Goal: Task Accomplishment & Management: Use online tool/utility

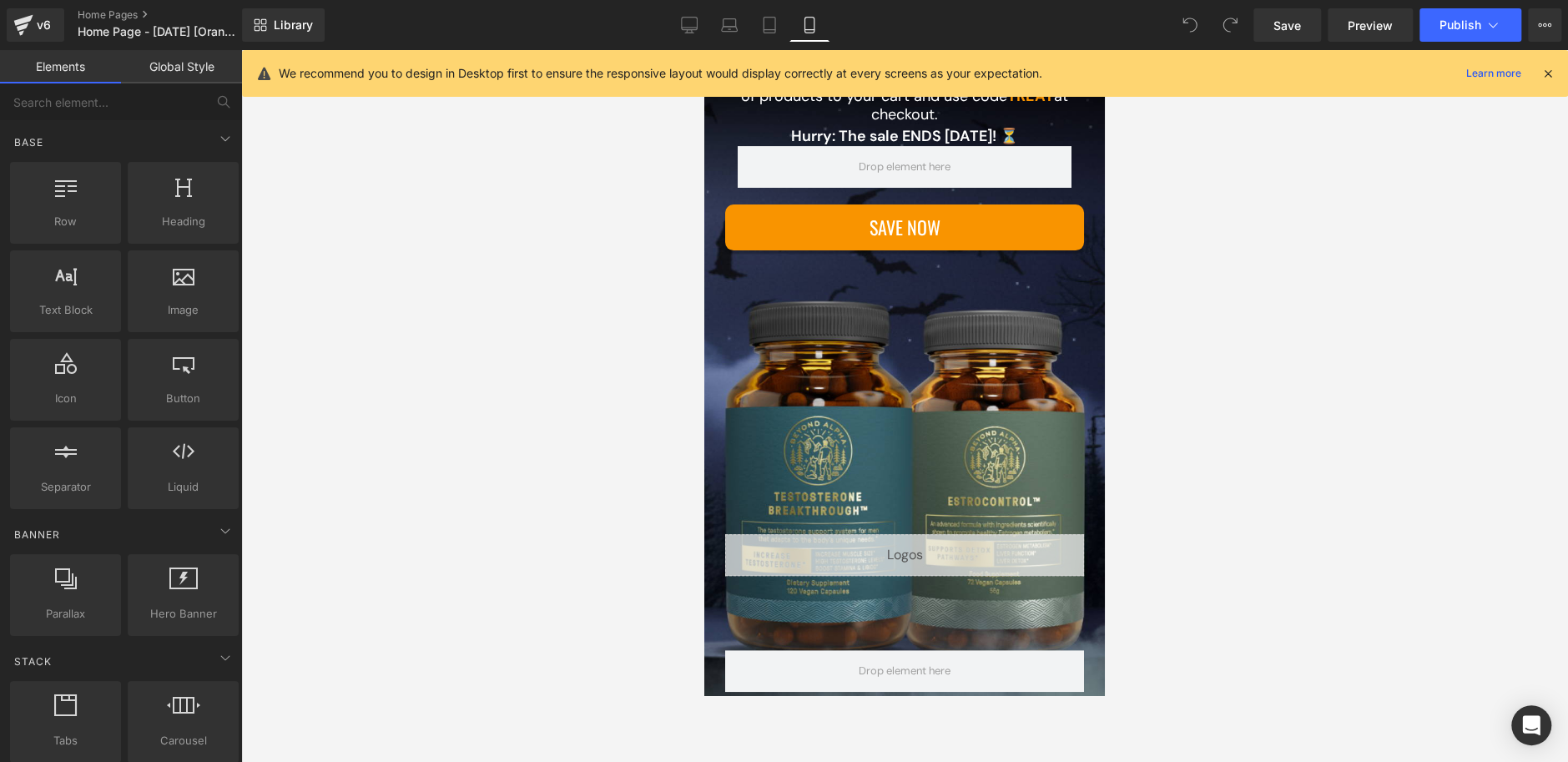
scroll to position [336, 0]
click at [722, 31] on icon at bounding box center [729, 30] width 16 height 5
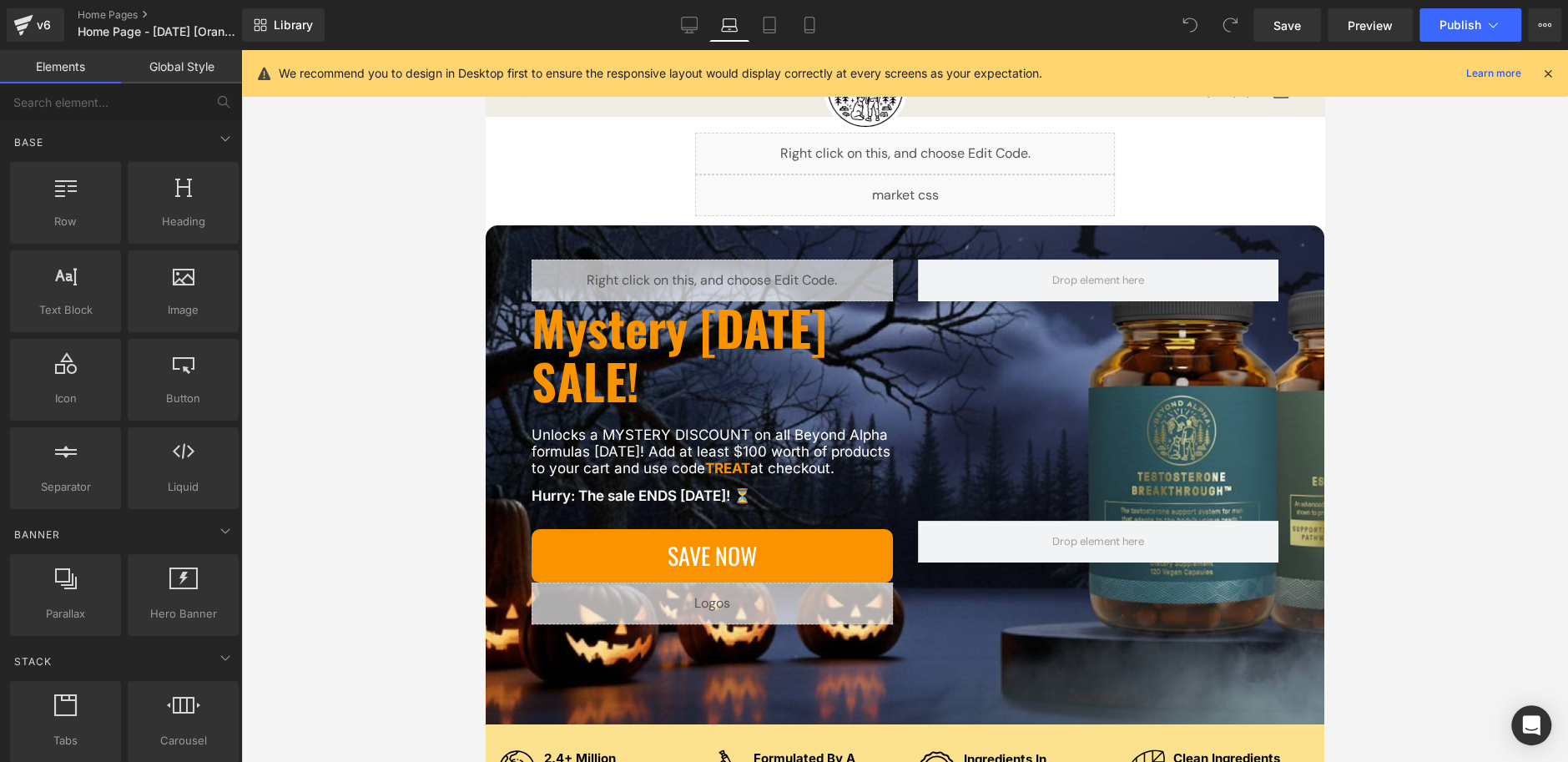
scroll to position [61, 0]
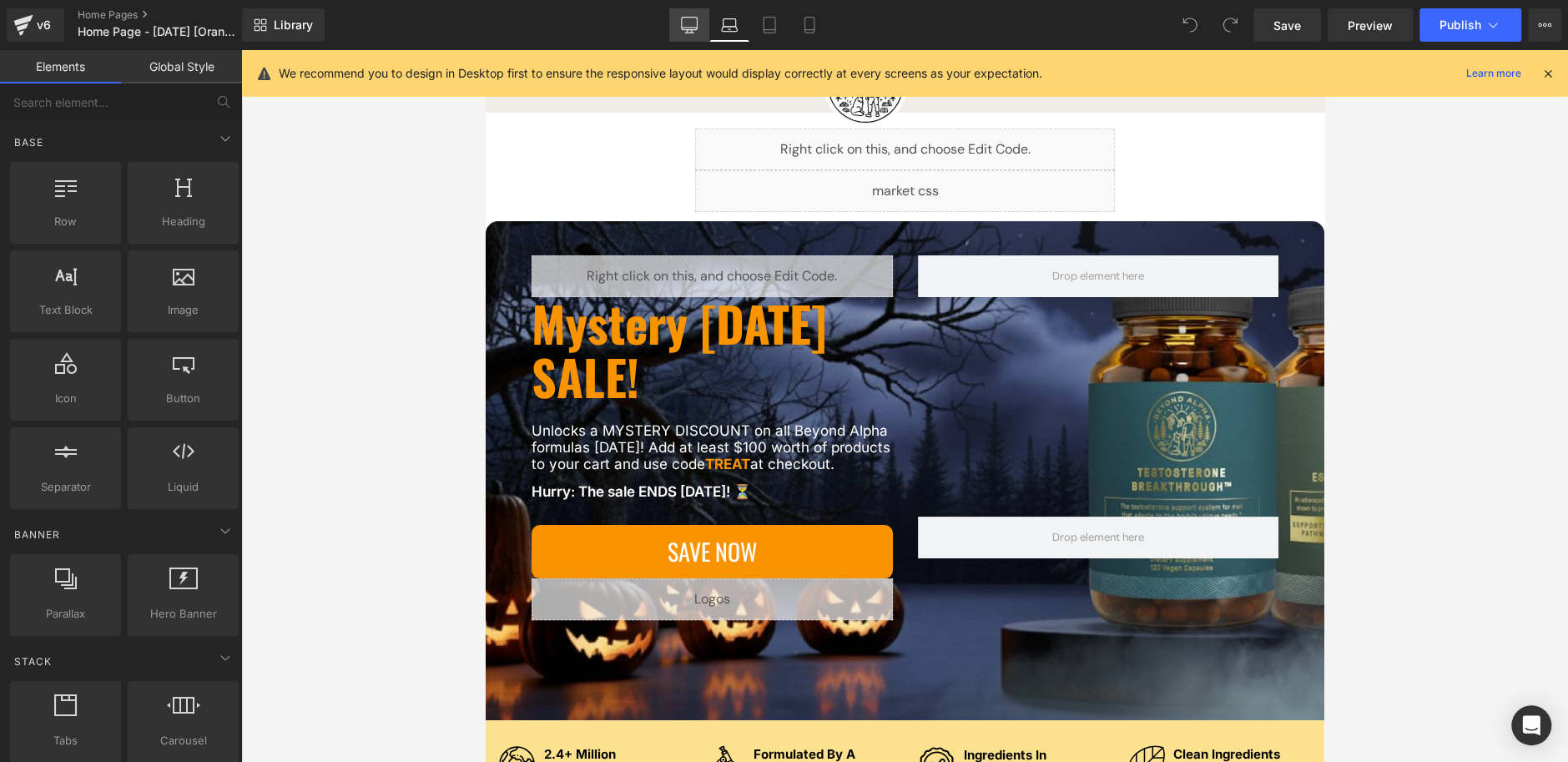
click at [696, 36] on link "Desktop" at bounding box center [689, 24] width 40 height 33
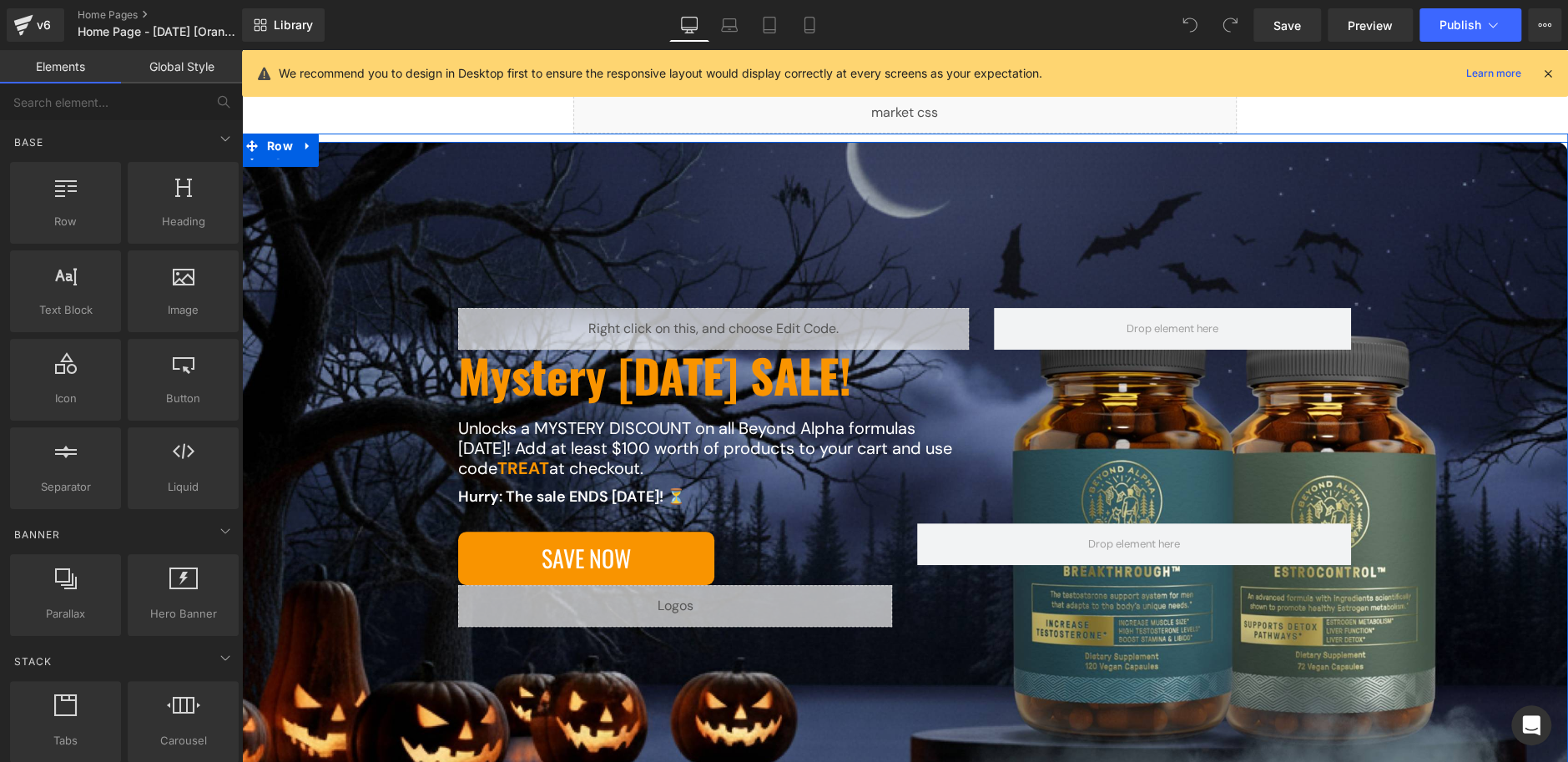
click at [675, 176] on div "Liquid Mystery [DATE] SALE! Heading Unlocks a MYSTERY DISCOUNT on all Beyond Al…" at bounding box center [905, 476] width 1327 height 668
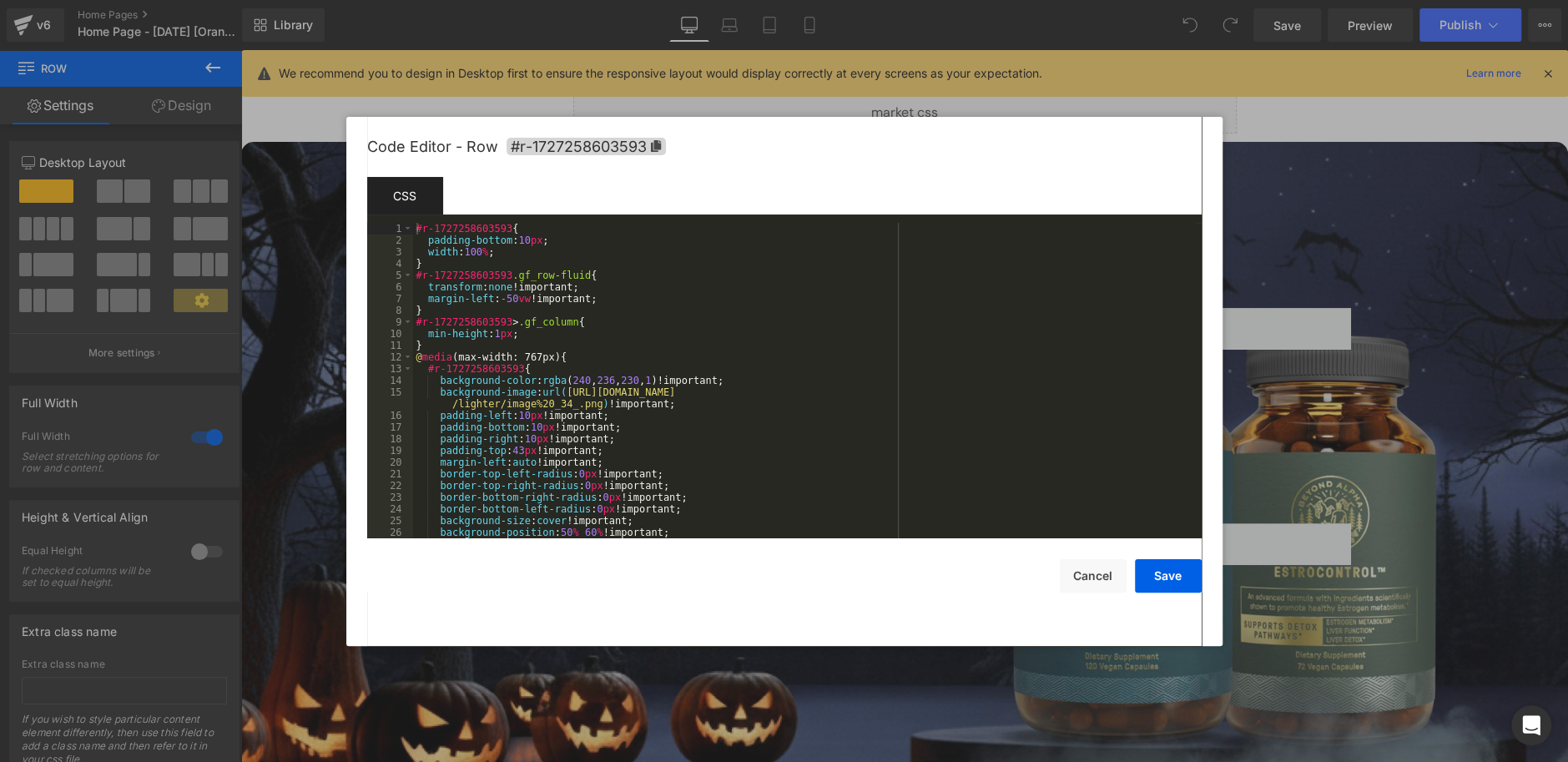
click at [594, 0] on div "You are previewing how the will restyle your page. You can not edit Elements in…" at bounding box center [784, 0] width 1568 height 0
click at [664, 314] on div "#r-1727258603593 { padding-bottom : 10 px ; width : 100 % ; } #r-1727258603593 …" at bounding box center [804, 392] width 782 height 339
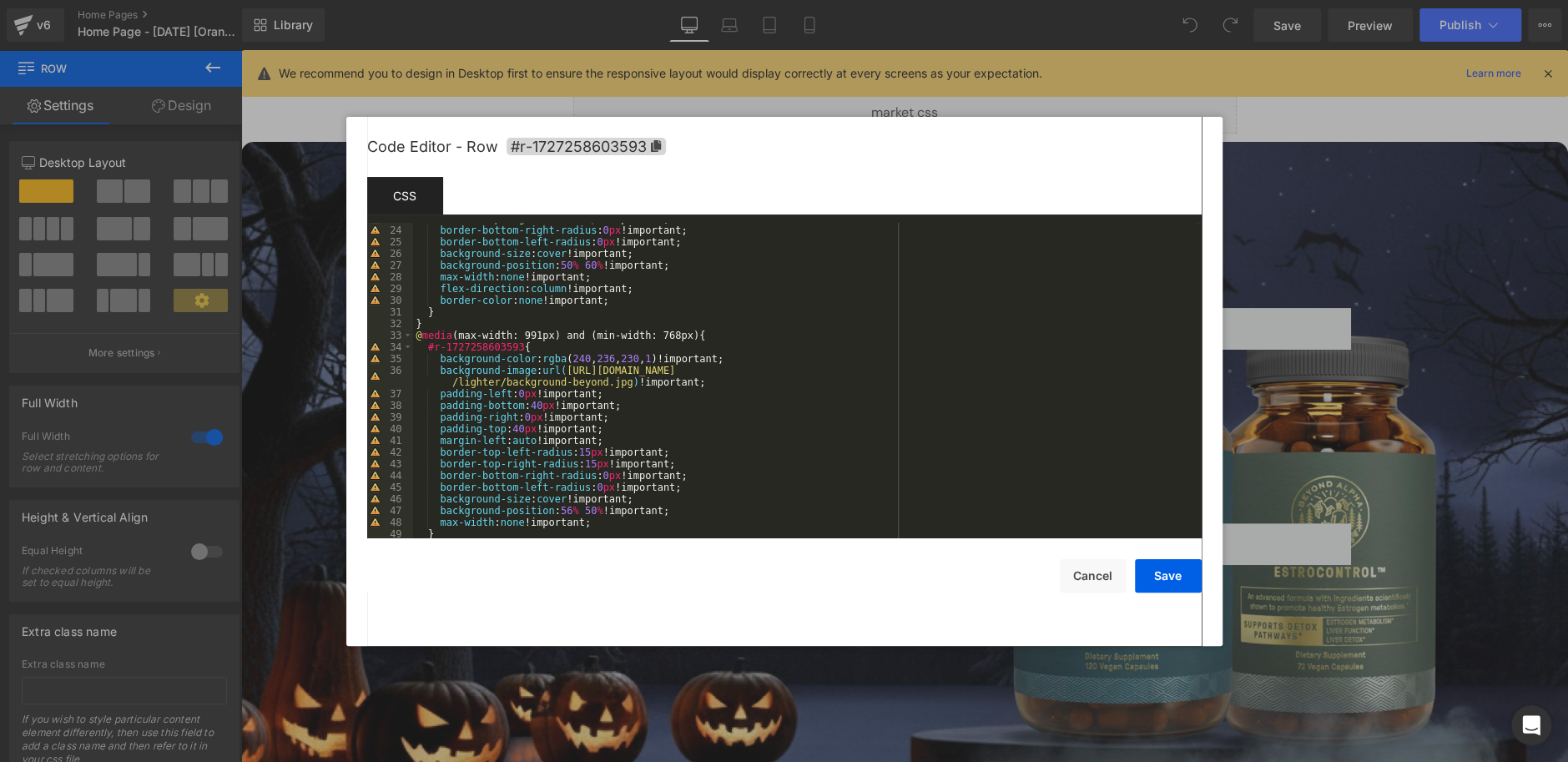
scroll to position [1122, 0]
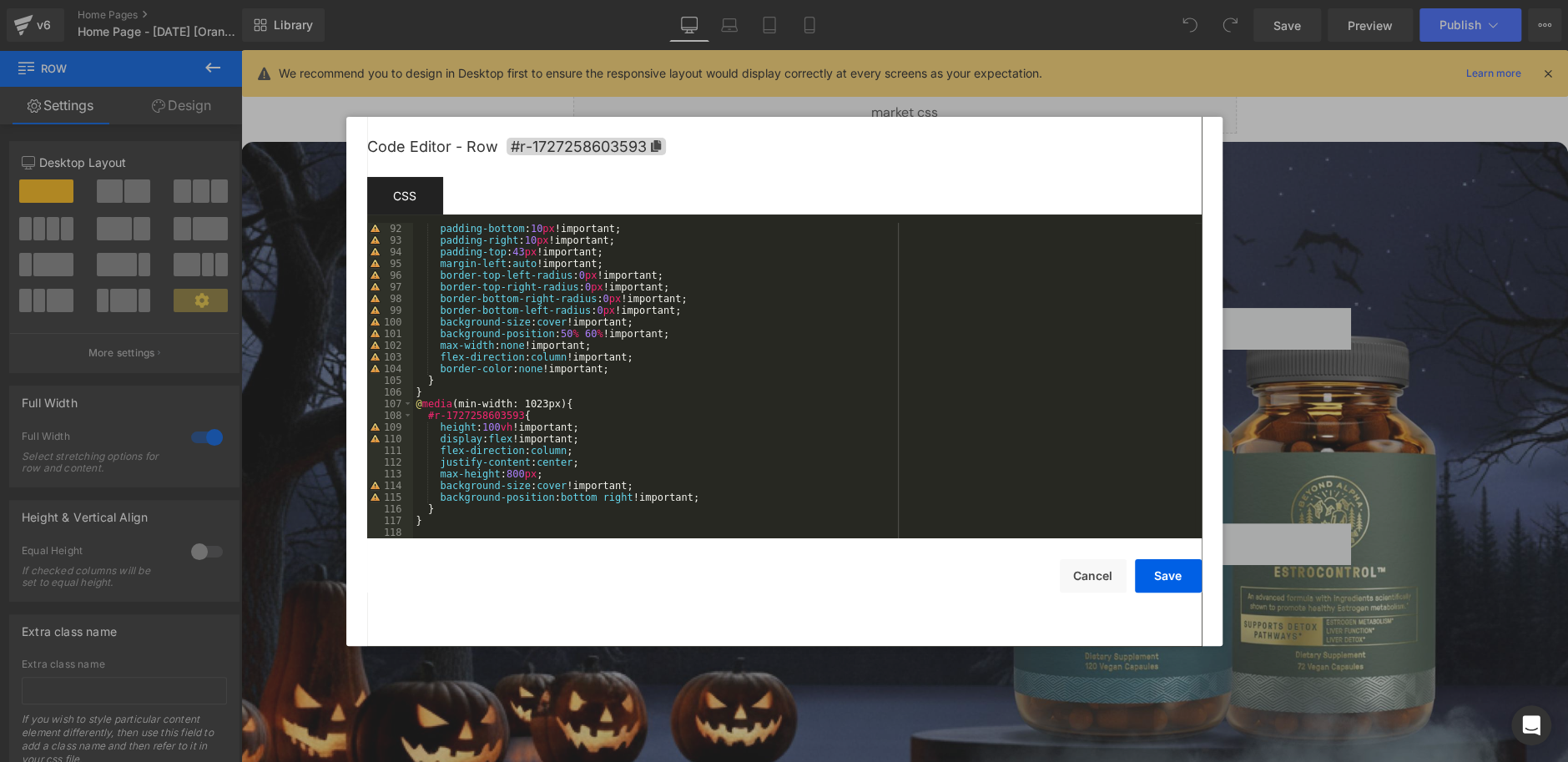
click at [556, 527] on div "padding-bottom : 10 px !important; padding-right : 10 px !important; padding-to…" at bounding box center [804, 392] width 782 height 339
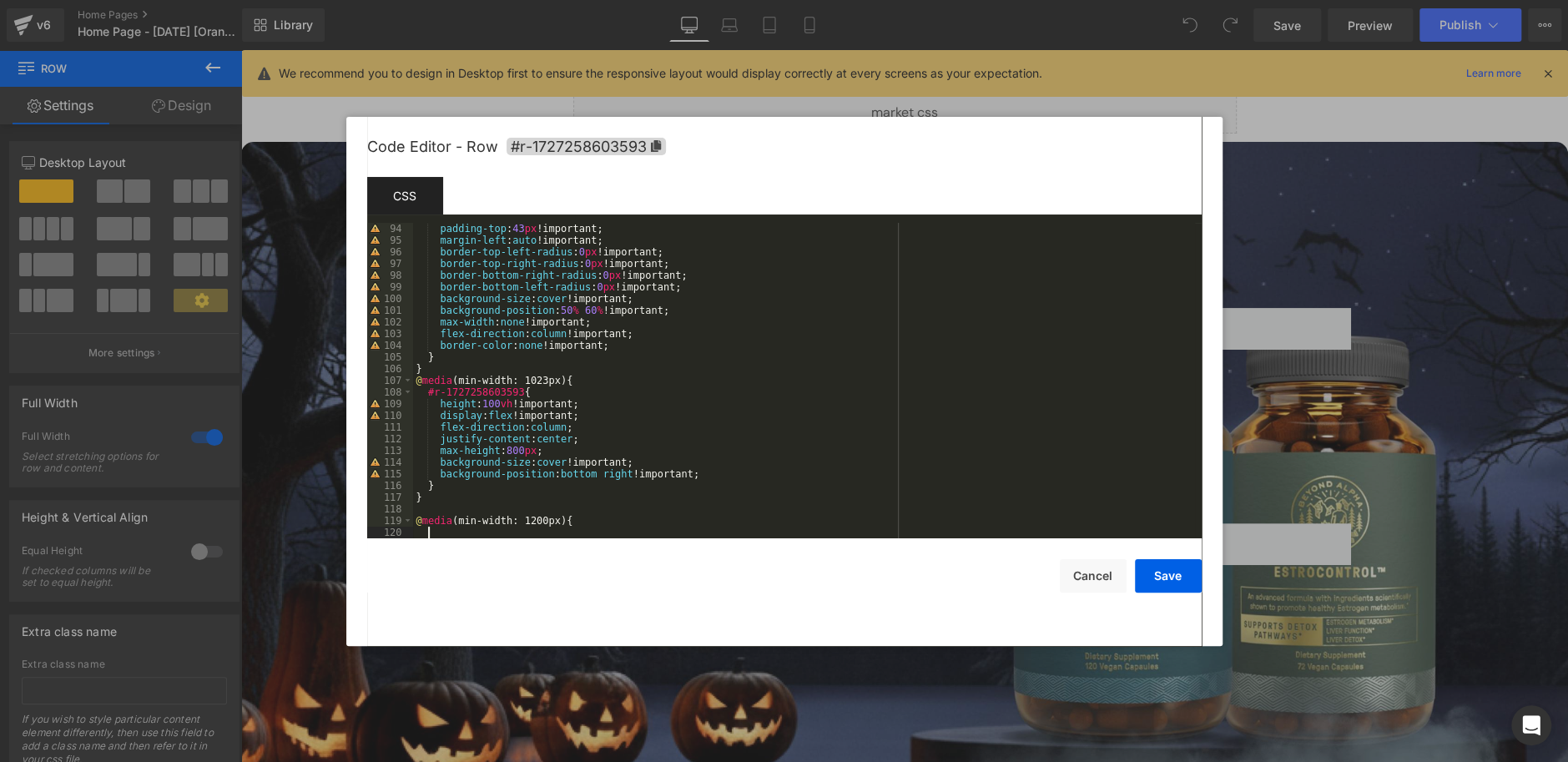
scroll to position [1157, 0]
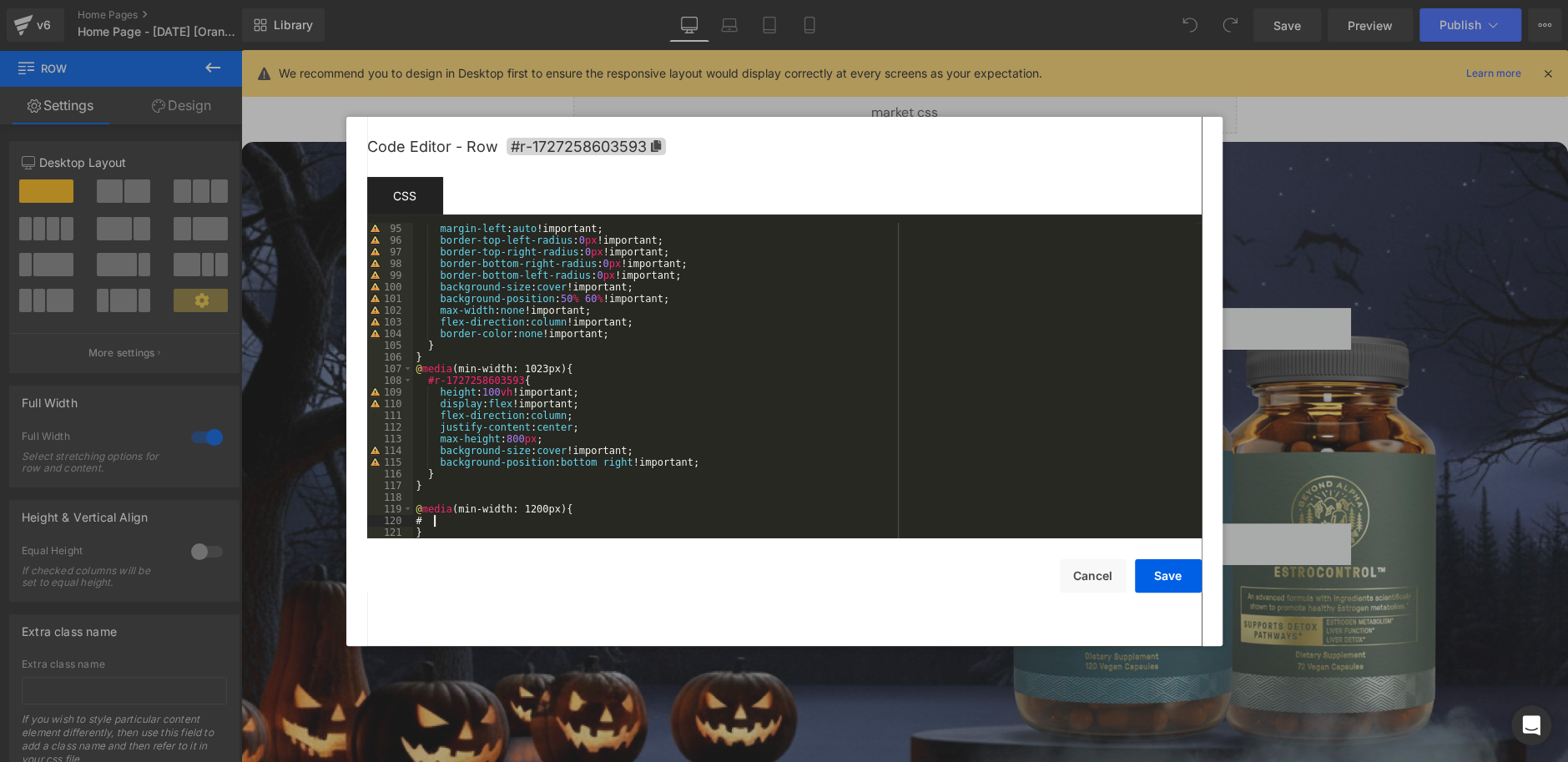
paste textarea
click at [1169, 572] on button "Save" at bounding box center [1168, 575] width 67 height 33
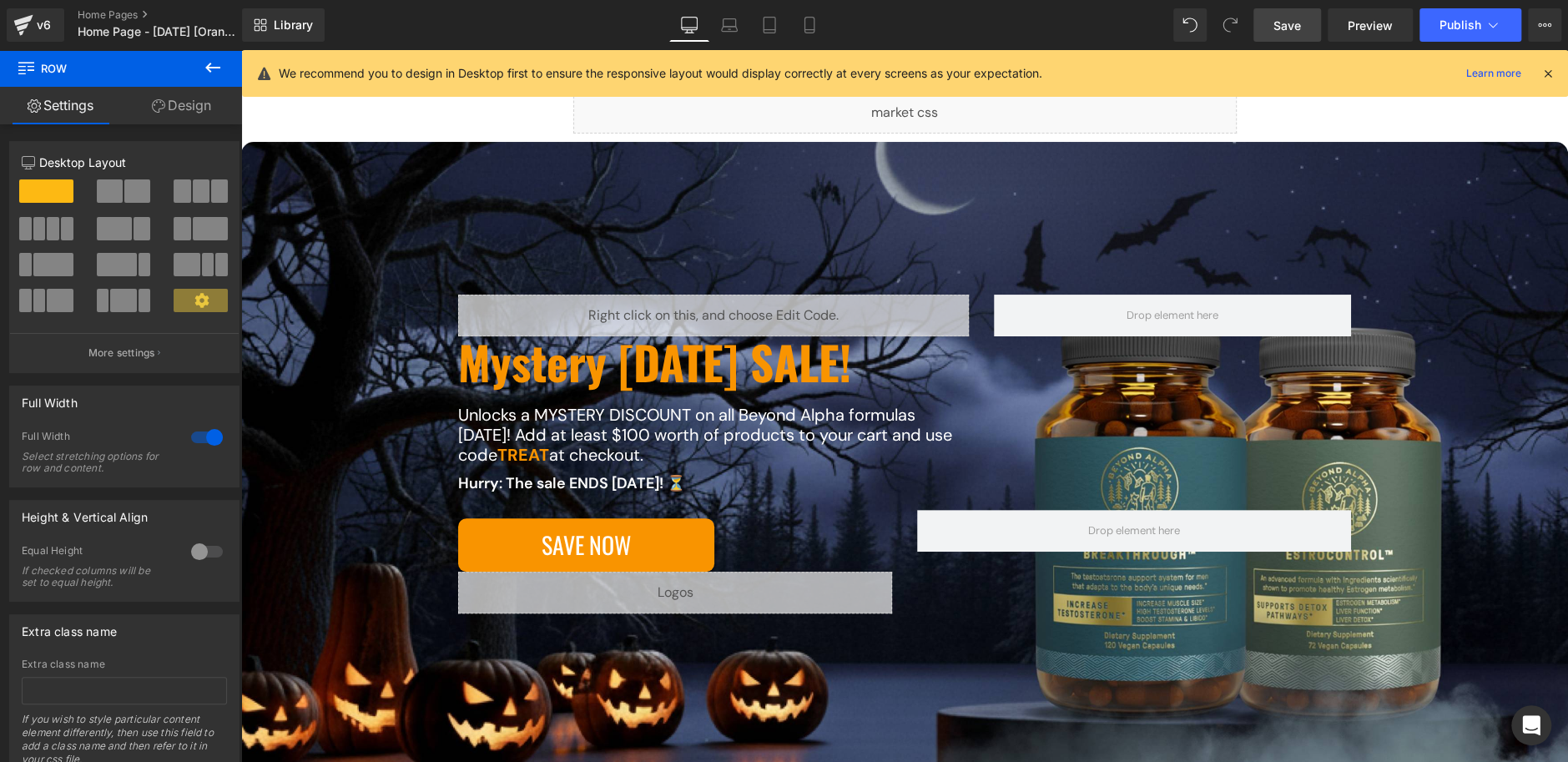
click at [1278, 36] on link "Save" at bounding box center [1287, 24] width 68 height 33
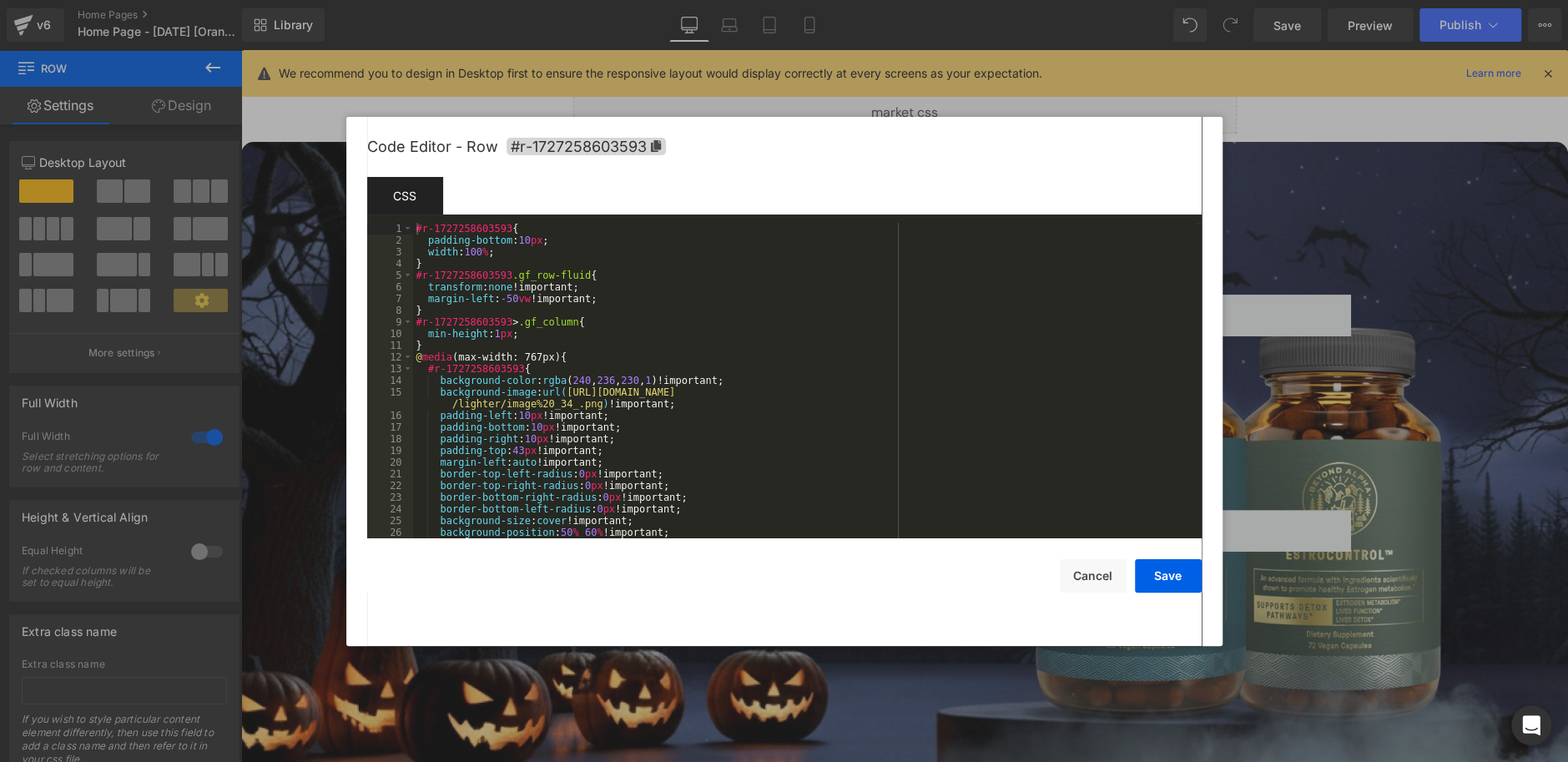
click at [475, 0] on div "You are previewing how the will restyle your page. You can not edit Elements in…" at bounding box center [784, 0] width 1568 height 0
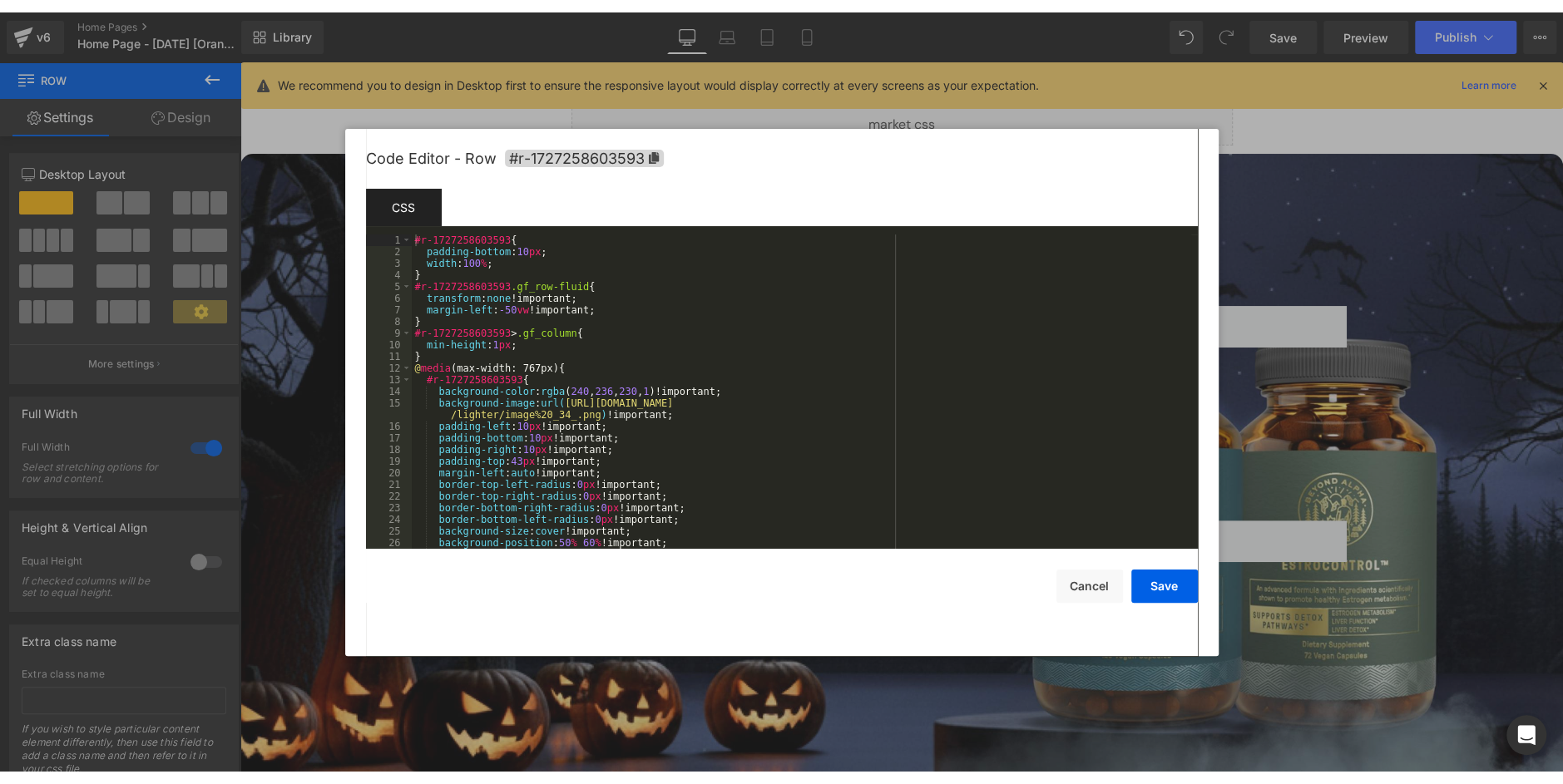
scroll to position [1164, 0]
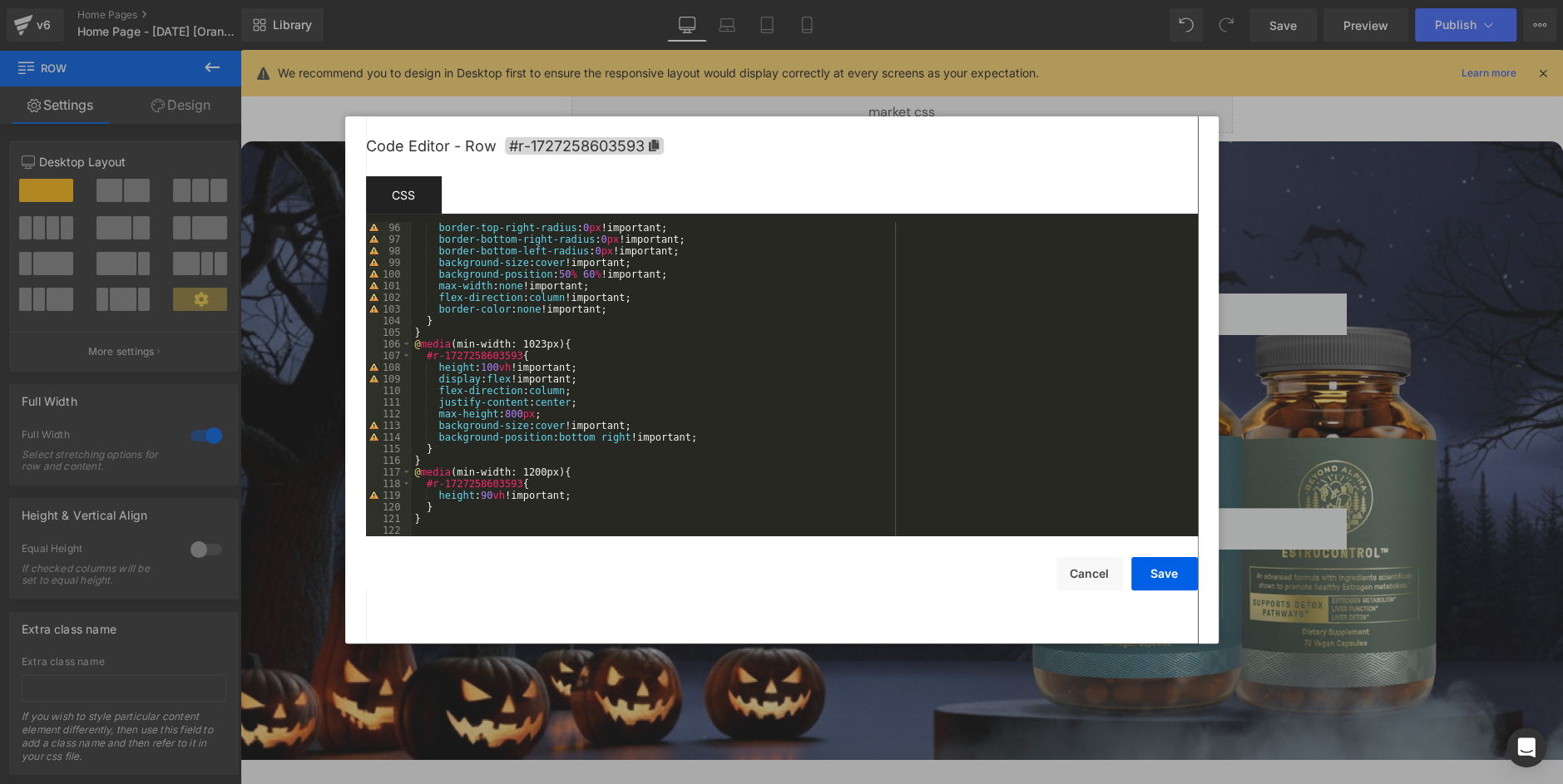
click at [927, 440] on div "border-top-right-radius : 0 px !important; border-bottom-right-radius : 0 px !i…" at bounding box center [801, 390] width 780 height 338
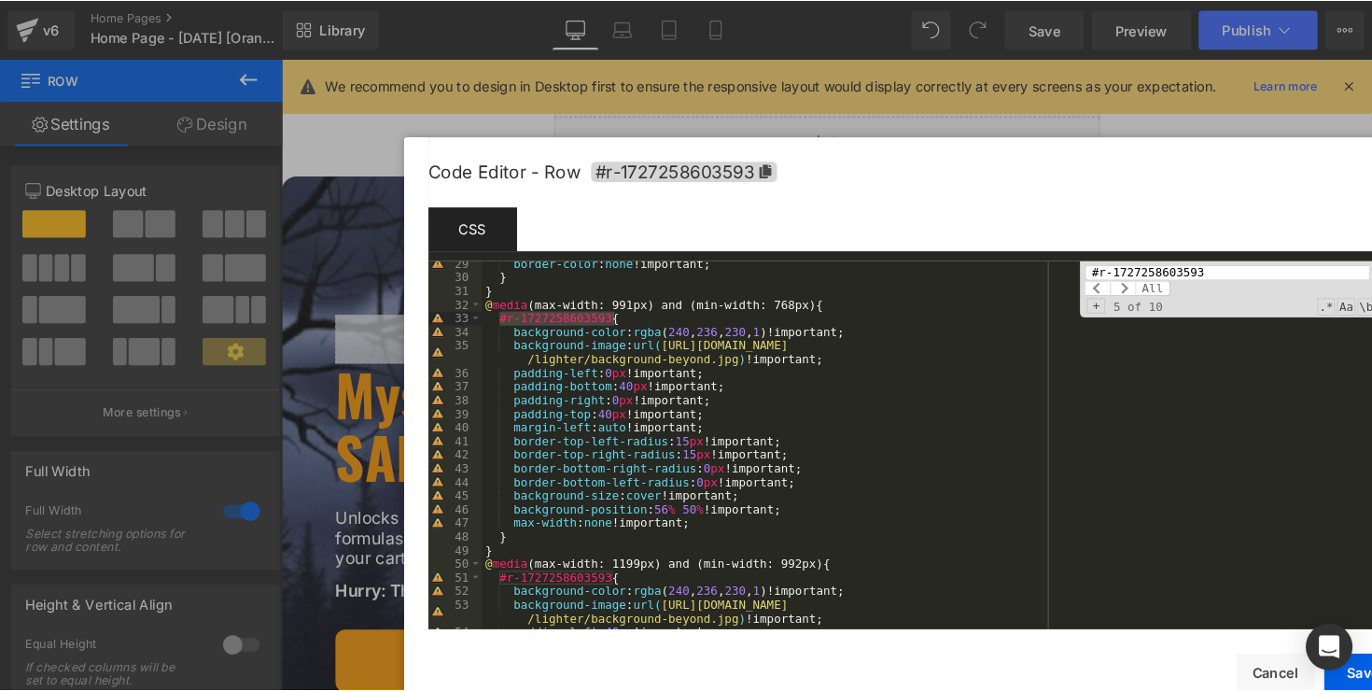
scroll to position [400, 0]
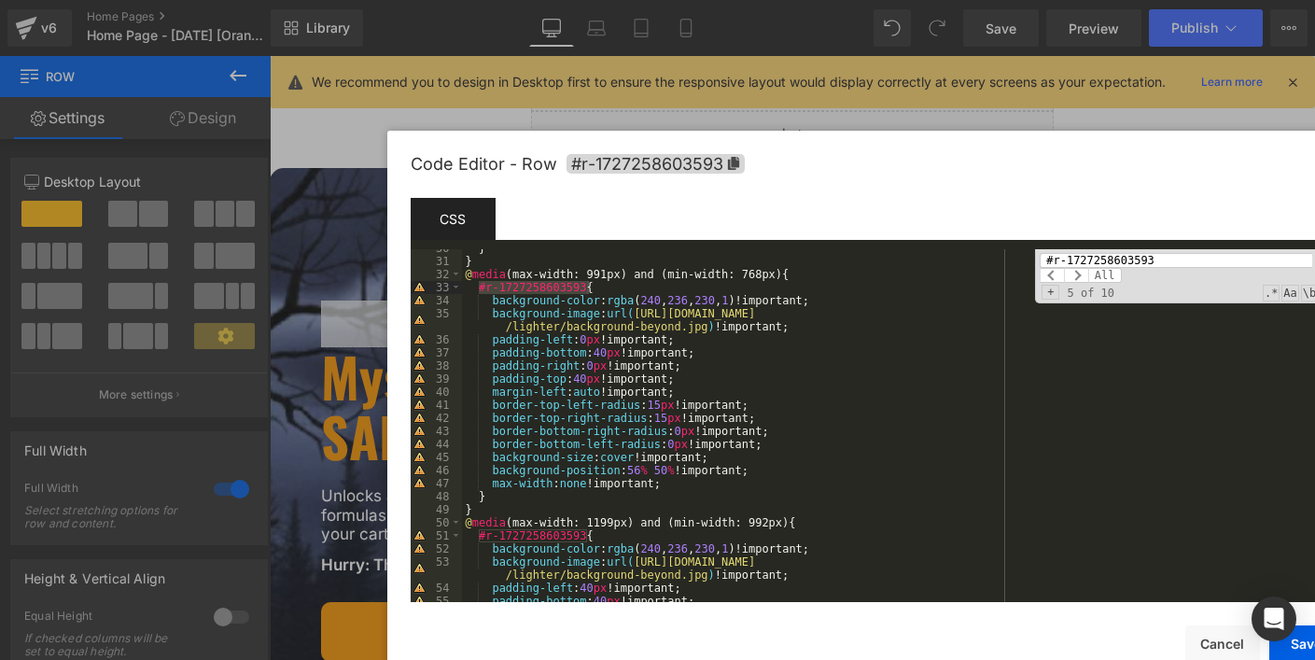
type input "#r-1727258603593"
drag, startPoint x: 633, startPoint y: 472, endPoint x: 680, endPoint y: 470, distance: 46.7
click at [680, 470] on div "} } @ media (max-width: 991px) and (min-width: 768px) { #r-1727258603593 { back…" at bounding box center [899, 431] width 875 height 379
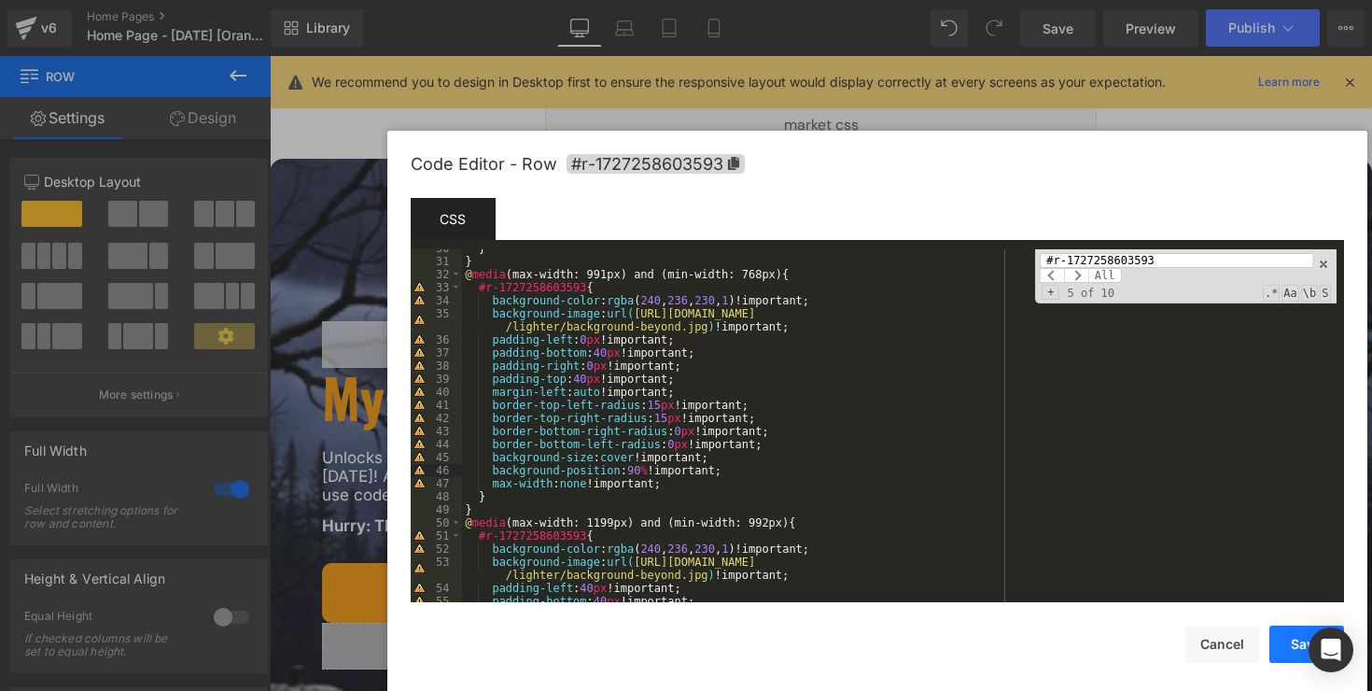
click at [1287, 640] on button "Save" at bounding box center [1307, 643] width 75 height 37
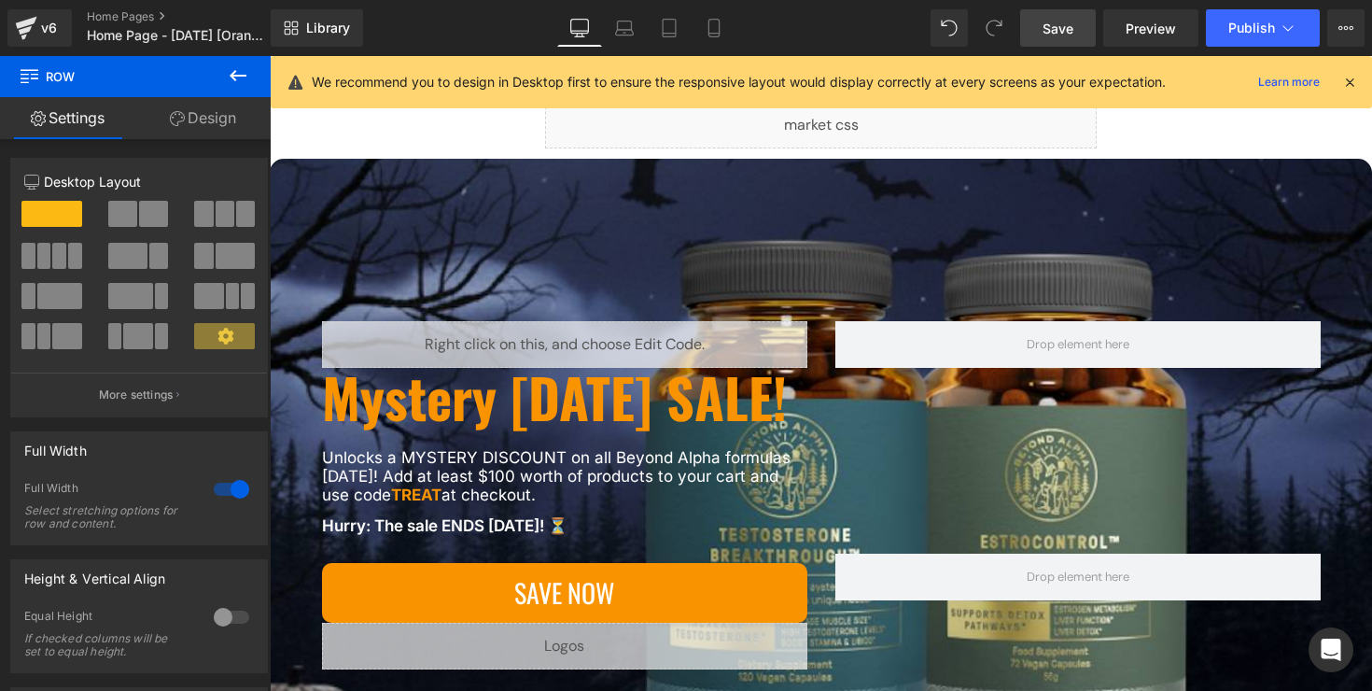
click at [1069, 29] on span "Save" at bounding box center [1058, 29] width 31 height 20
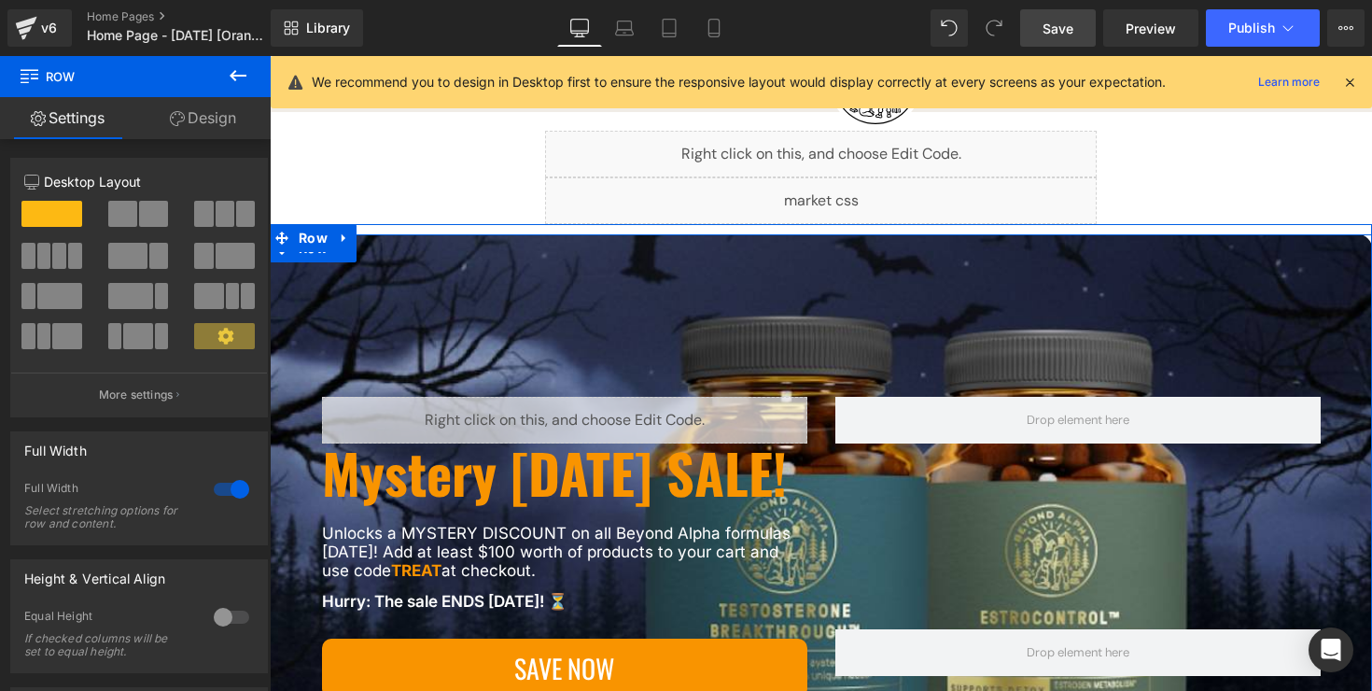
scroll to position [70, 0]
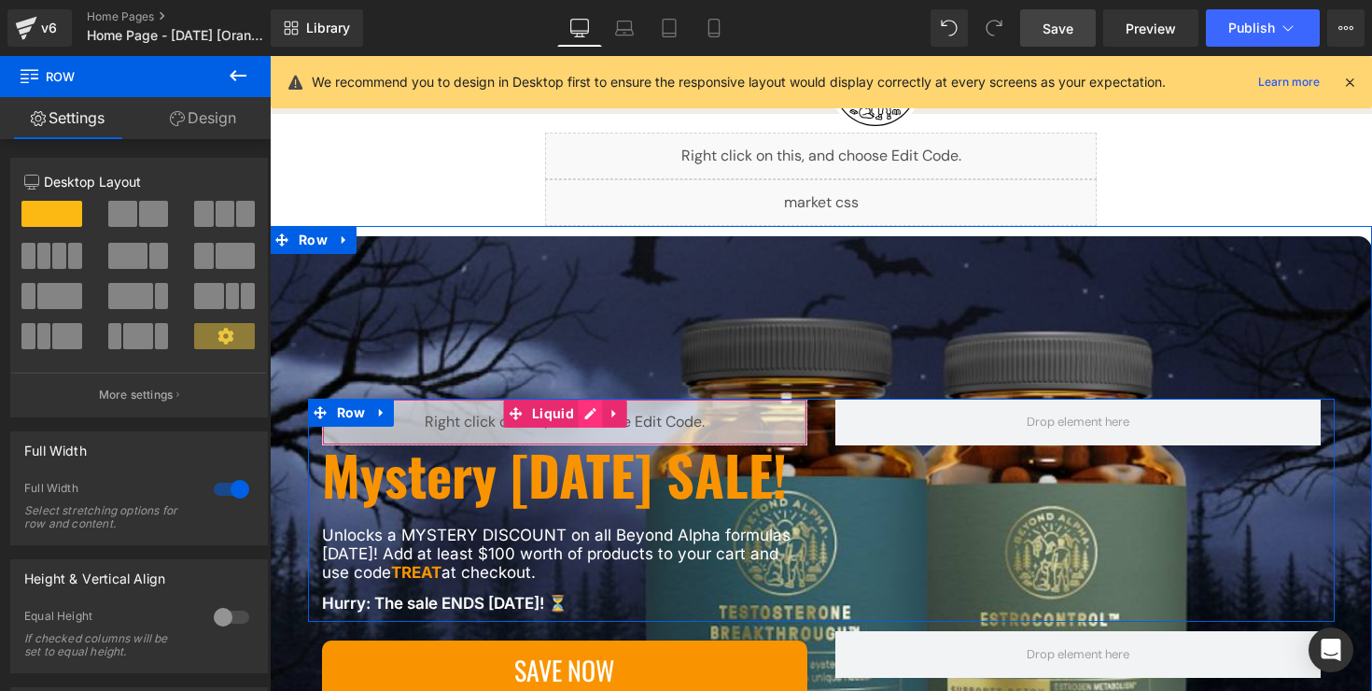
click at [593, 399] on div "Liquid" at bounding box center [564, 422] width 485 height 47
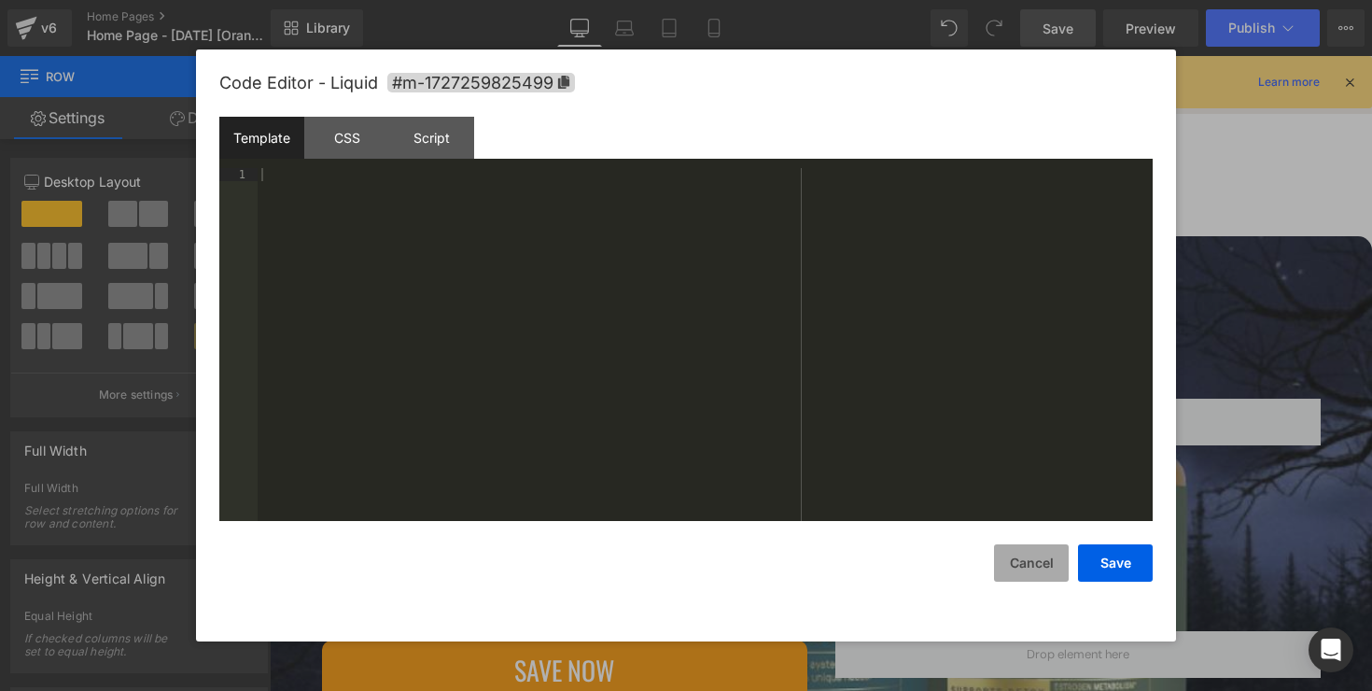
click at [1034, 563] on button "Cancel" at bounding box center [1031, 562] width 75 height 37
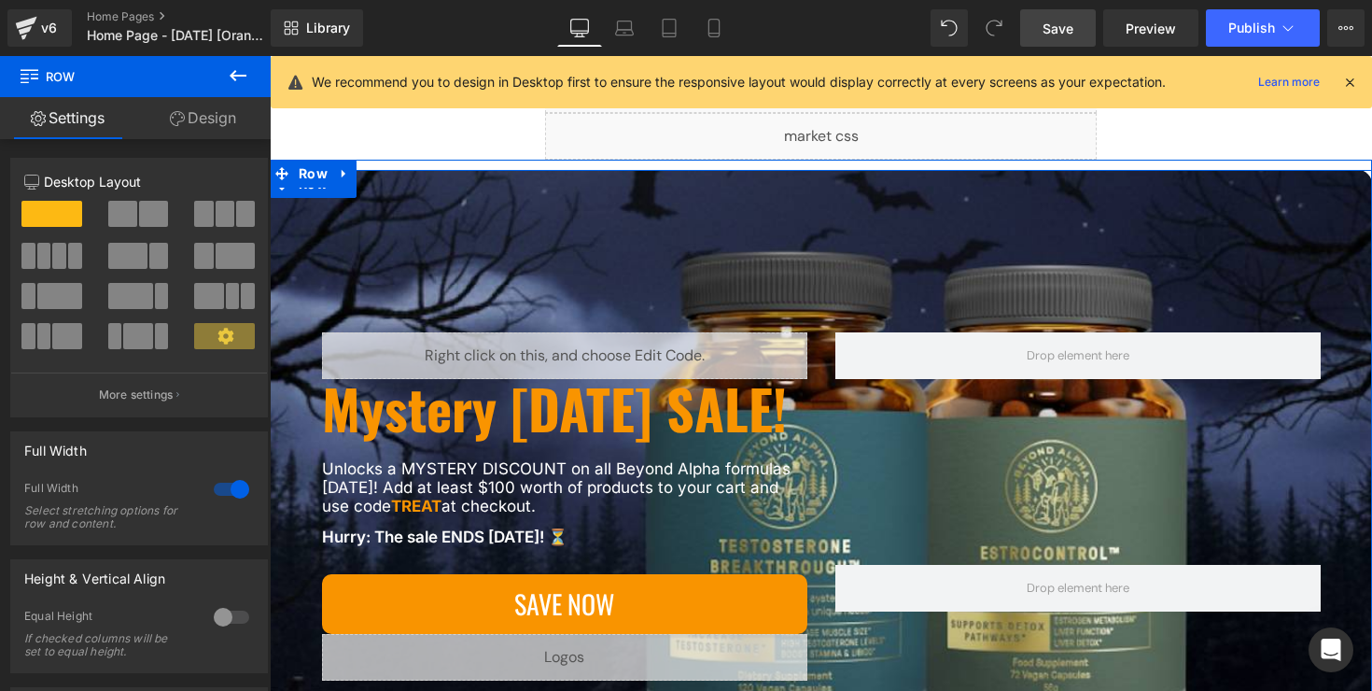
scroll to position [90, 0]
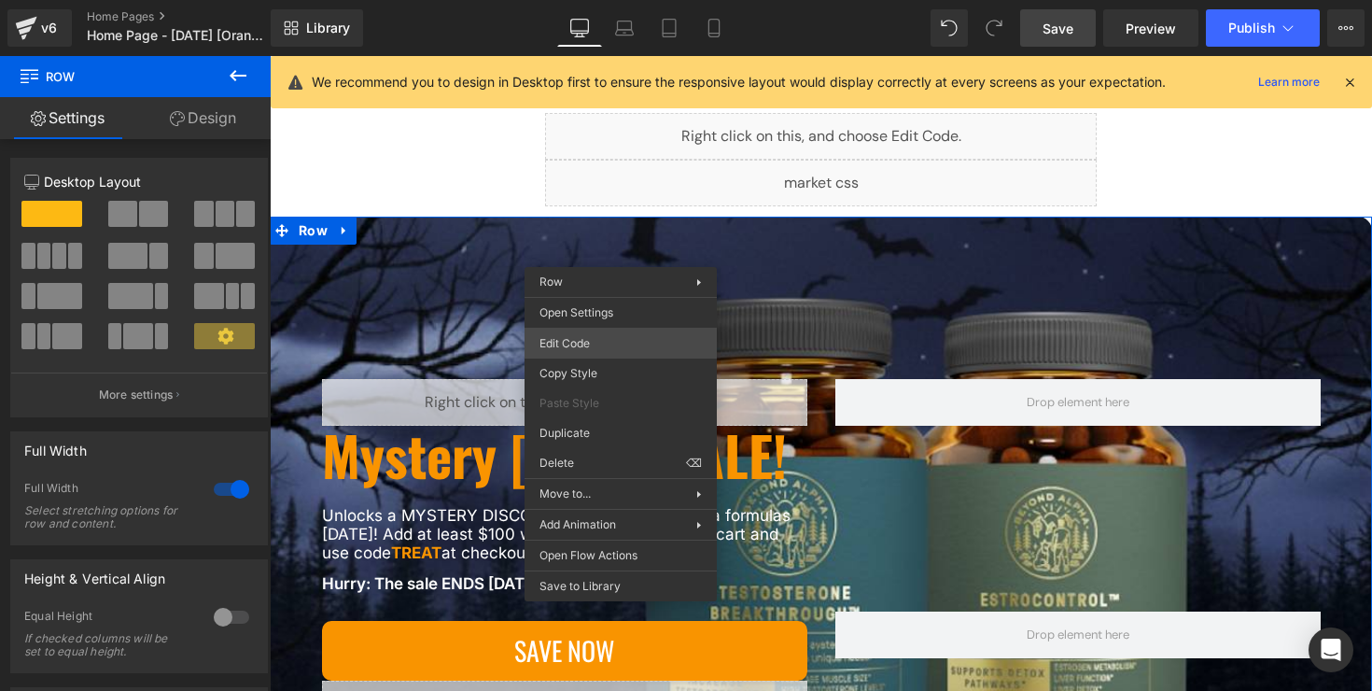
click at [616, 0] on div "You are previewing how the will restyle your page. You can not edit Elements in…" at bounding box center [686, 0] width 1372 height 0
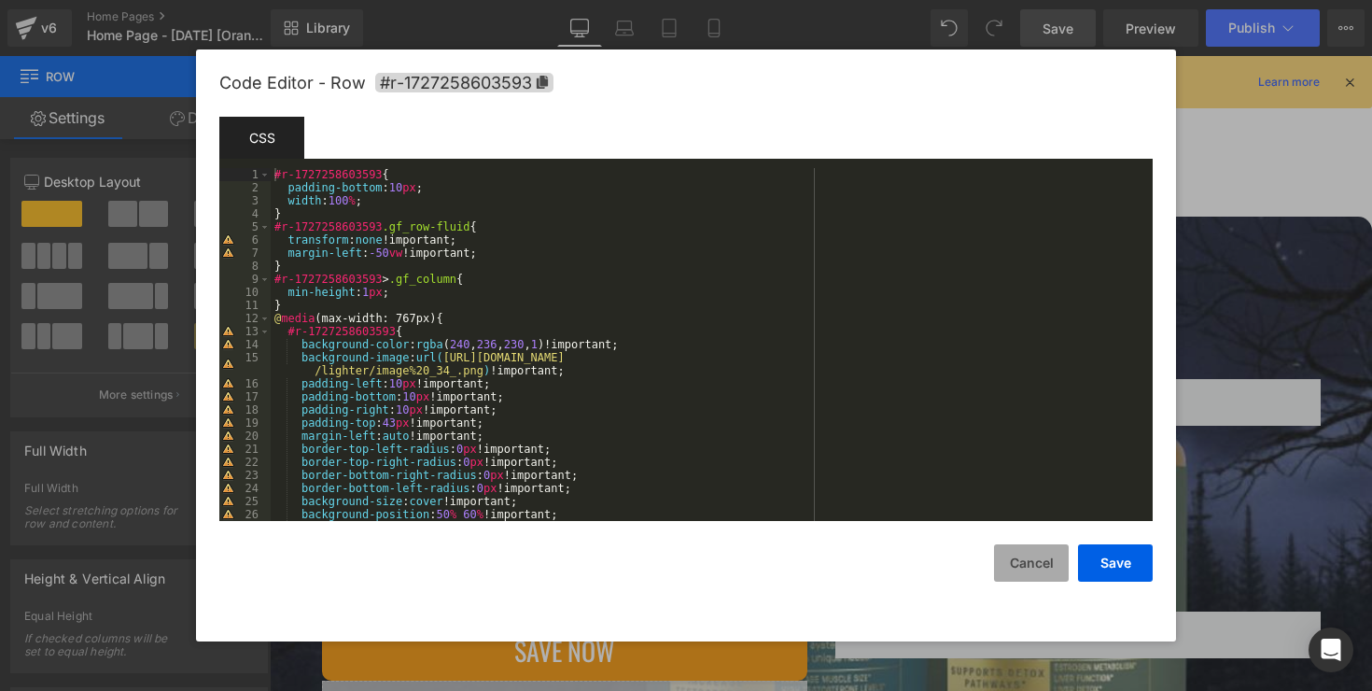
click at [1039, 577] on button "Cancel" at bounding box center [1031, 562] width 75 height 37
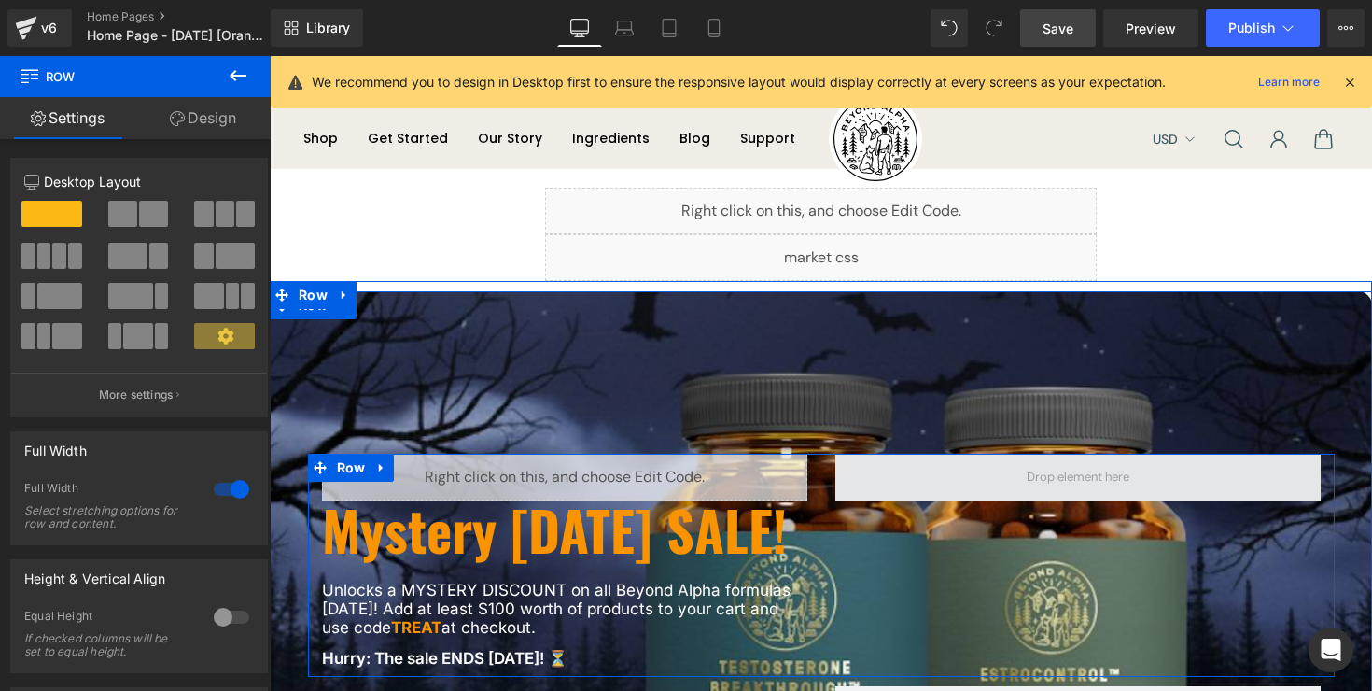
scroll to position [0, 0]
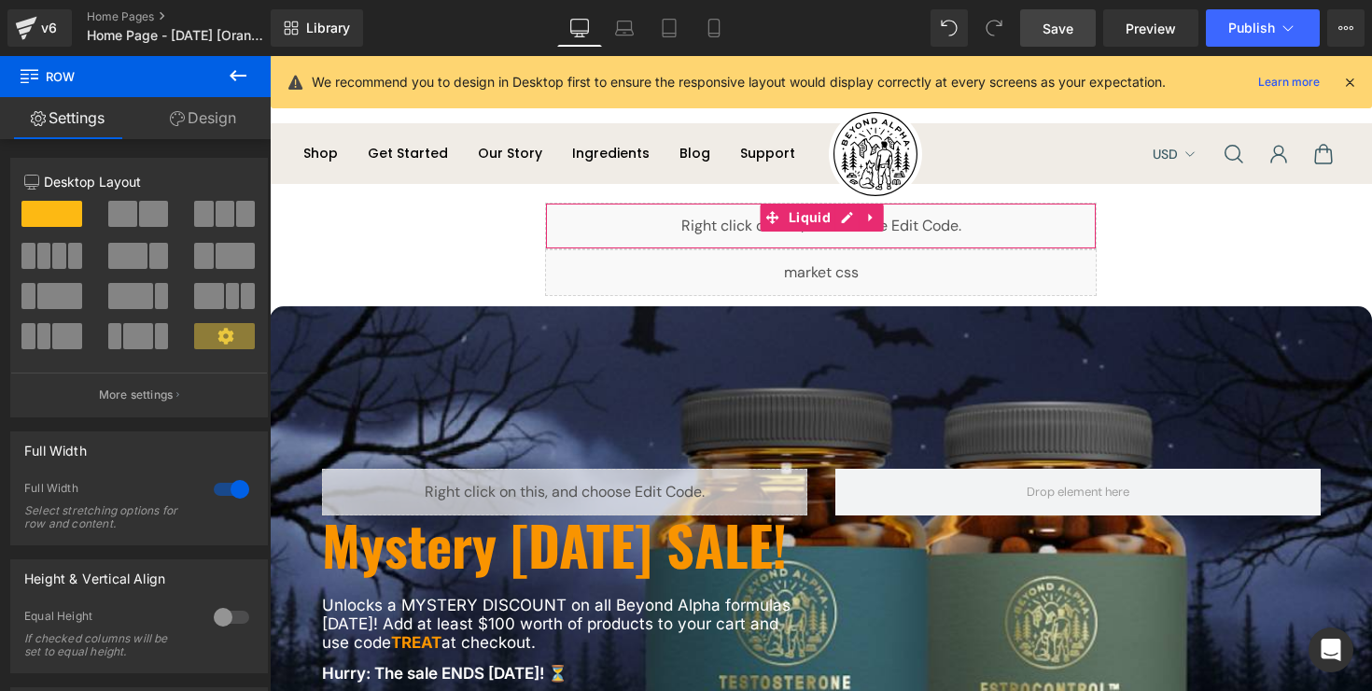
click at [847, 220] on div "Liquid" at bounding box center [821, 226] width 552 height 47
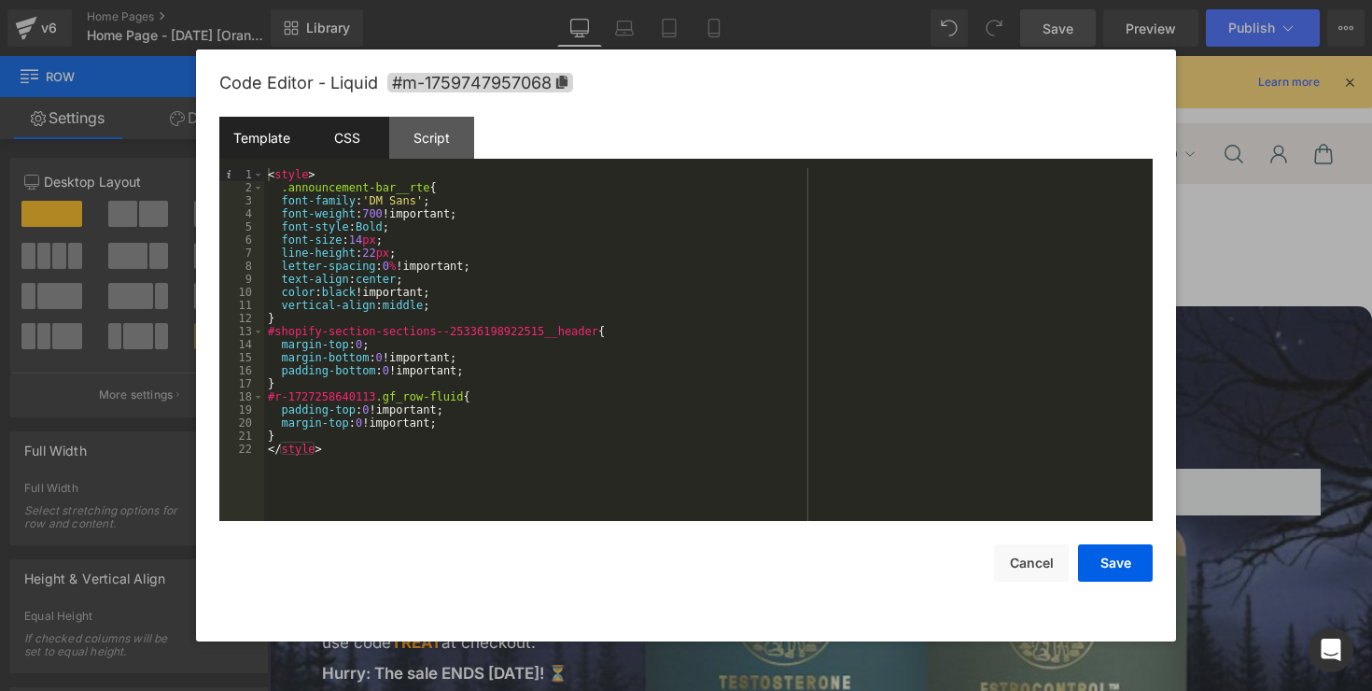
click at [358, 130] on div "CSS" at bounding box center [346, 138] width 85 height 42
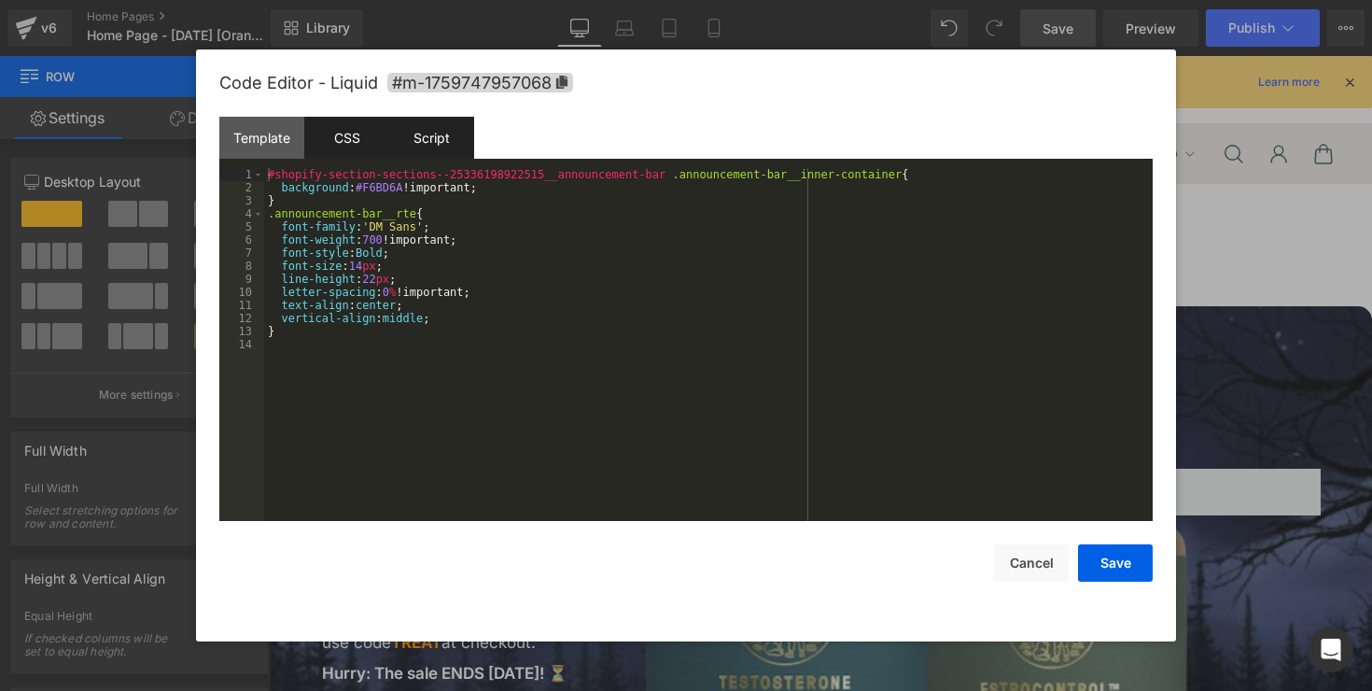
click at [426, 132] on div "Script" at bounding box center [431, 138] width 85 height 42
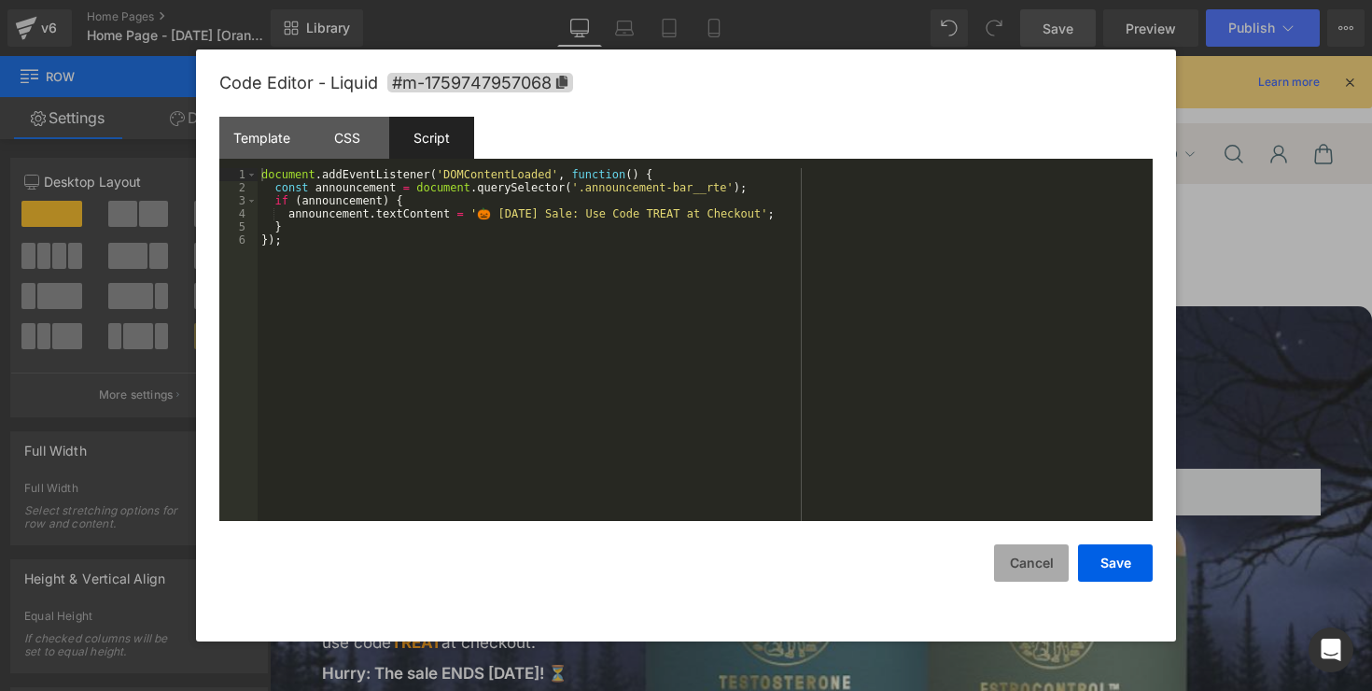
click at [1019, 566] on button "Cancel" at bounding box center [1031, 562] width 75 height 37
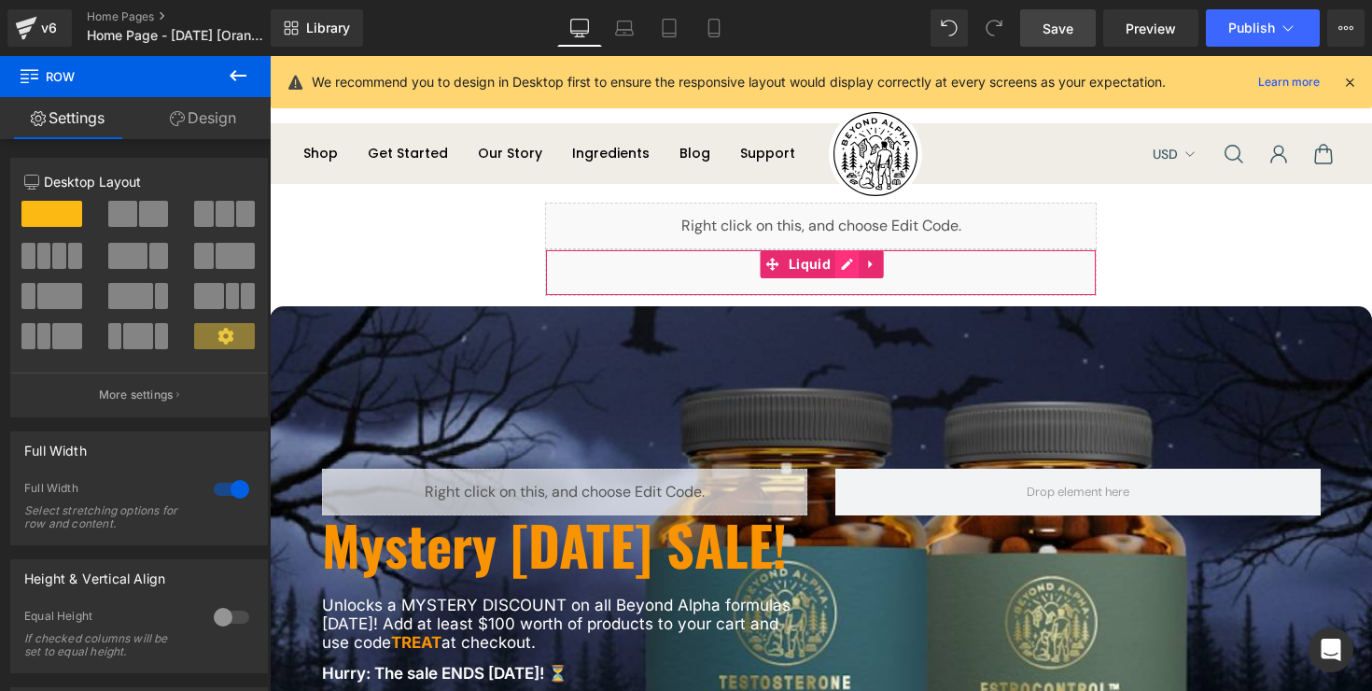
click at [853, 269] on div "Liquid" at bounding box center [821, 272] width 552 height 47
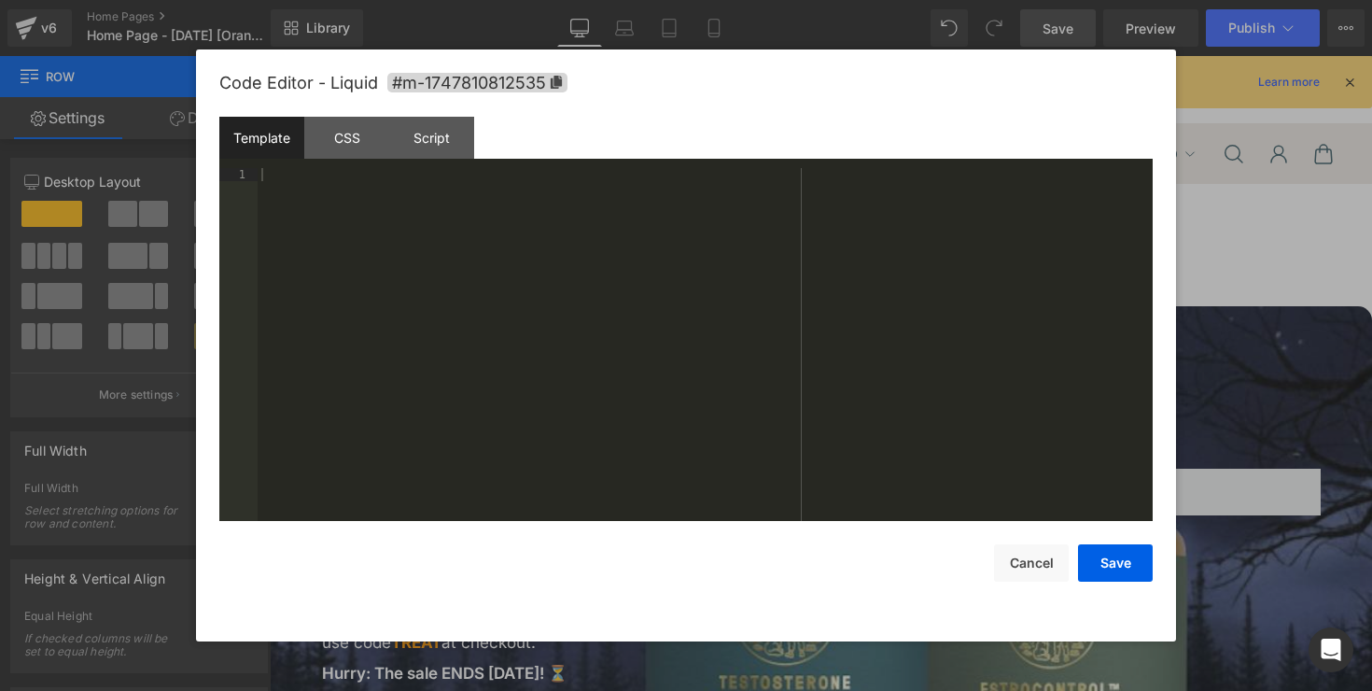
click at [481, 146] on div "Template CSS Script Data" at bounding box center [685, 142] width 933 height 51
click at [457, 143] on div "Script" at bounding box center [431, 138] width 85 height 42
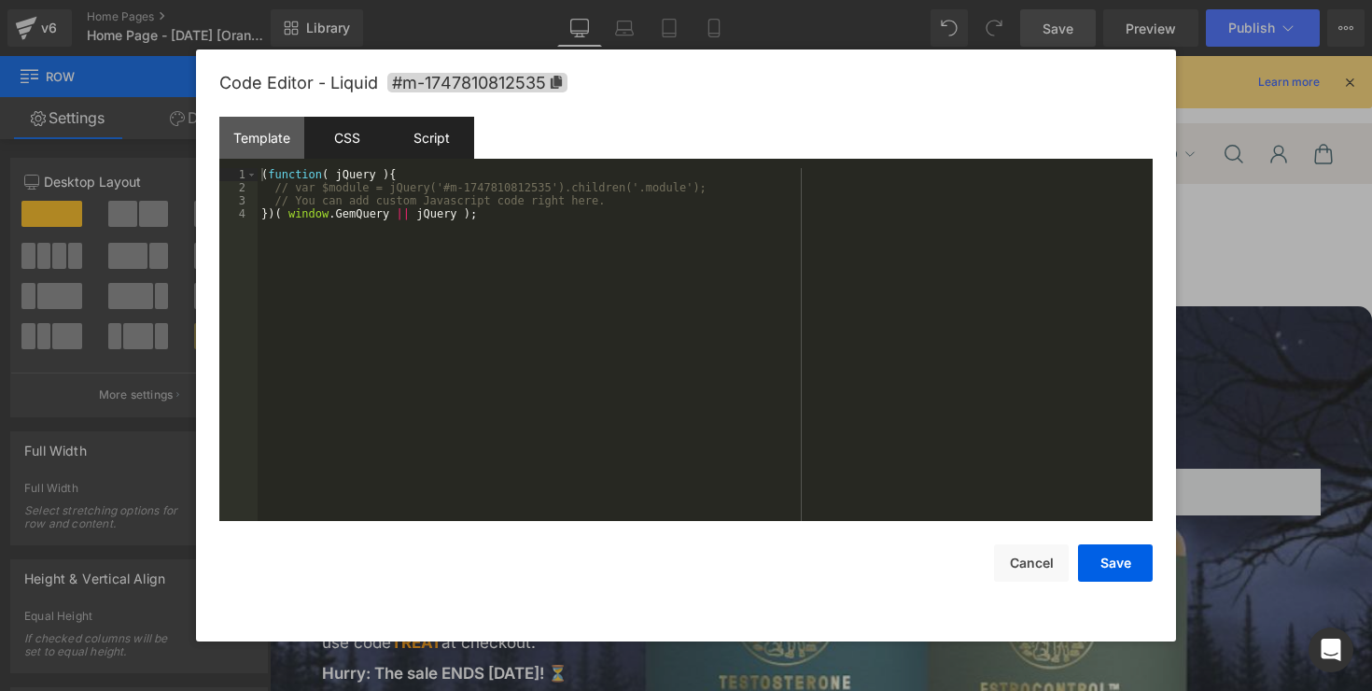
click at [371, 150] on div "CSS" at bounding box center [346, 138] width 85 height 42
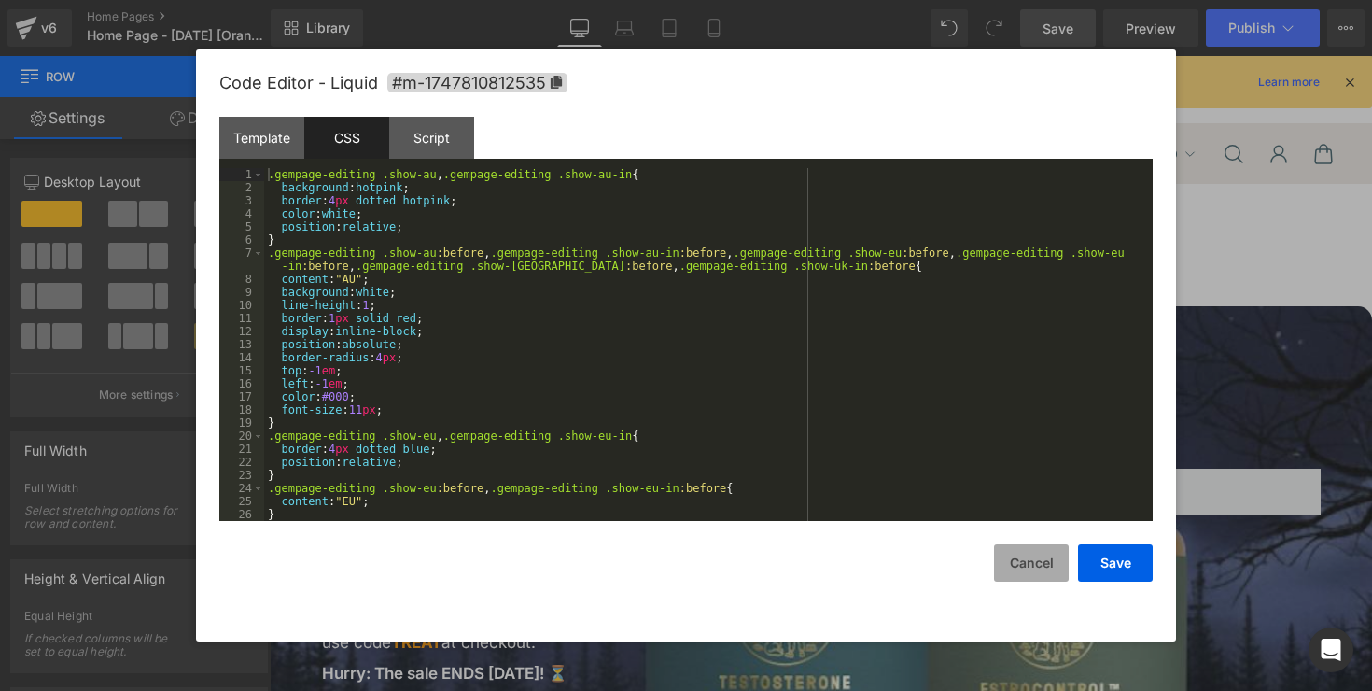
click at [1017, 559] on button "Cancel" at bounding box center [1031, 562] width 75 height 37
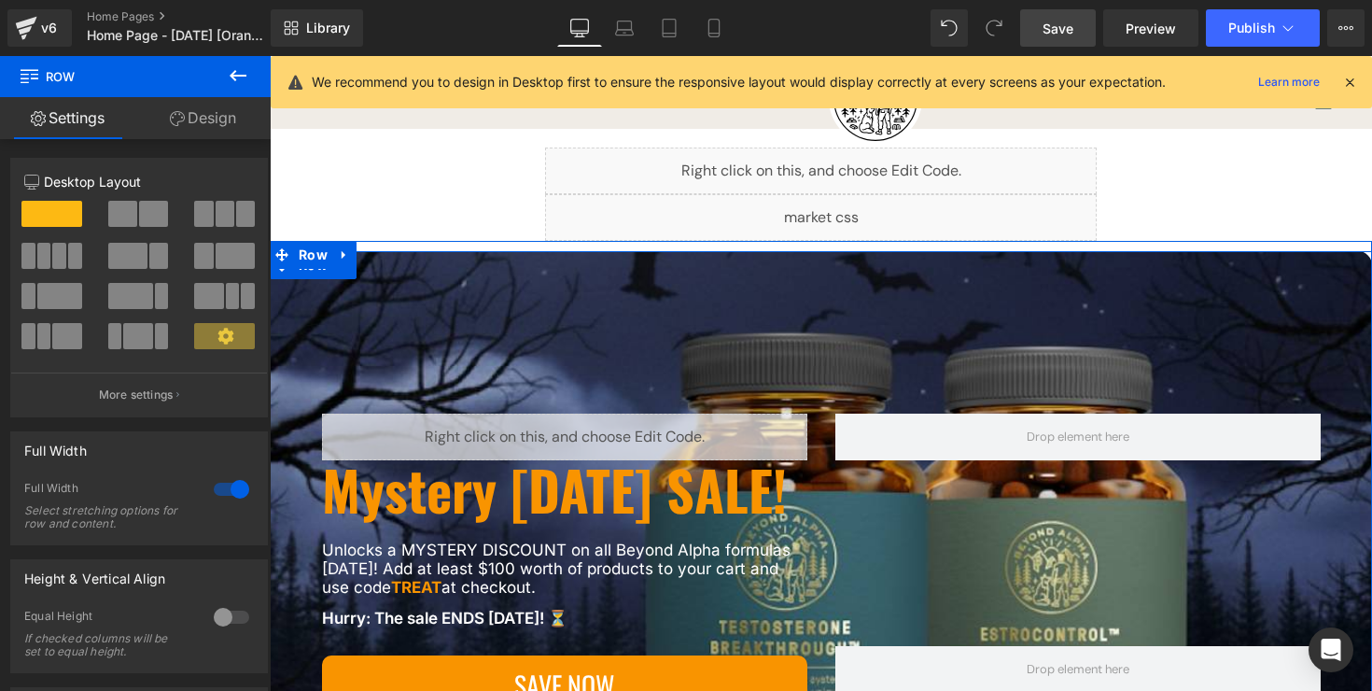
scroll to position [50, 0]
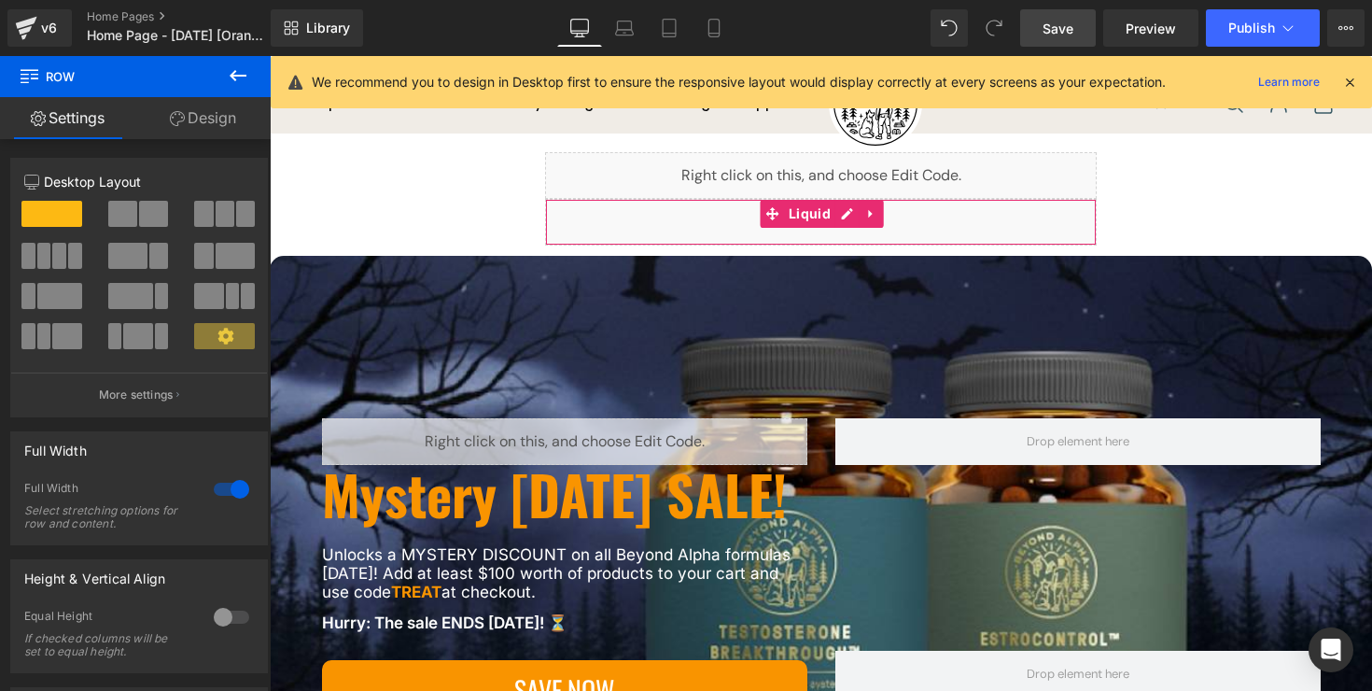
click at [839, 217] on div "Liquid" at bounding box center [821, 222] width 552 height 47
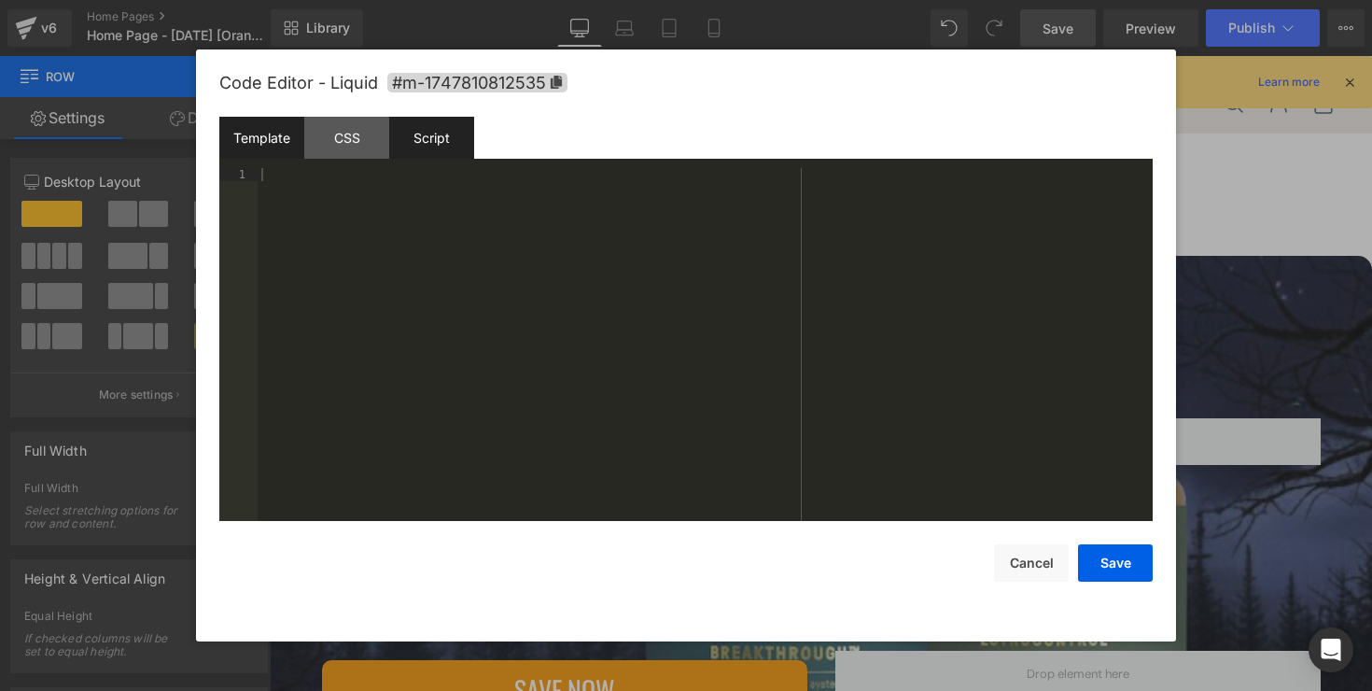
click at [426, 131] on div "Script" at bounding box center [431, 138] width 85 height 42
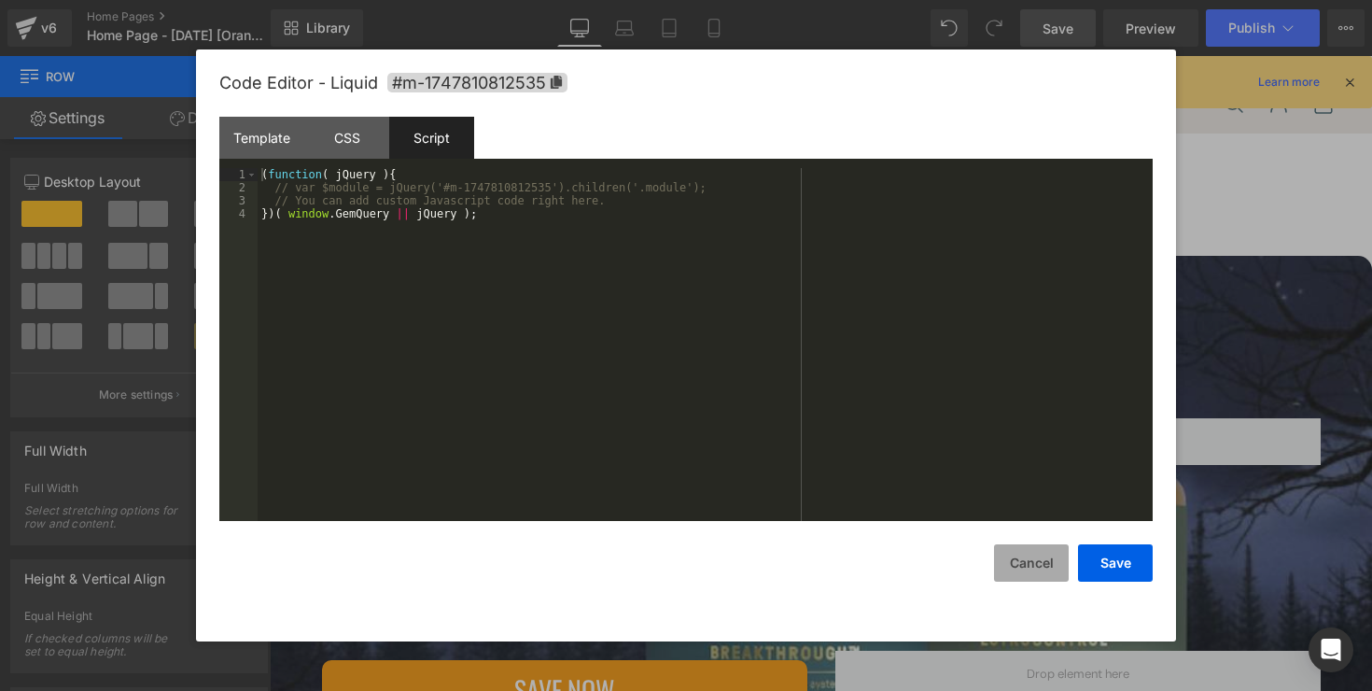
click at [1056, 557] on button "Cancel" at bounding box center [1031, 562] width 75 height 37
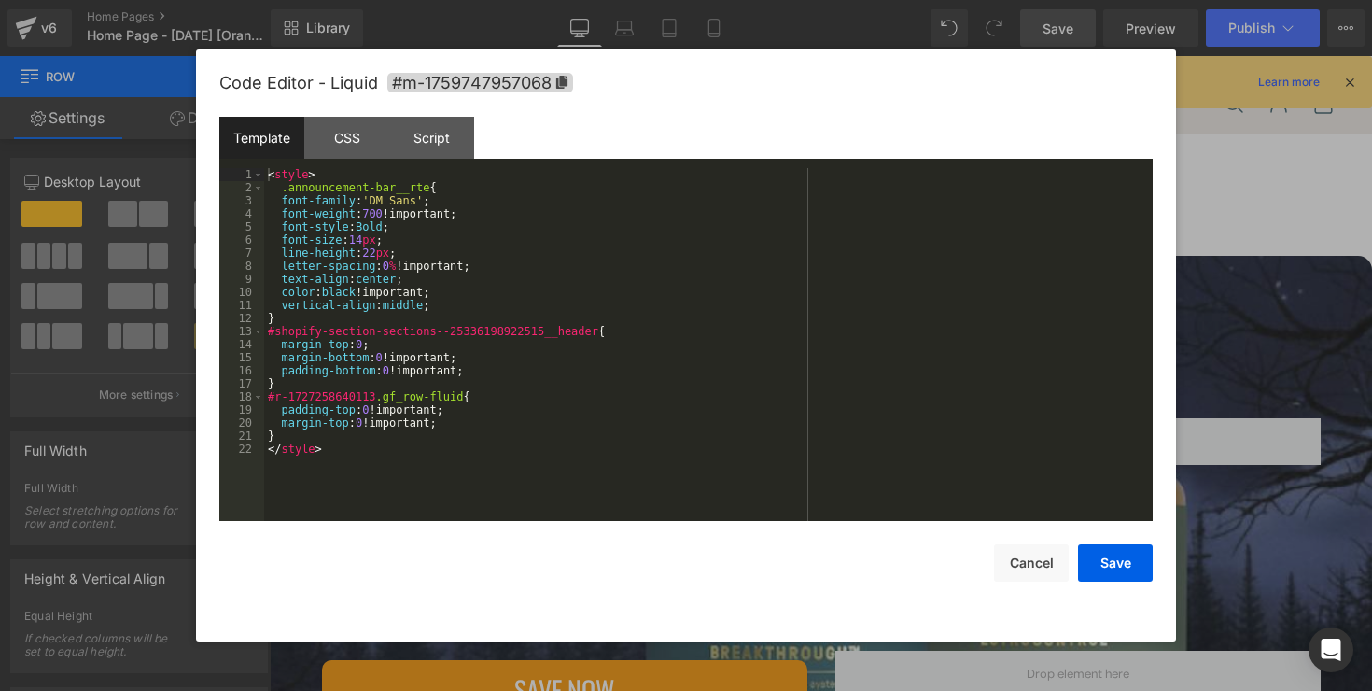
click at [850, 166] on div "Liquid" at bounding box center [821, 175] width 552 height 47
click at [367, 130] on div "CSS" at bounding box center [346, 138] width 85 height 42
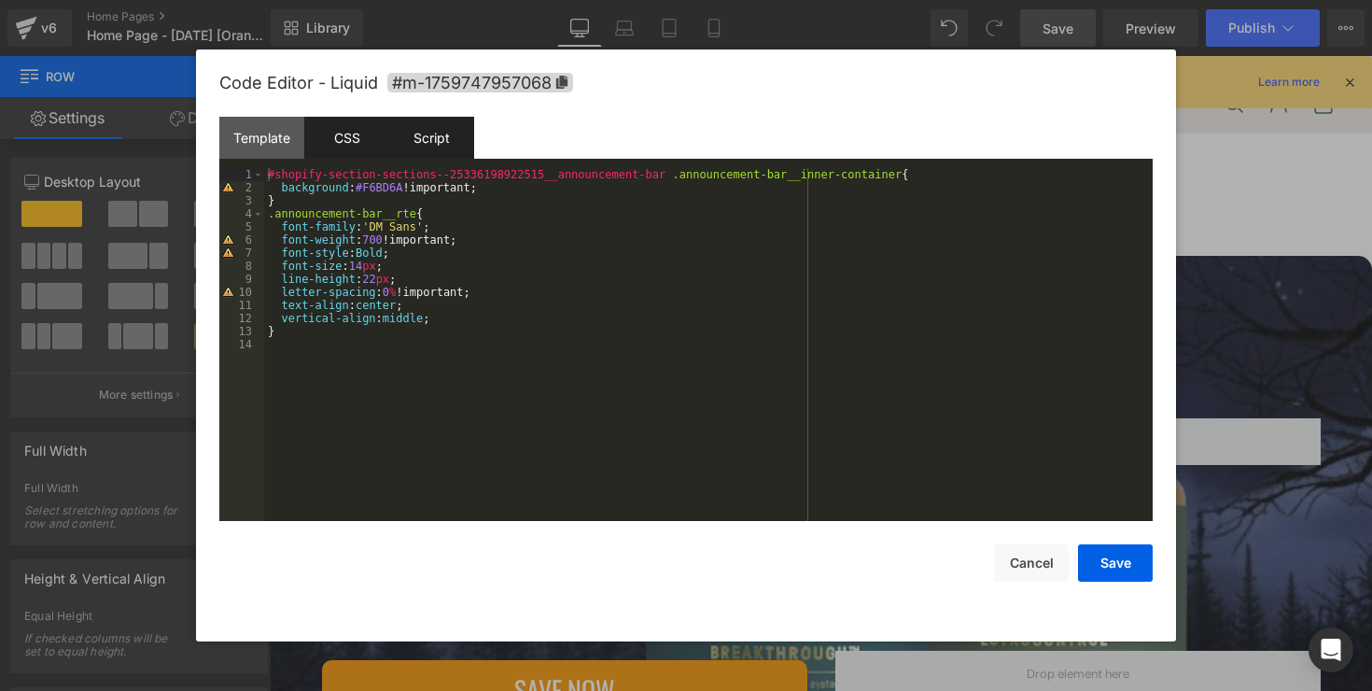
click at [415, 132] on div "Script" at bounding box center [431, 138] width 85 height 42
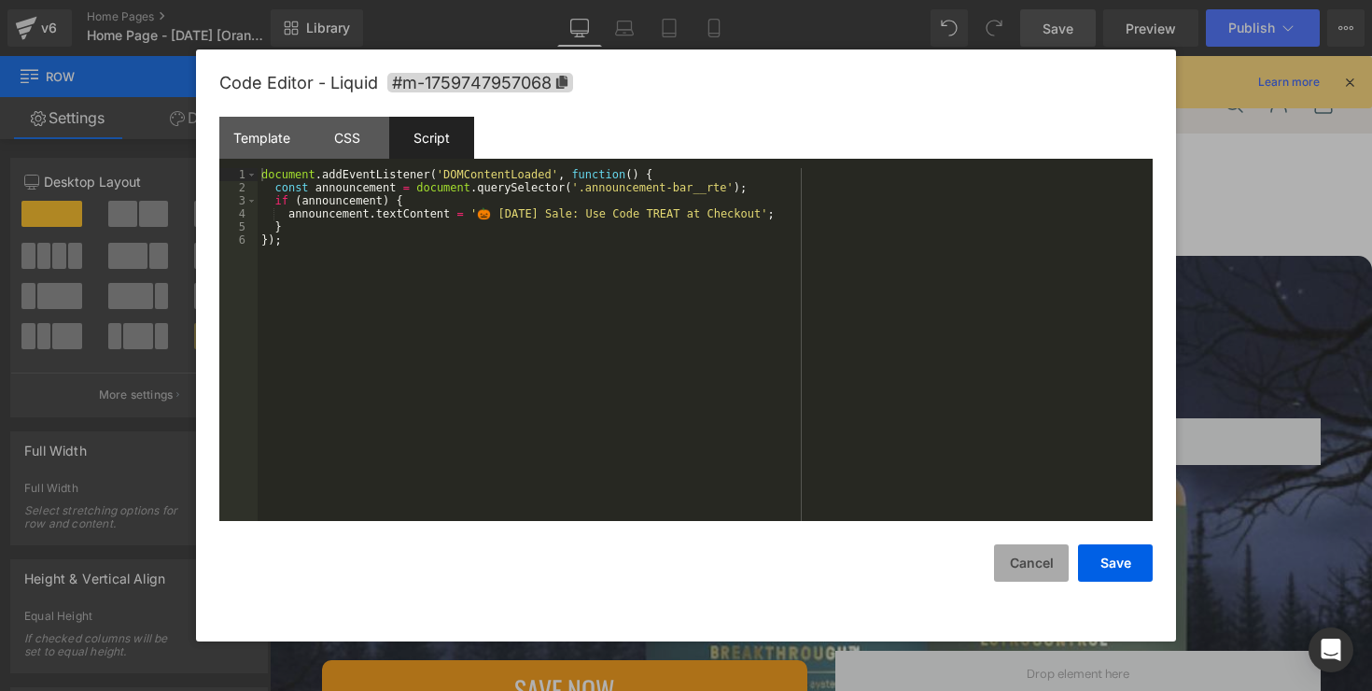
click at [1030, 567] on button "Cancel" at bounding box center [1031, 562] width 75 height 37
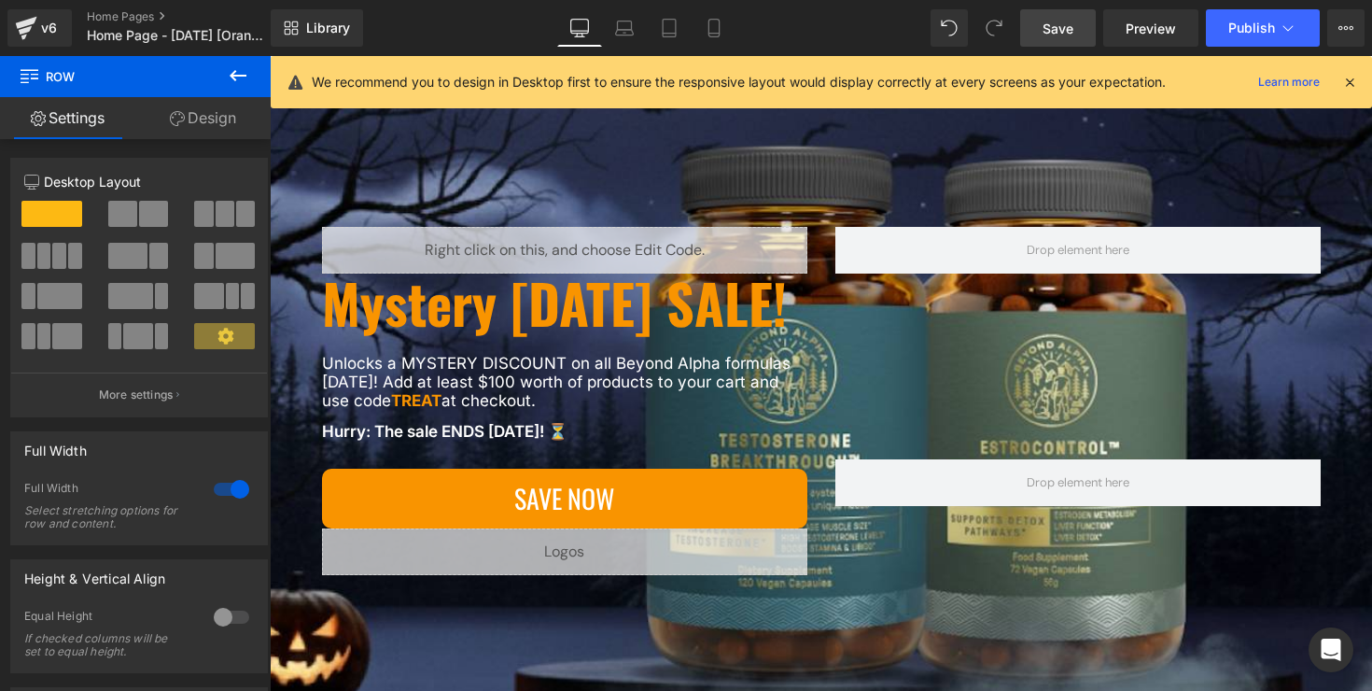
scroll to position [244, 0]
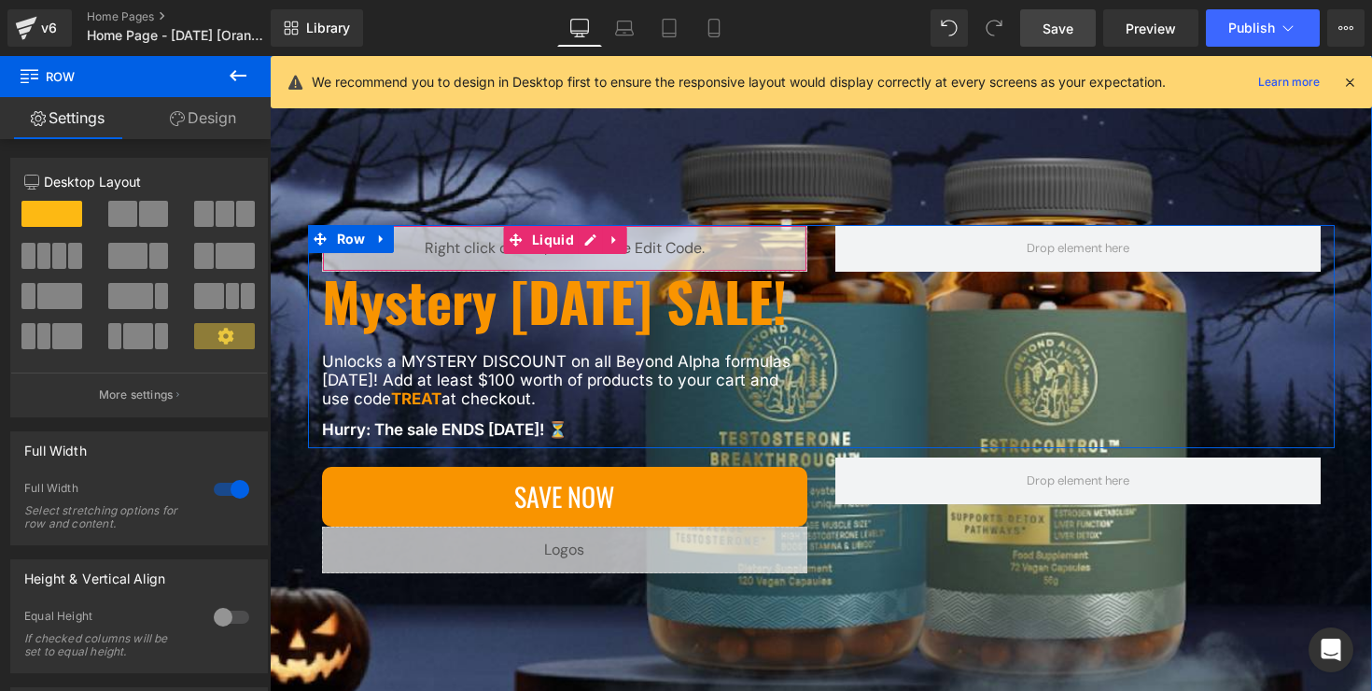
click at [595, 225] on div "Liquid" at bounding box center [564, 248] width 485 height 47
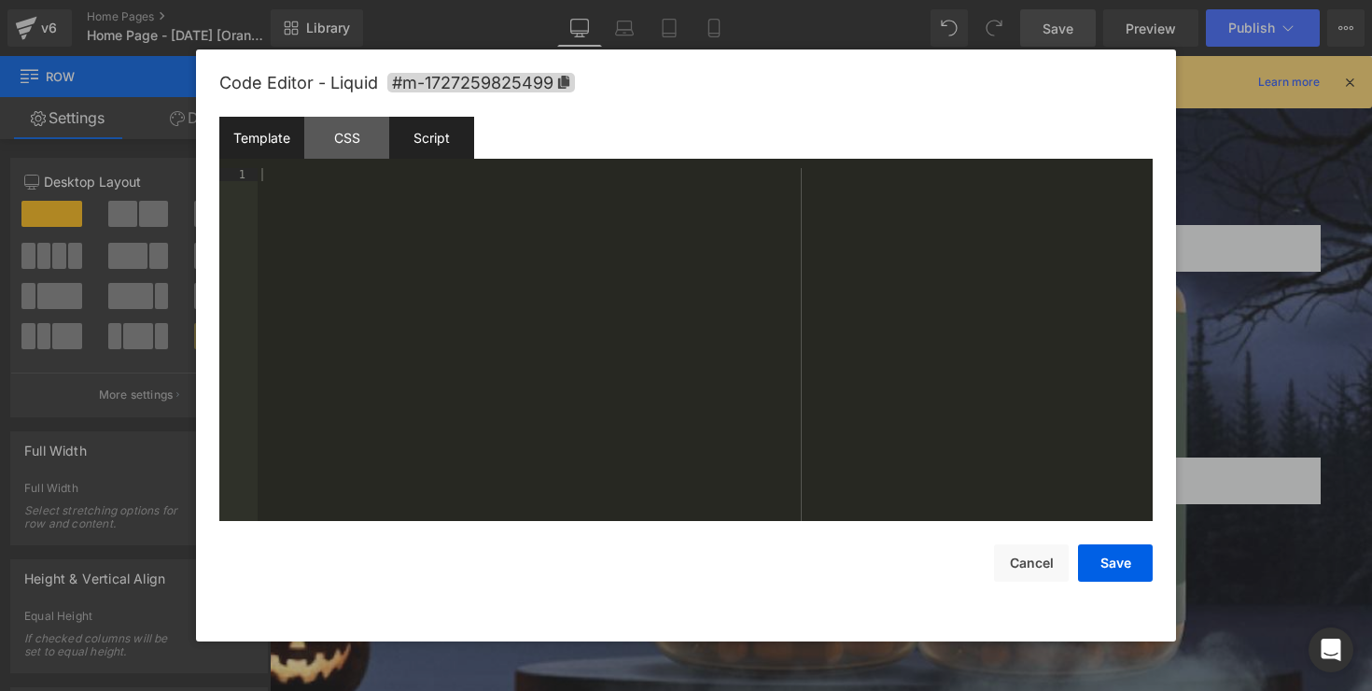
click at [440, 143] on div "Script" at bounding box center [431, 138] width 85 height 42
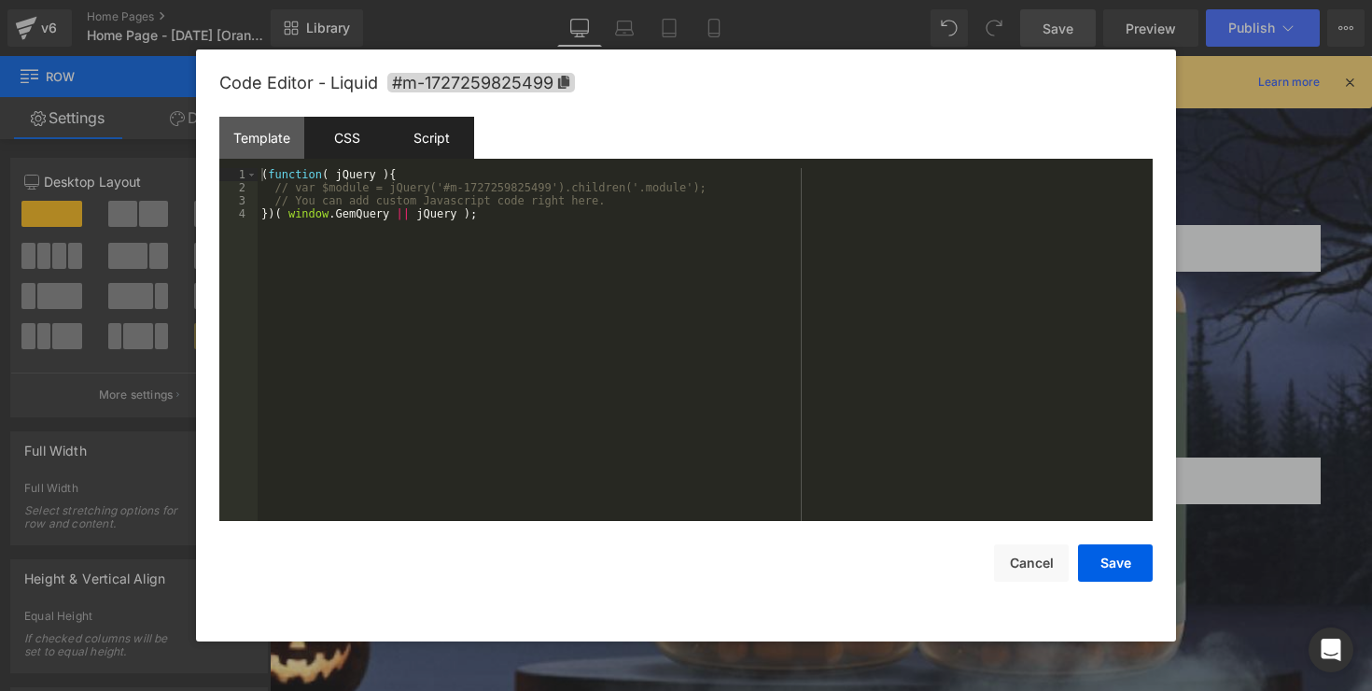
click at [357, 141] on div "CSS" at bounding box center [346, 138] width 85 height 42
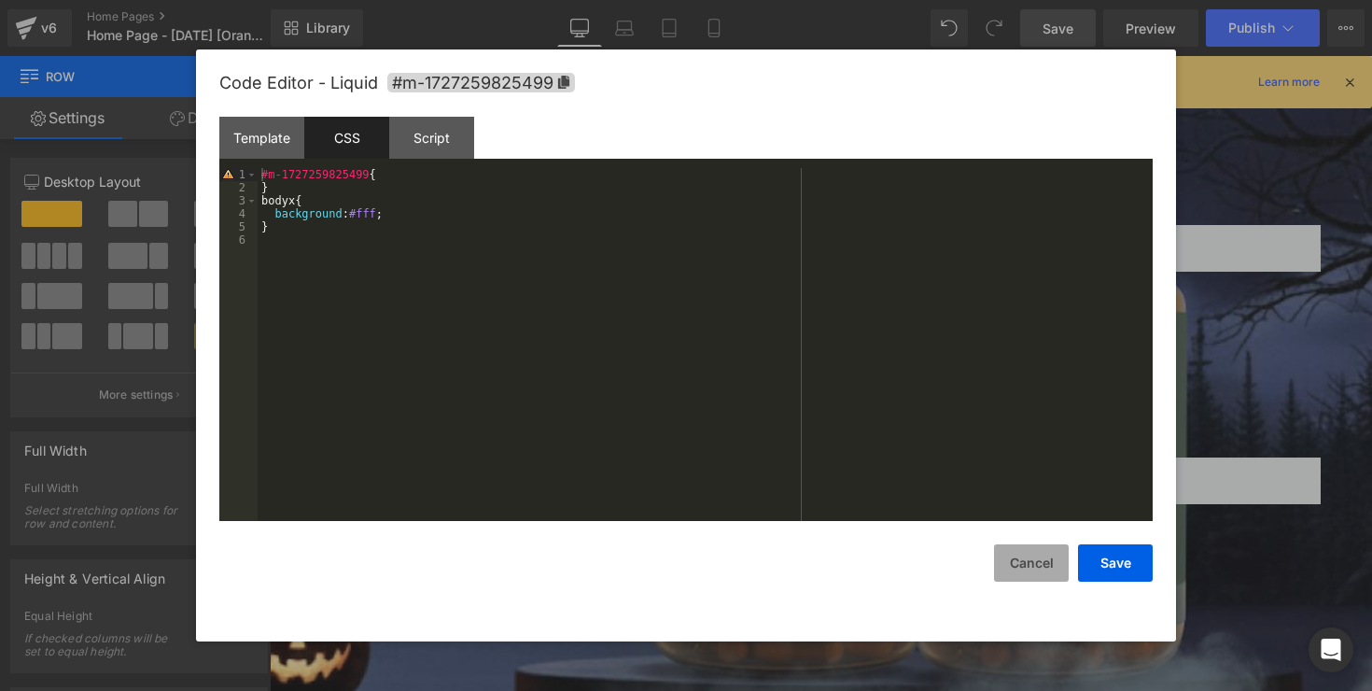
drag, startPoint x: 1007, startPoint y: 561, endPoint x: 714, endPoint y: 455, distance: 311.8
click at [1007, 561] on button "Cancel" at bounding box center [1031, 562] width 75 height 37
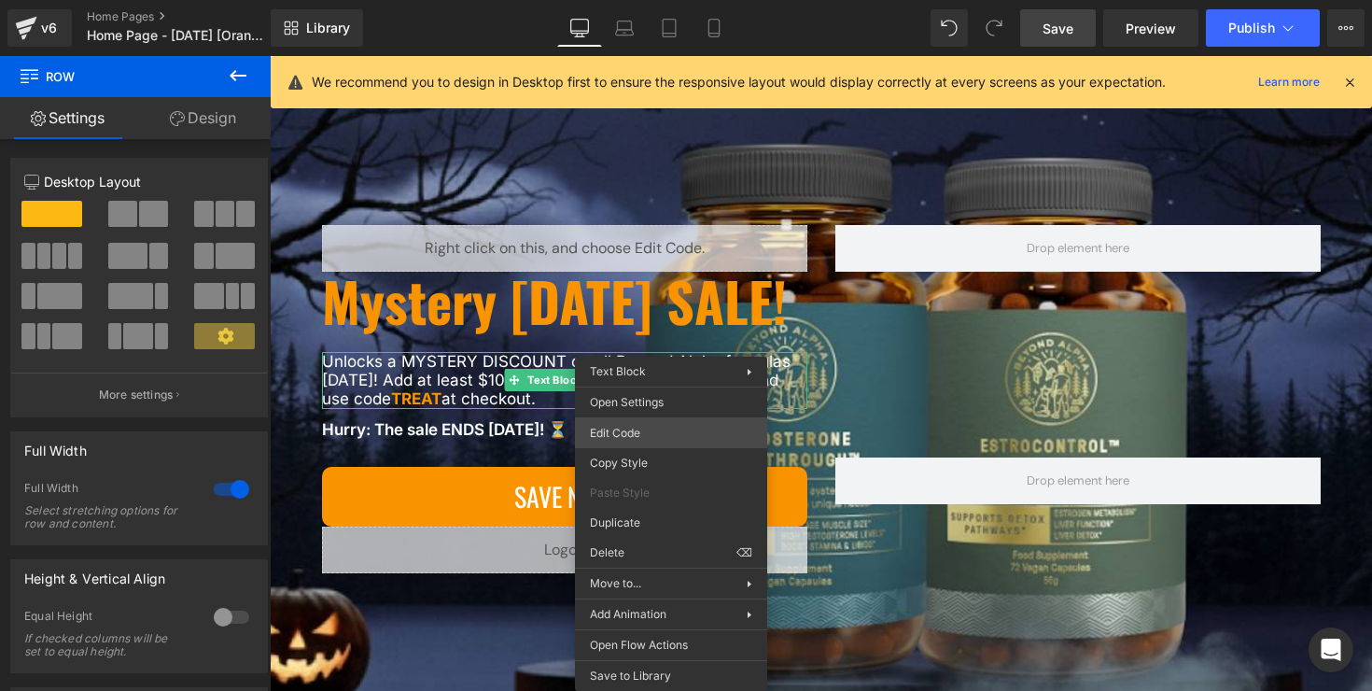
click at [677, 0] on div "You are previewing how the will restyle your page. You can not edit Elements in…" at bounding box center [686, 0] width 1372 height 0
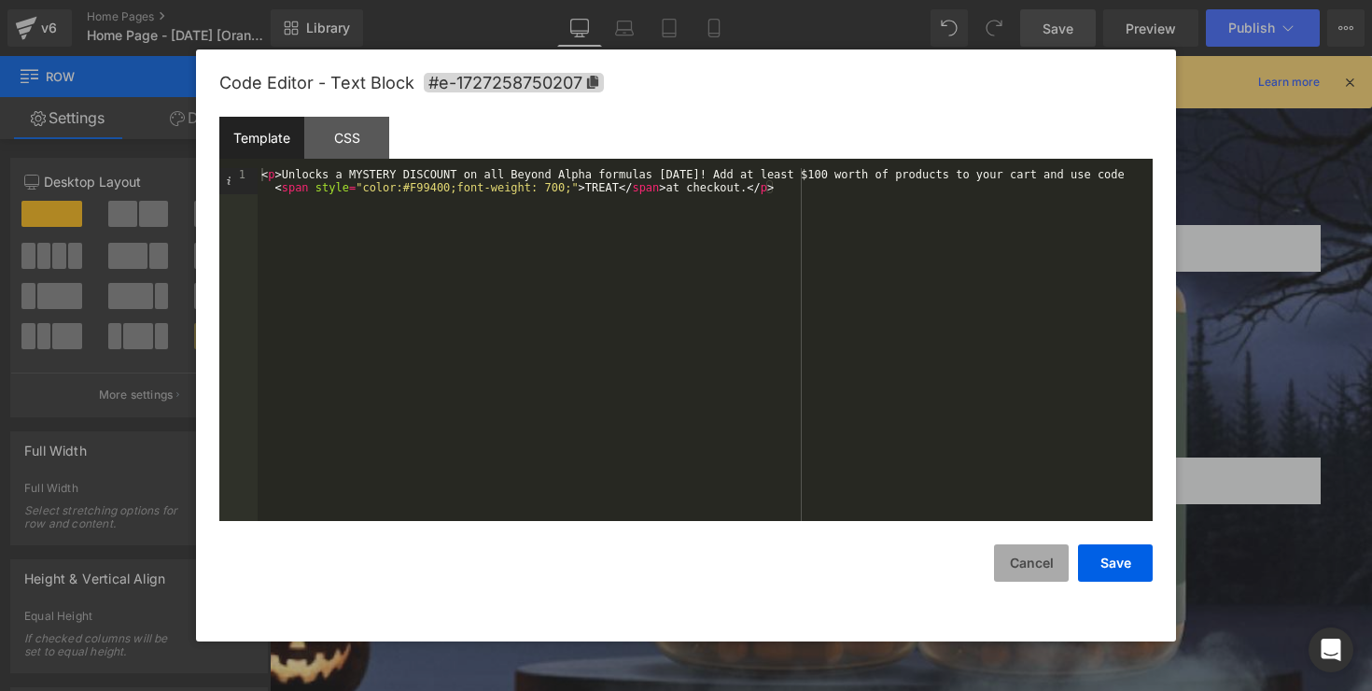
drag, startPoint x: 1052, startPoint y: 572, endPoint x: 782, endPoint y: 516, distance: 275.5
click at [1052, 572] on button "Cancel" at bounding box center [1031, 562] width 75 height 37
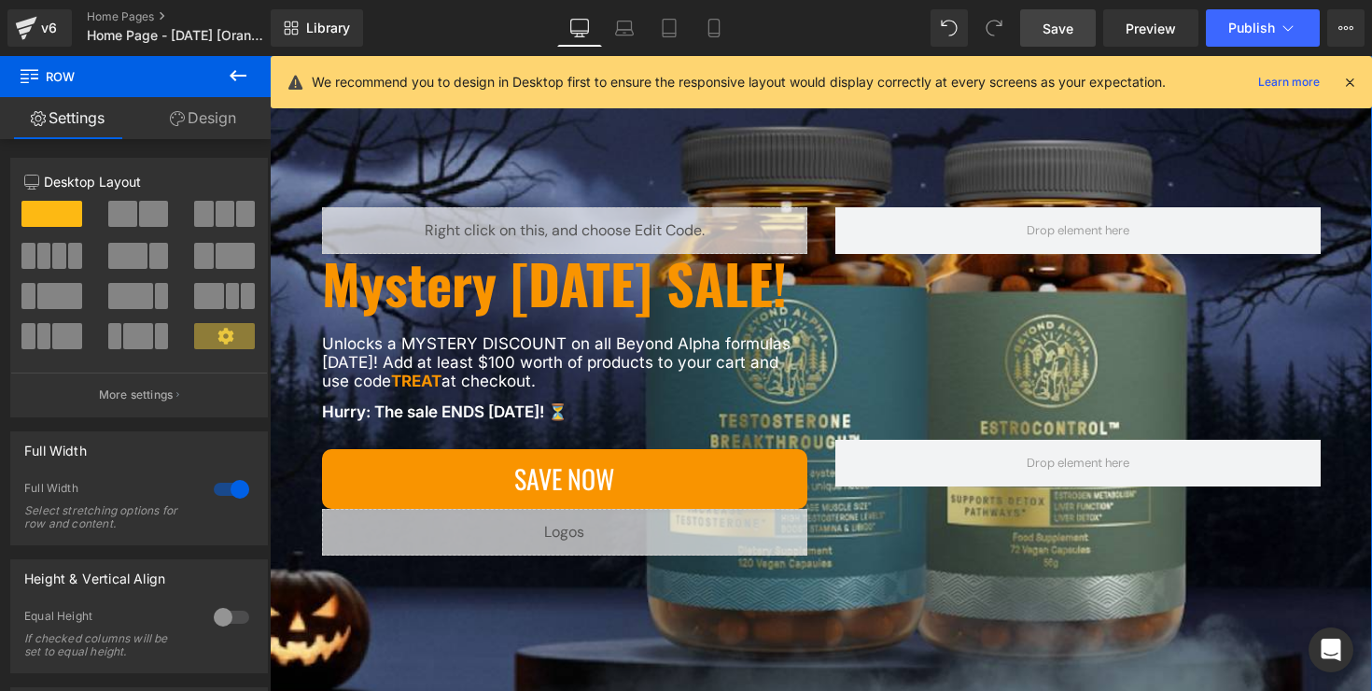
scroll to position [0, 0]
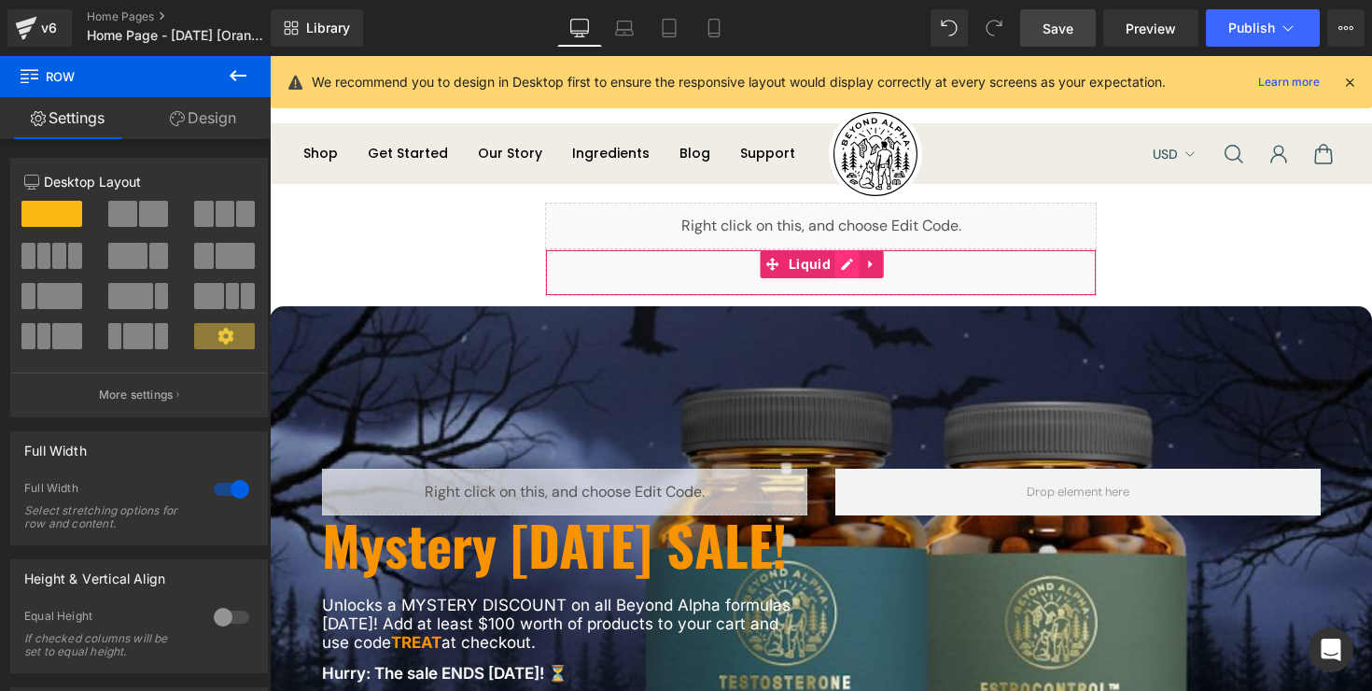
click at [840, 274] on div "Liquid" at bounding box center [821, 272] width 552 height 47
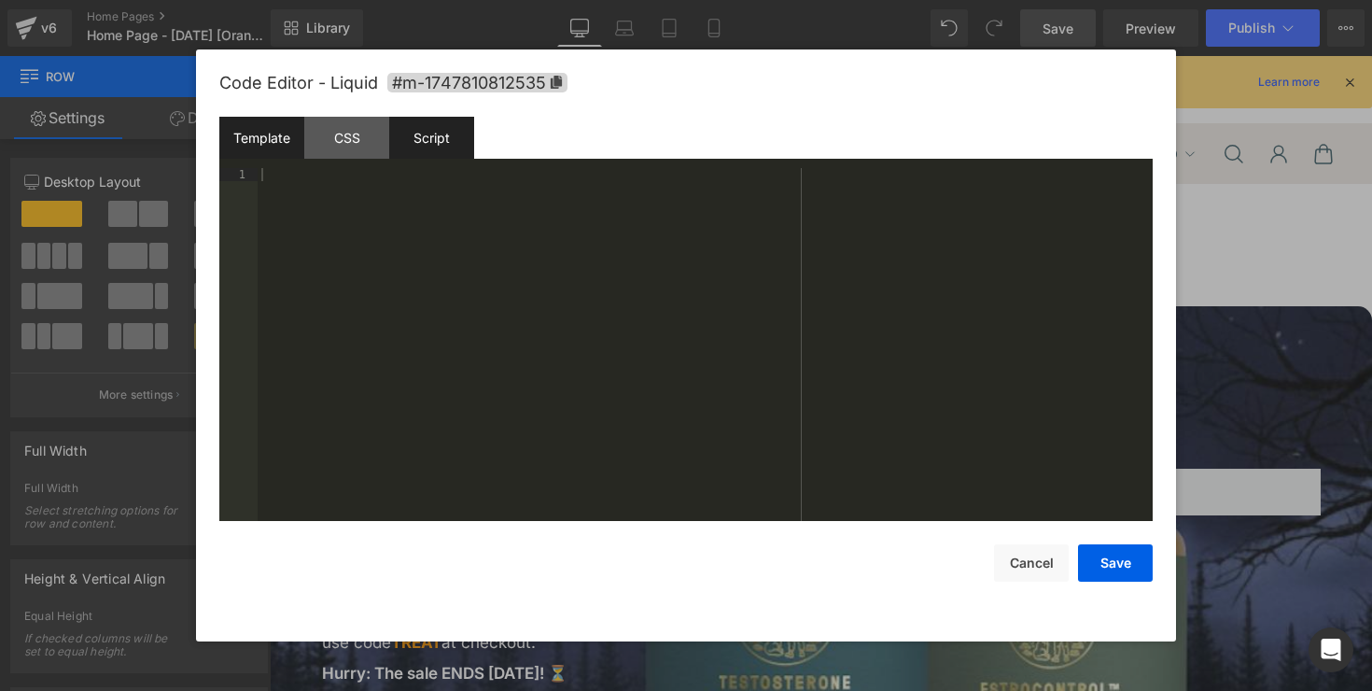
click at [448, 152] on div "Script" at bounding box center [431, 138] width 85 height 42
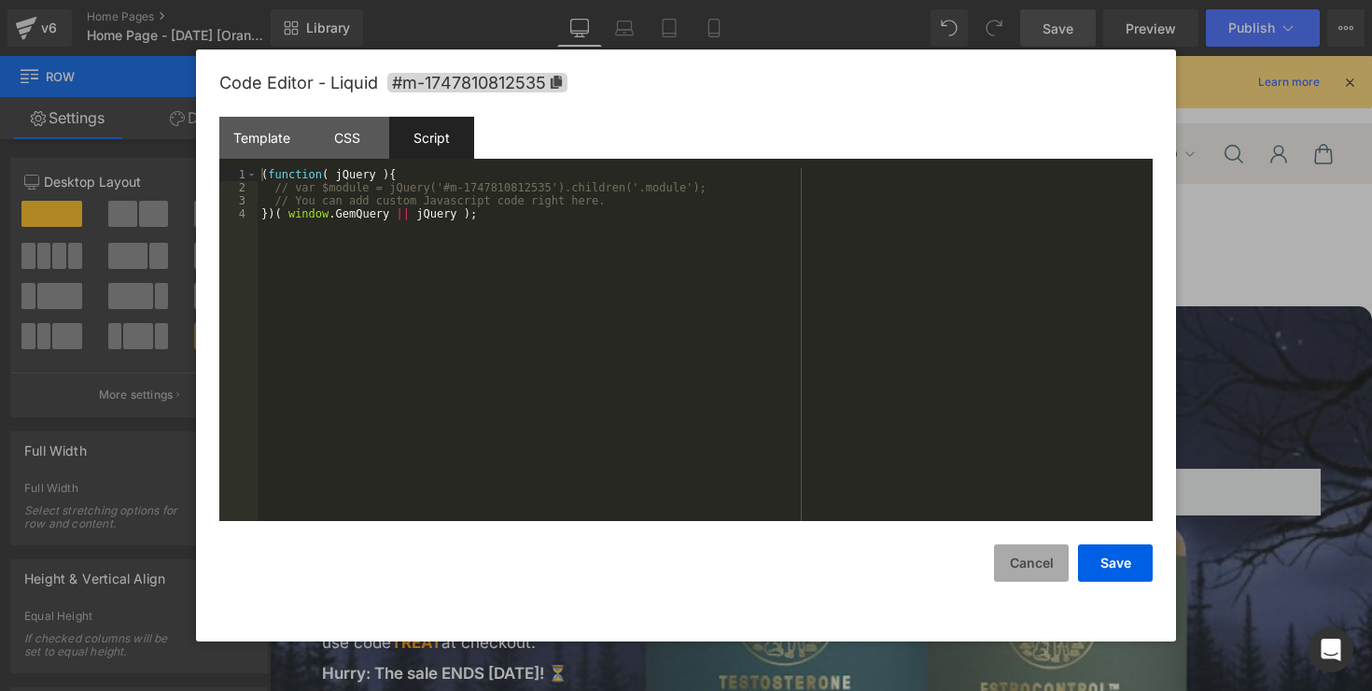
click at [998, 569] on button "Cancel" at bounding box center [1031, 562] width 75 height 37
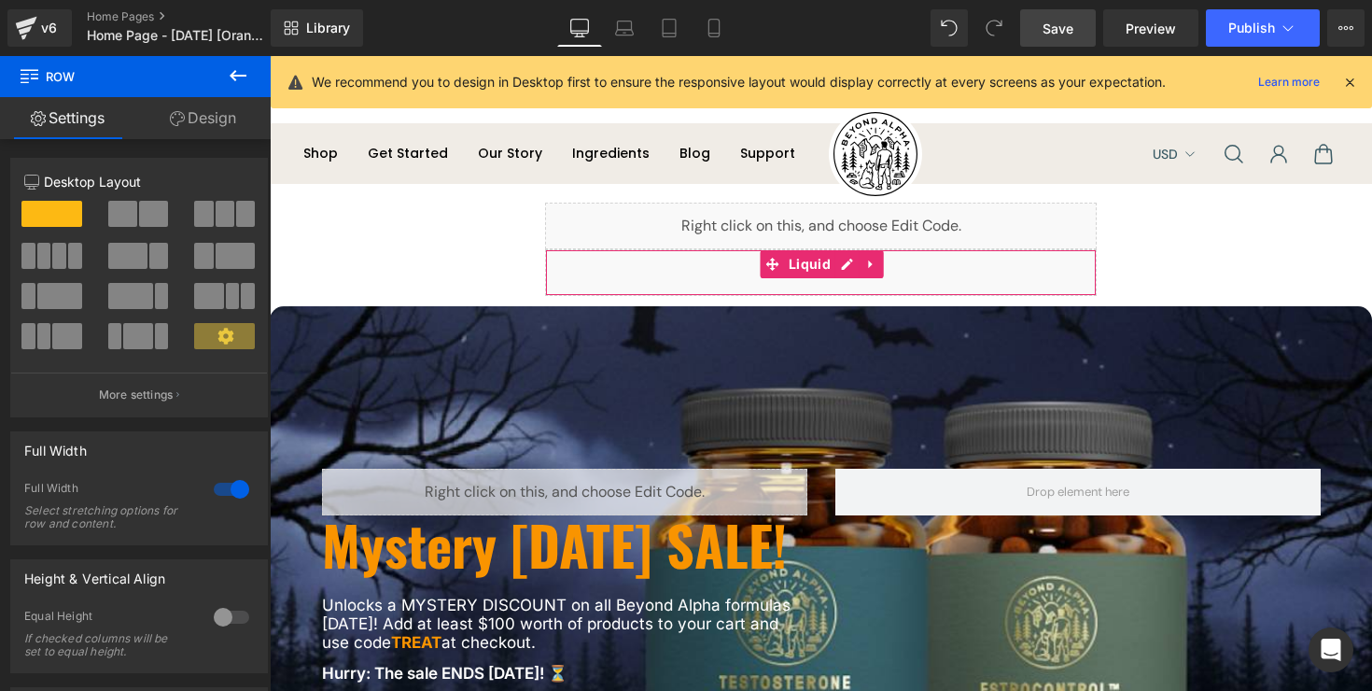
click at [839, 267] on div "Liquid" at bounding box center [821, 272] width 552 height 47
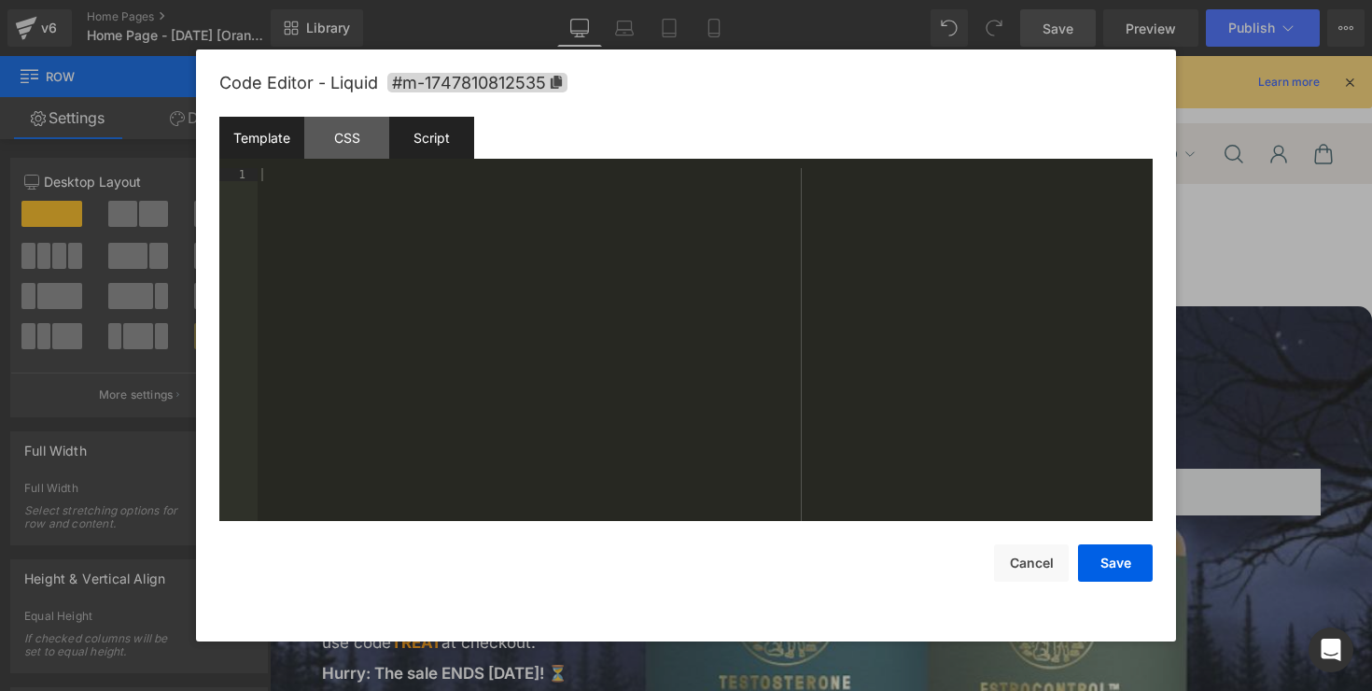
click at [470, 147] on div "Script" at bounding box center [431, 138] width 85 height 42
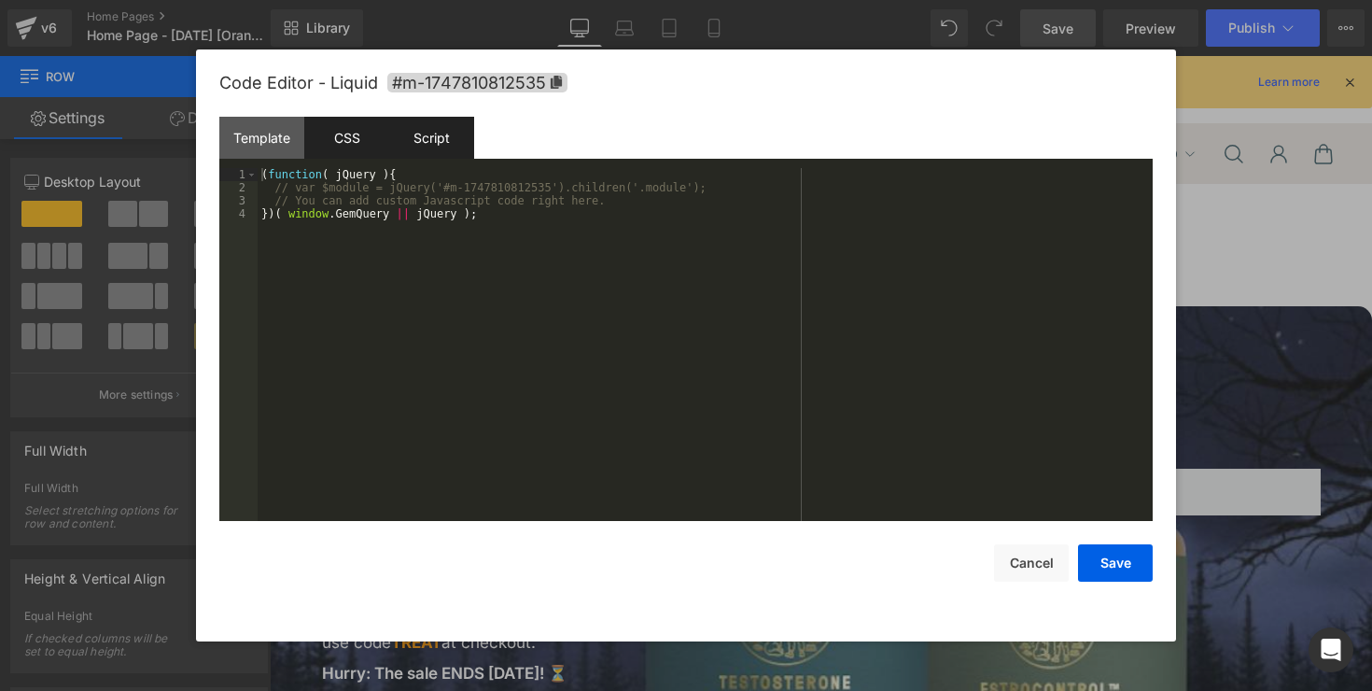
click at [379, 147] on div "CSS" at bounding box center [346, 138] width 85 height 42
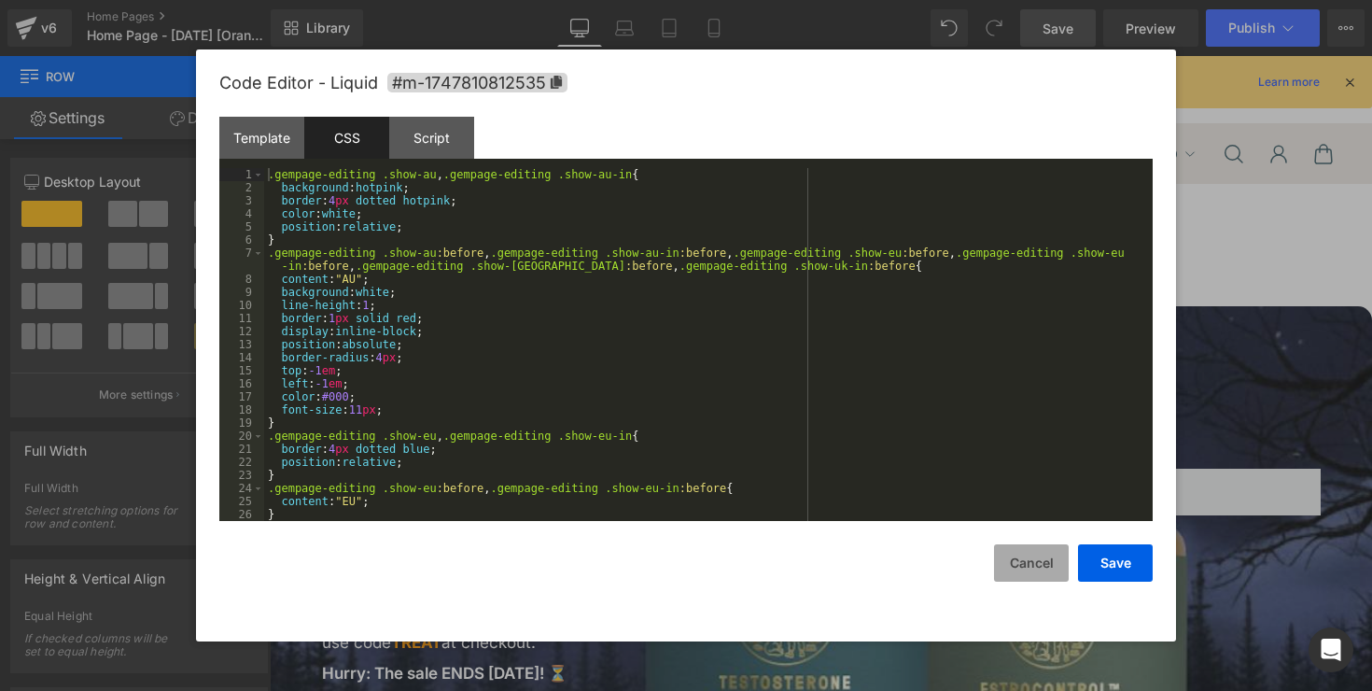
click at [1034, 568] on button "Cancel" at bounding box center [1031, 562] width 75 height 37
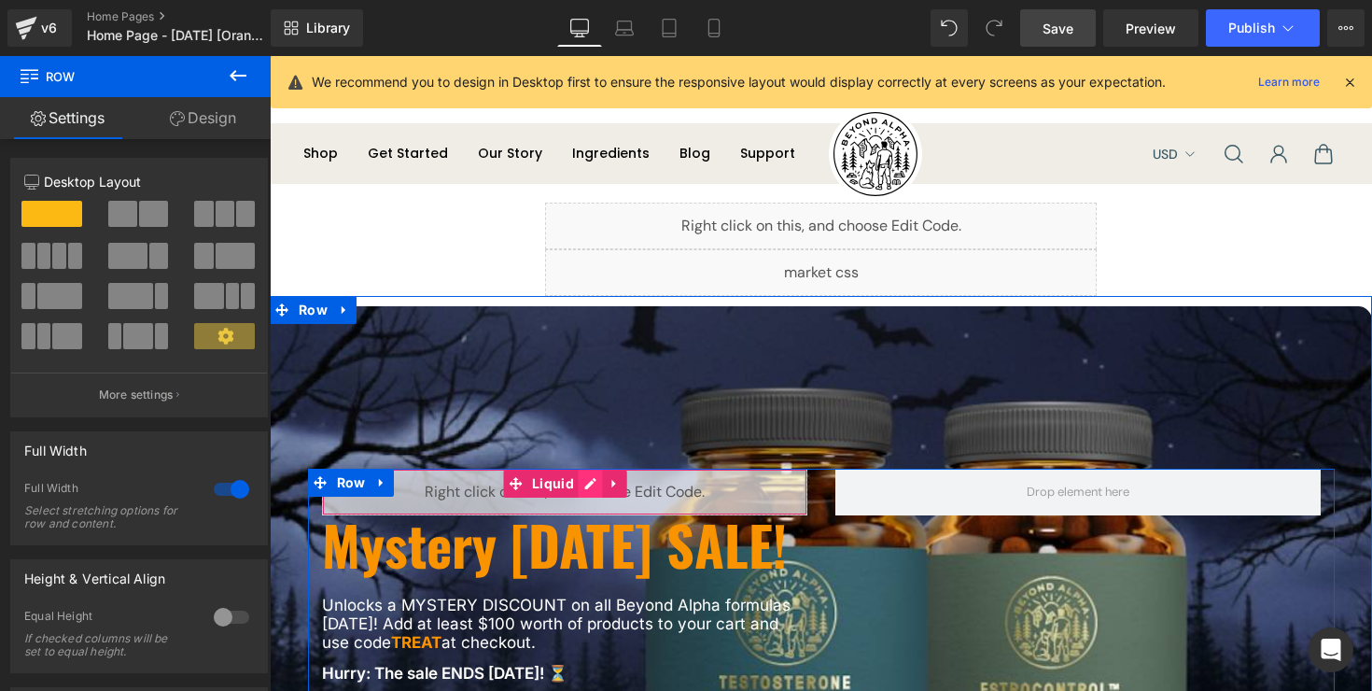
click at [585, 469] on div "Liquid" at bounding box center [564, 492] width 485 height 47
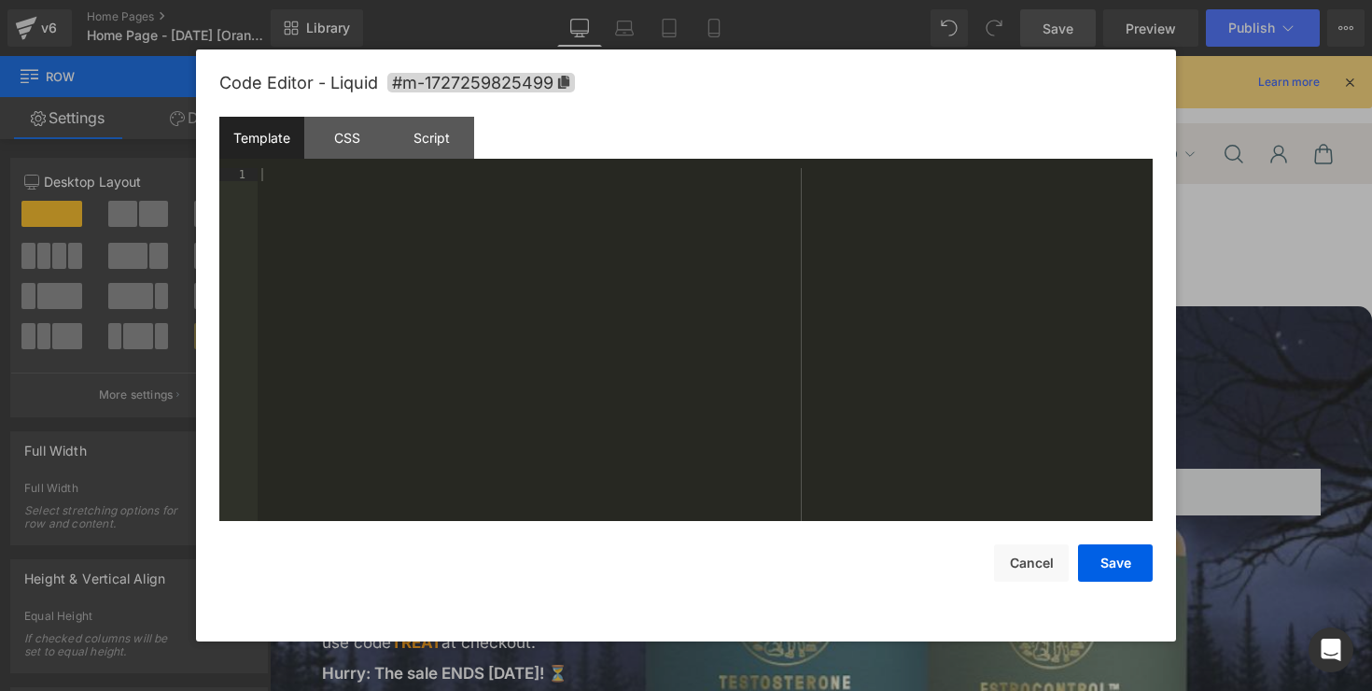
click at [422, 161] on div "Template CSS Script Data" at bounding box center [685, 142] width 933 height 51
click at [422, 152] on div "Script" at bounding box center [431, 138] width 85 height 42
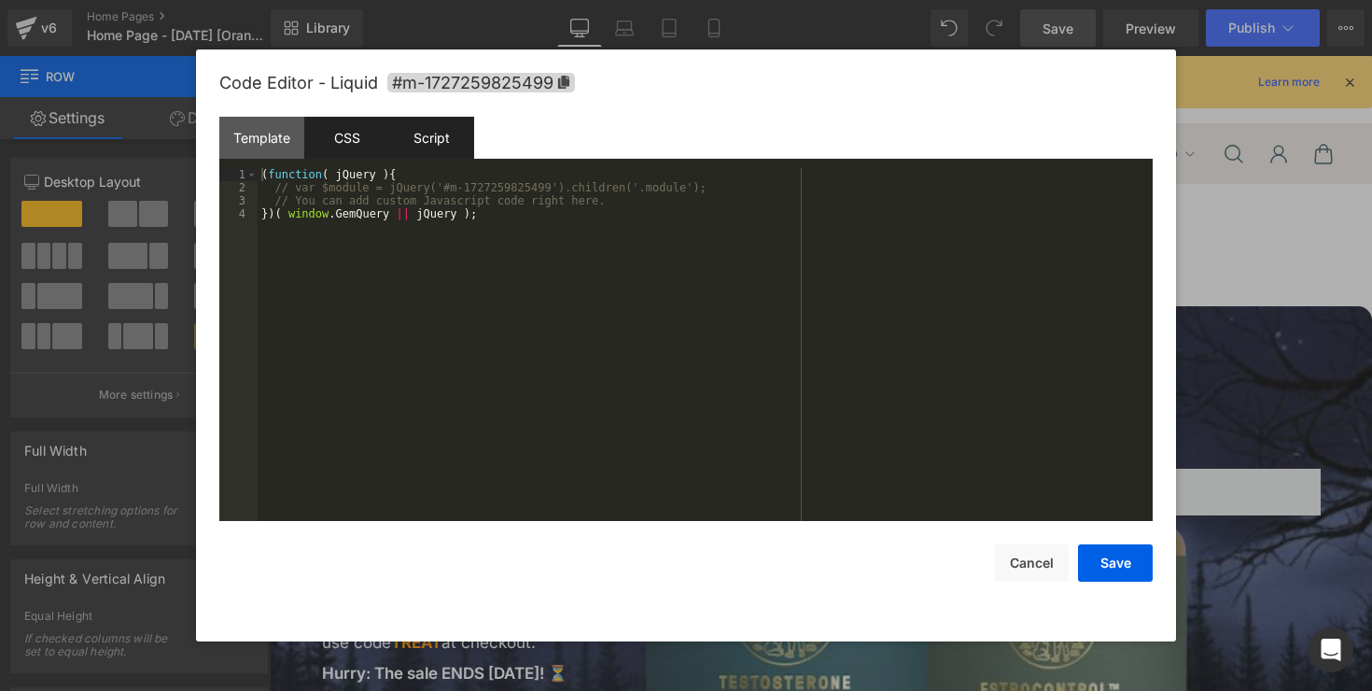
click at [366, 145] on div "CSS" at bounding box center [346, 138] width 85 height 42
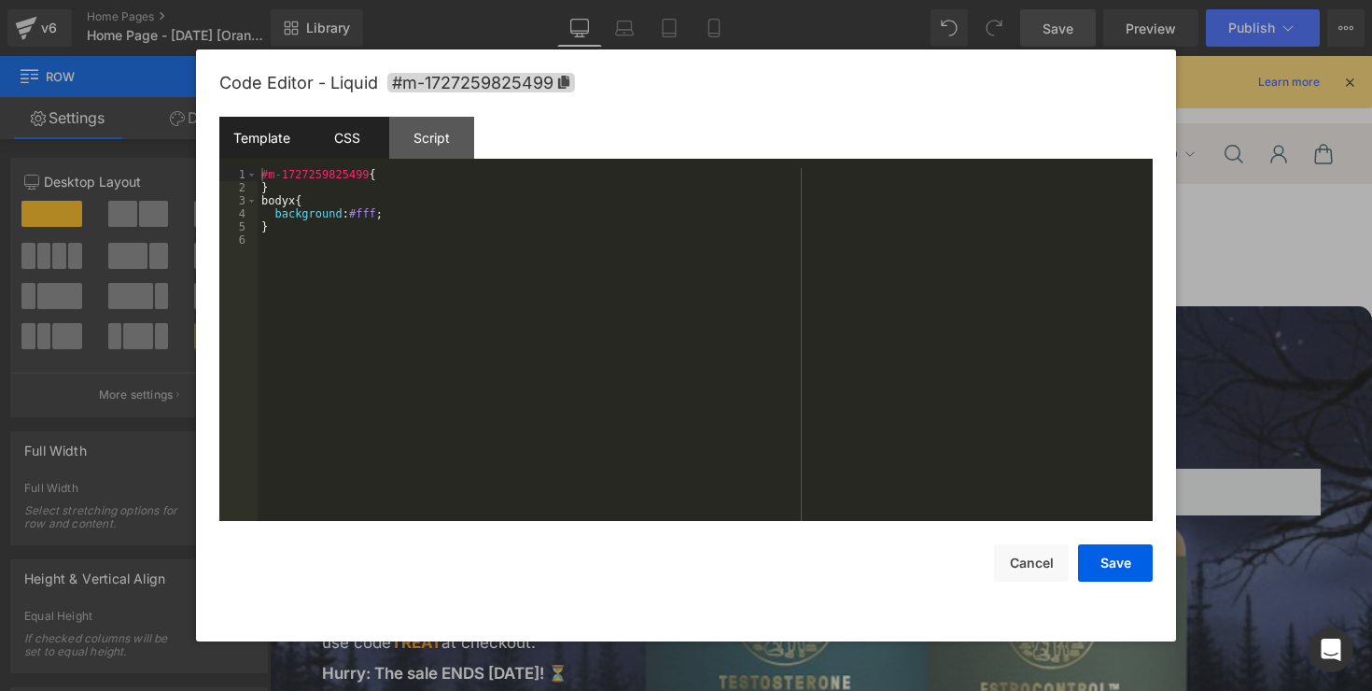
click at [299, 138] on div "Template" at bounding box center [261, 138] width 85 height 42
click at [360, 139] on div "CSS" at bounding box center [346, 138] width 85 height 42
click at [461, 149] on div "Script" at bounding box center [431, 138] width 85 height 42
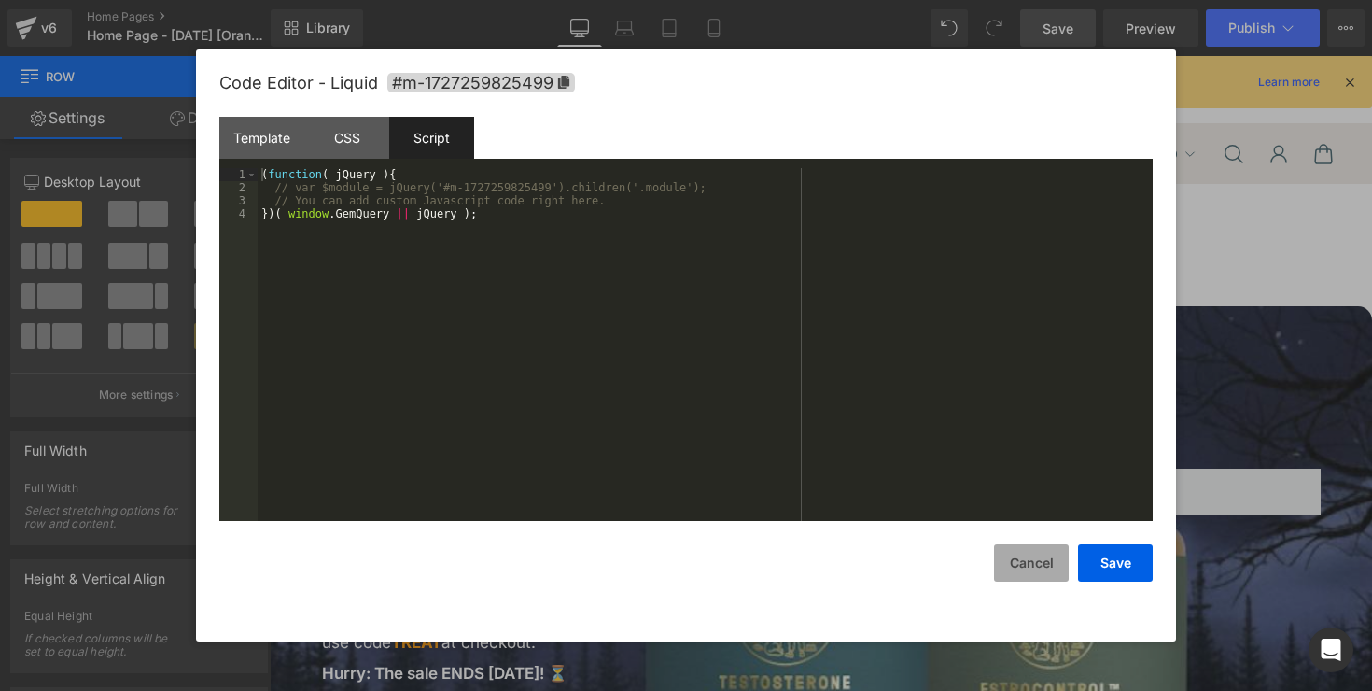
click at [1022, 563] on button "Cancel" at bounding box center [1031, 562] width 75 height 37
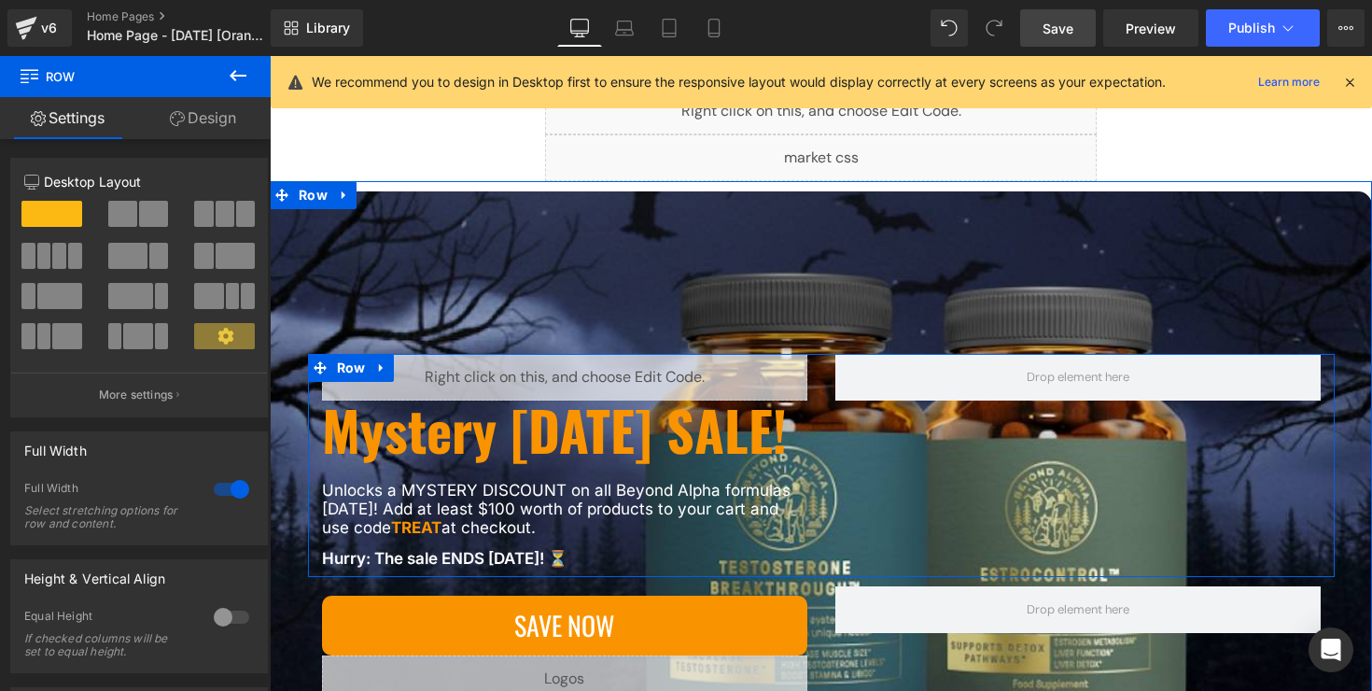
scroll to position [119, 0]
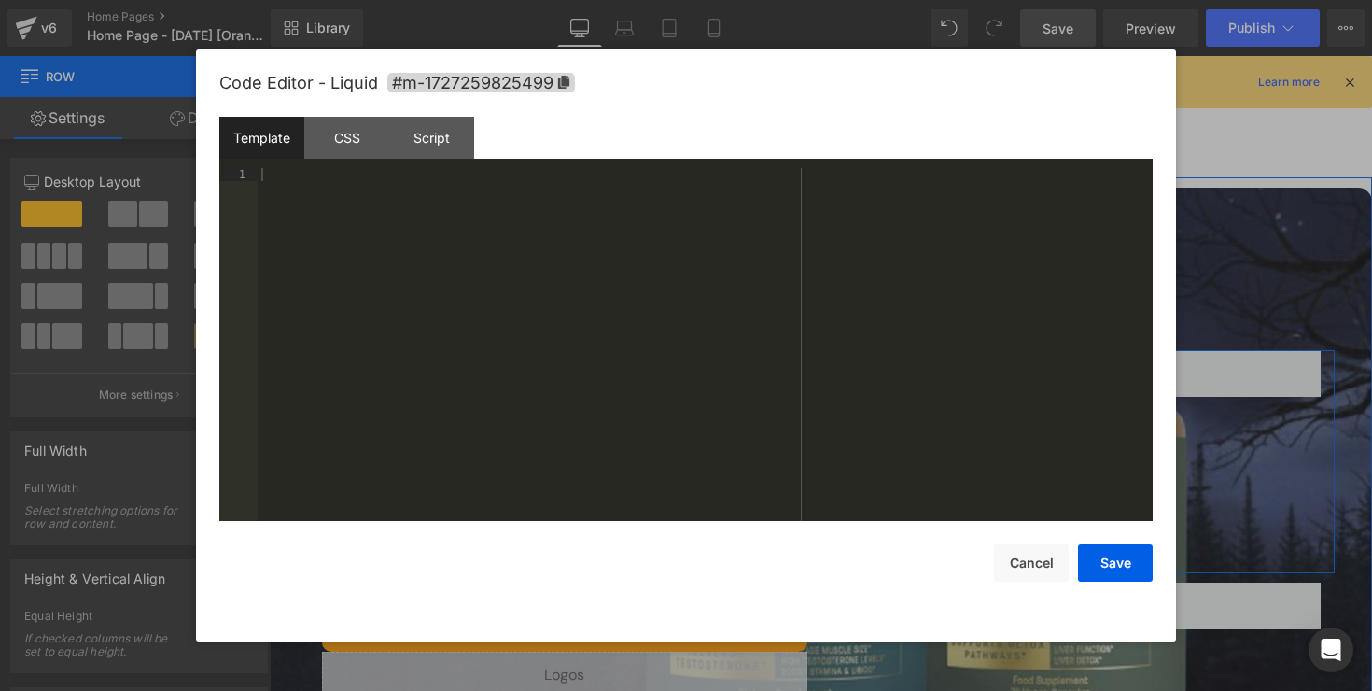
click at [598, 350] on div "Liquid" at bounding box center [564, 373] width 485 height 47
click at [423, 136] on div "Script" at bounding box center [431, 138] width 85 height 42
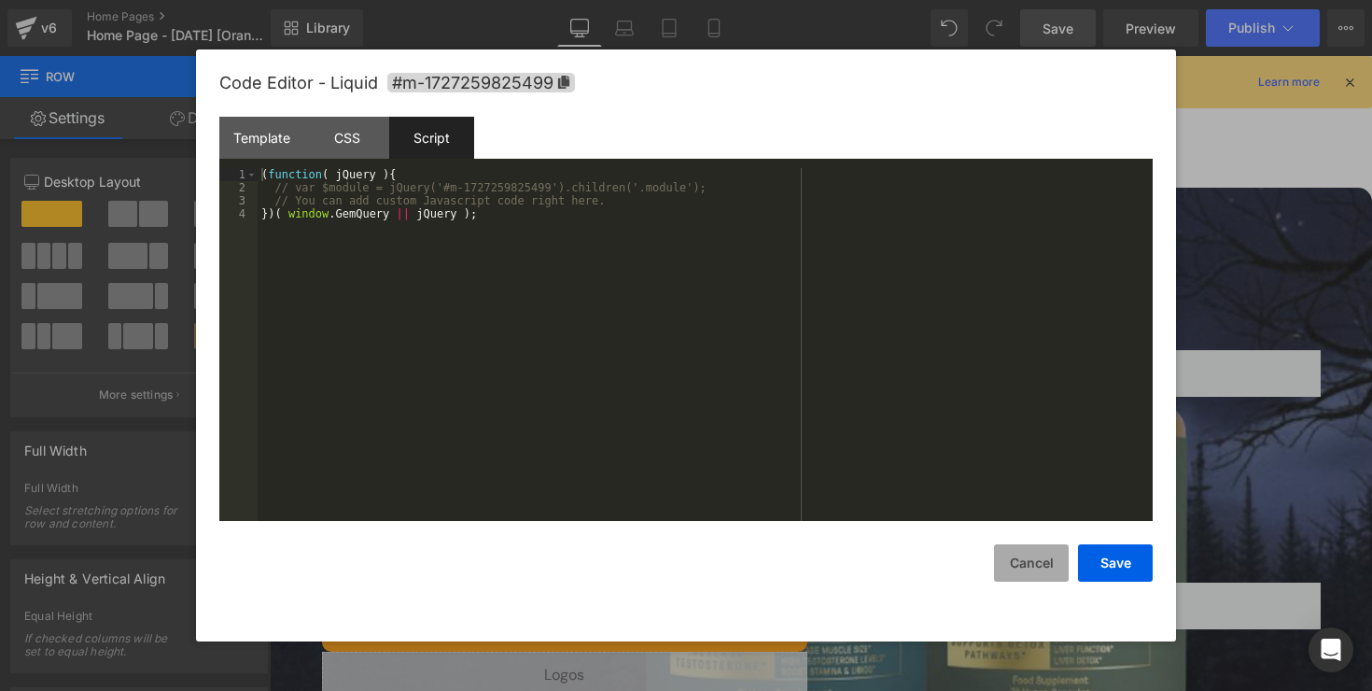
click at [1003, 552] on button "Cancel" at bounding box center [1031, 562] width 75 height 37
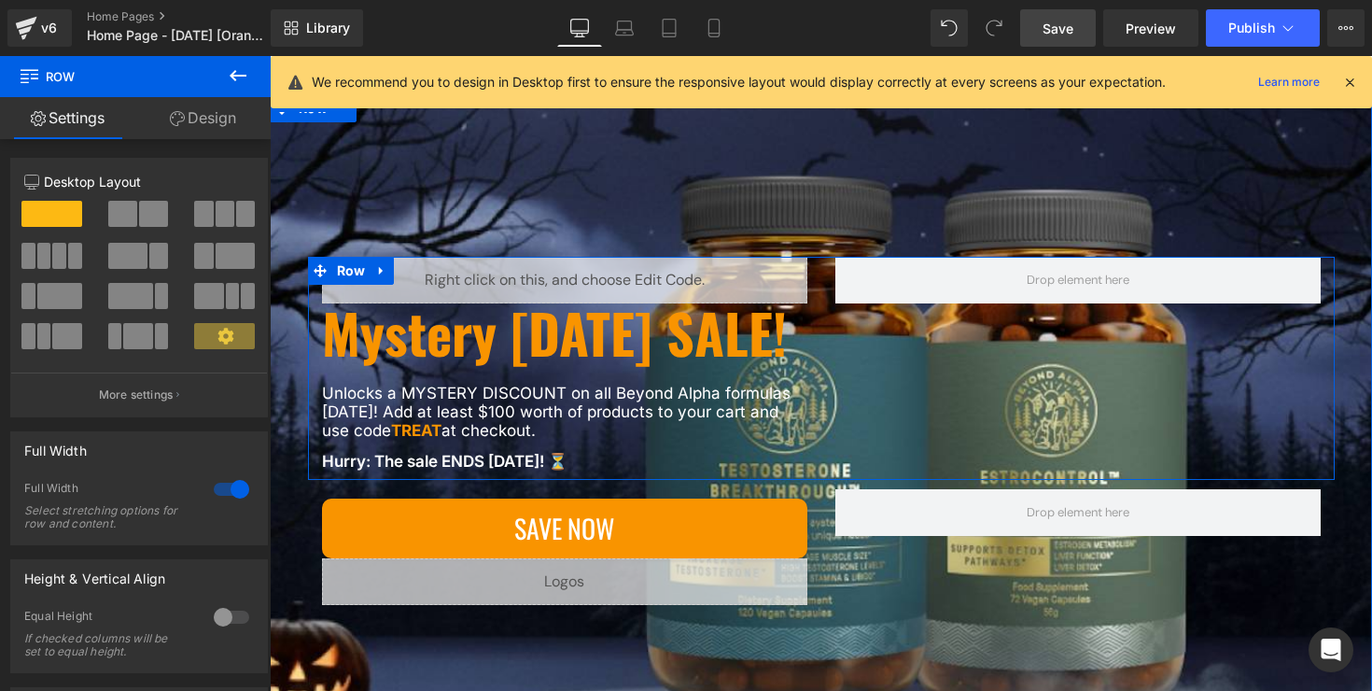
scroll to position [221, 0]
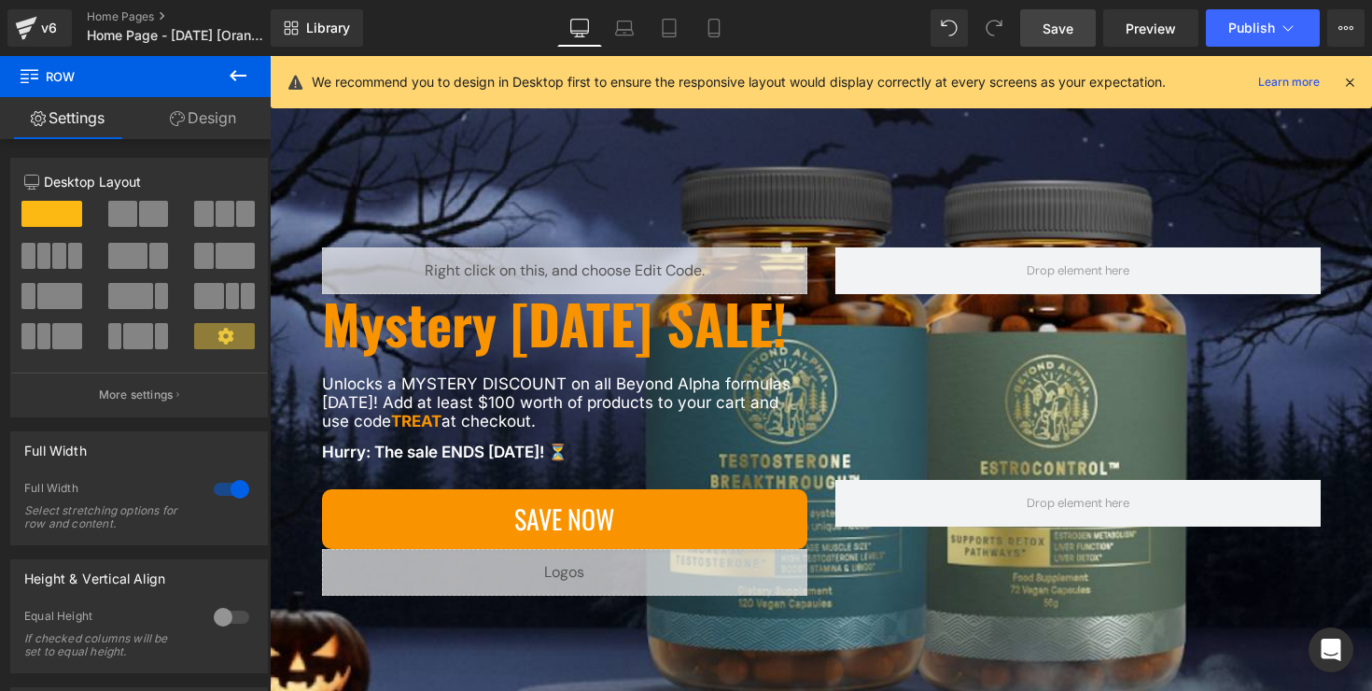
click at [1055, 34] on span "Save" at bounding box center [1058, 29] width 31 height 20
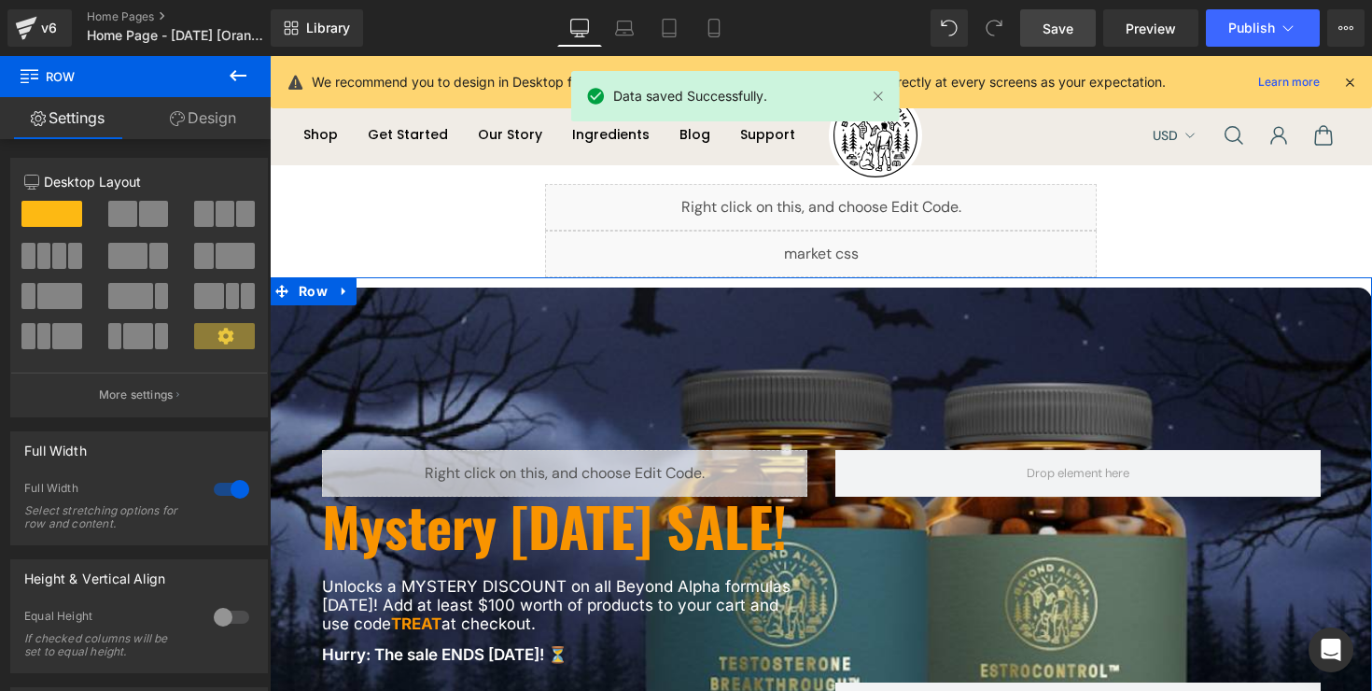
scroll to position [0, 0]
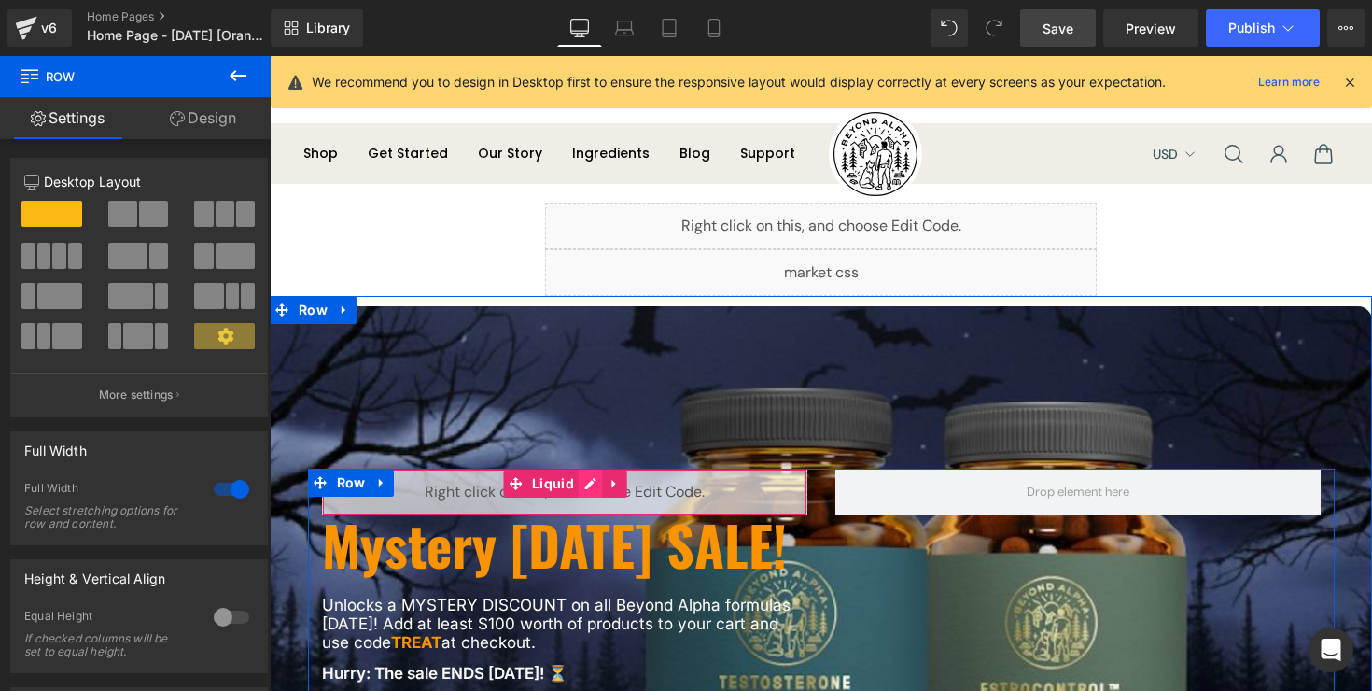
click at [592, 469] on div "Liquid" at bounding box center [564, 492] width 485 height 47
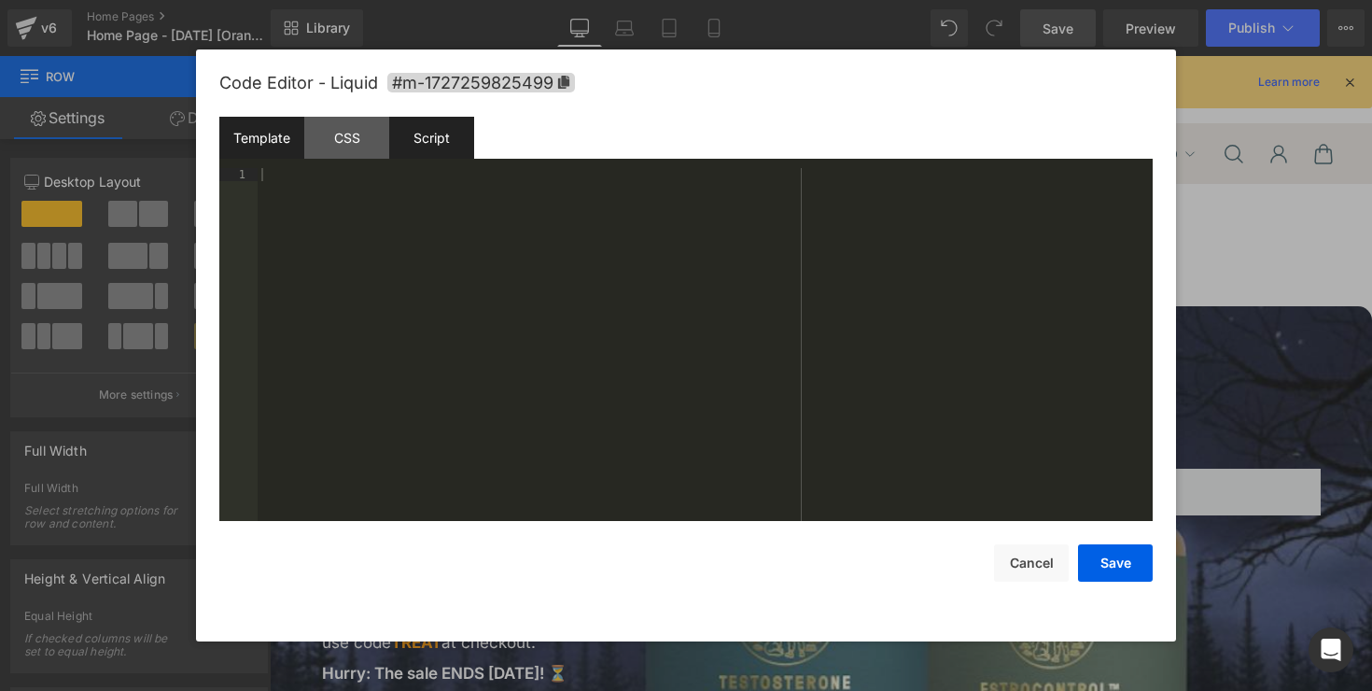
click at [429, 157] on div "Script" at bounding box center [431, 138] width 85 height 42
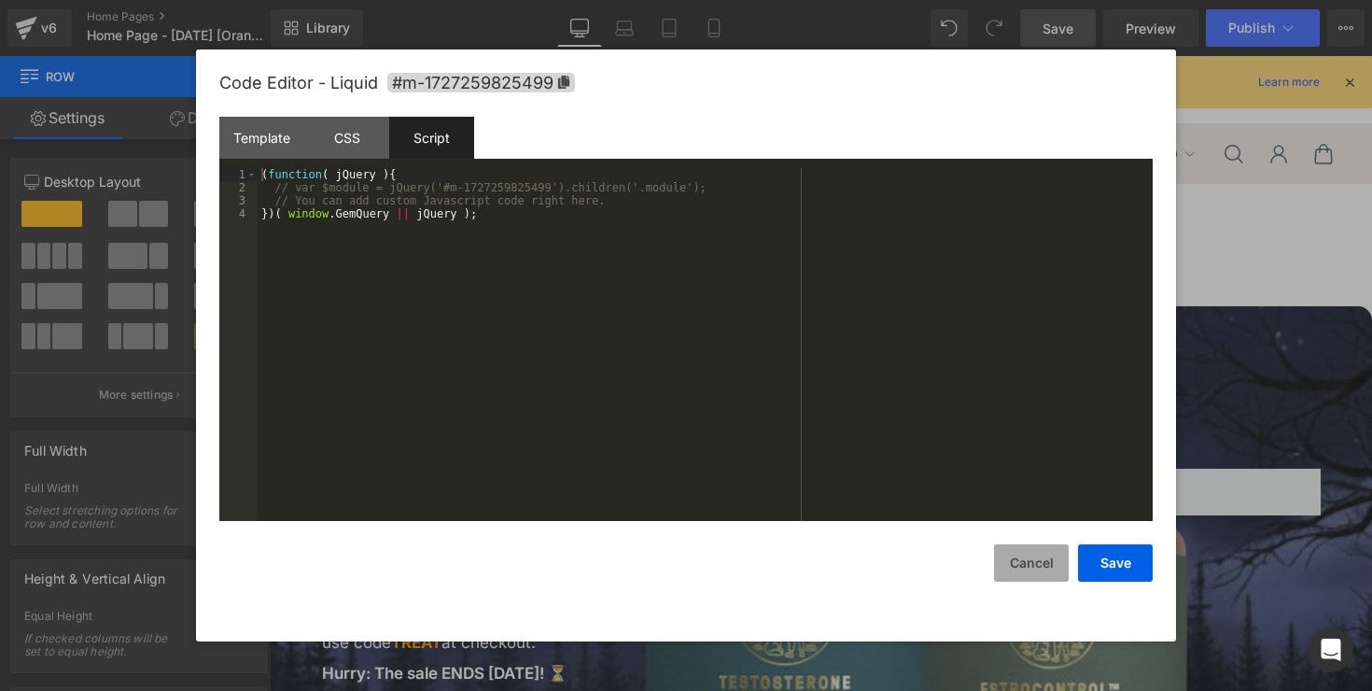
click at [1019, 565] on button "Cancel" at bounding box center [1031, 562] width 75 height 37
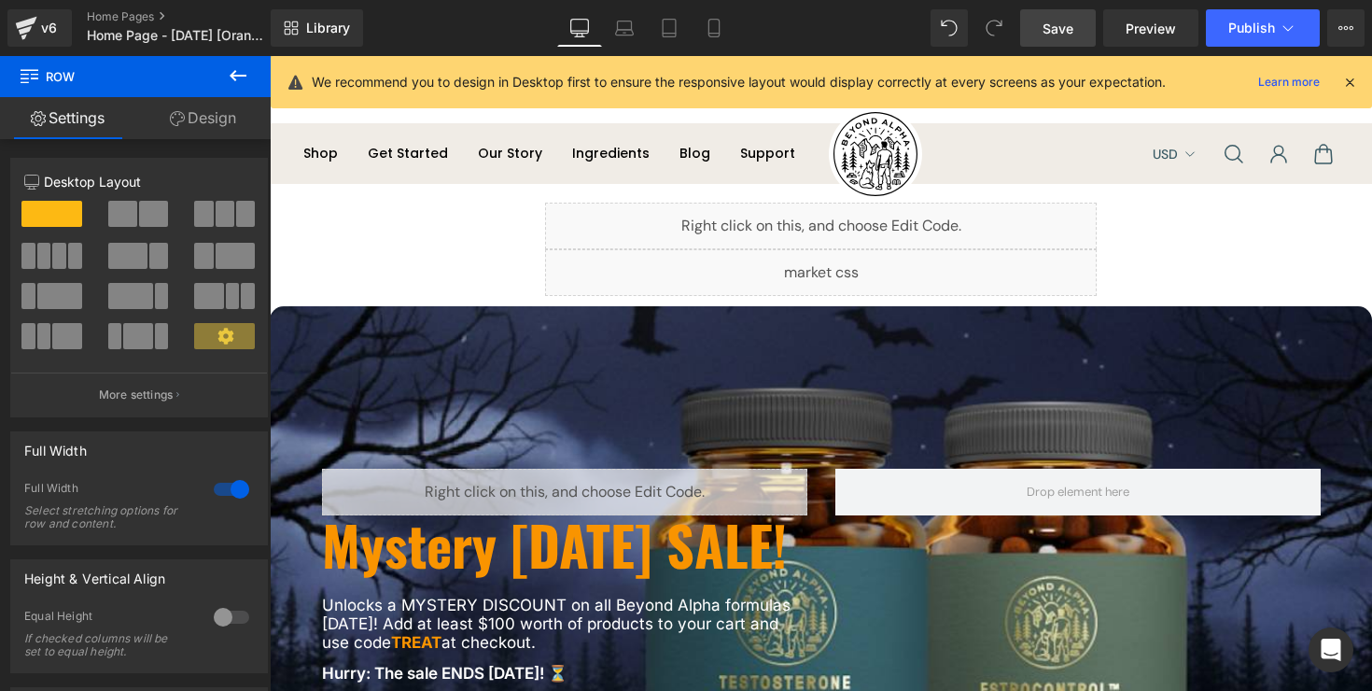
click at [235, 79] on icon at bounding box center [238, 75] width 17 height 11
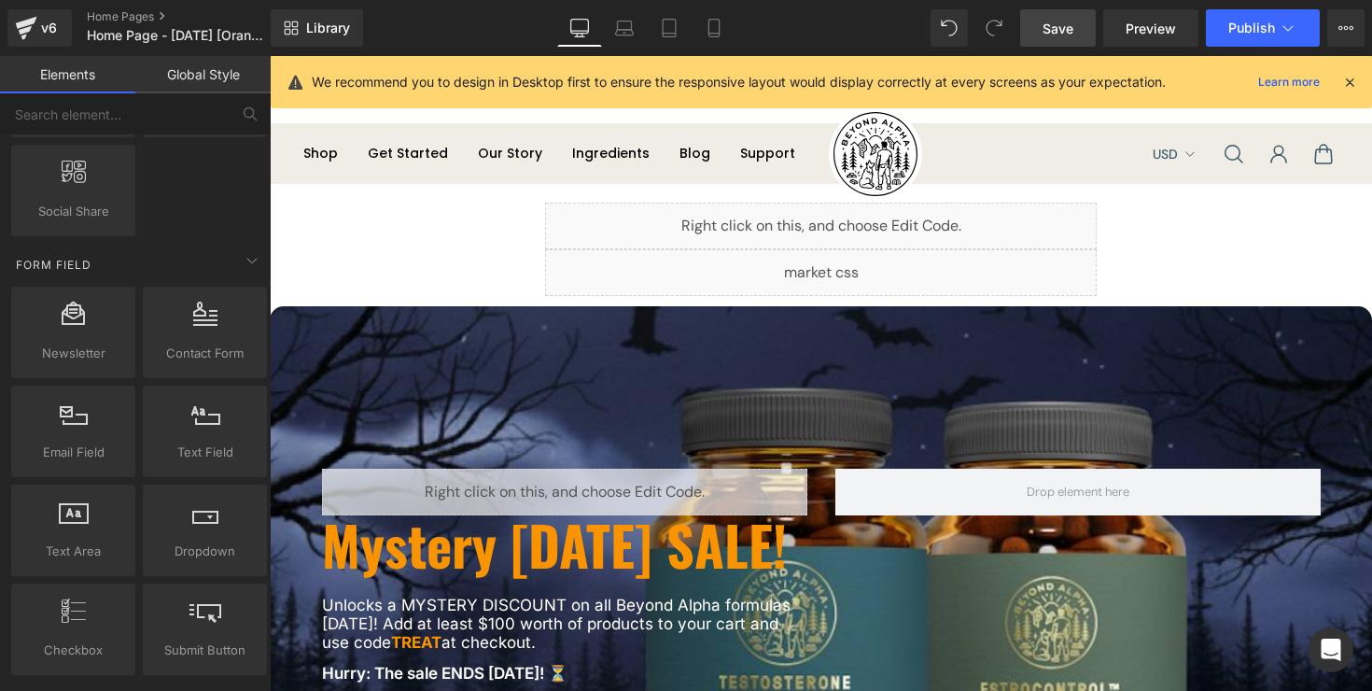
scroll to position [3661, 0]
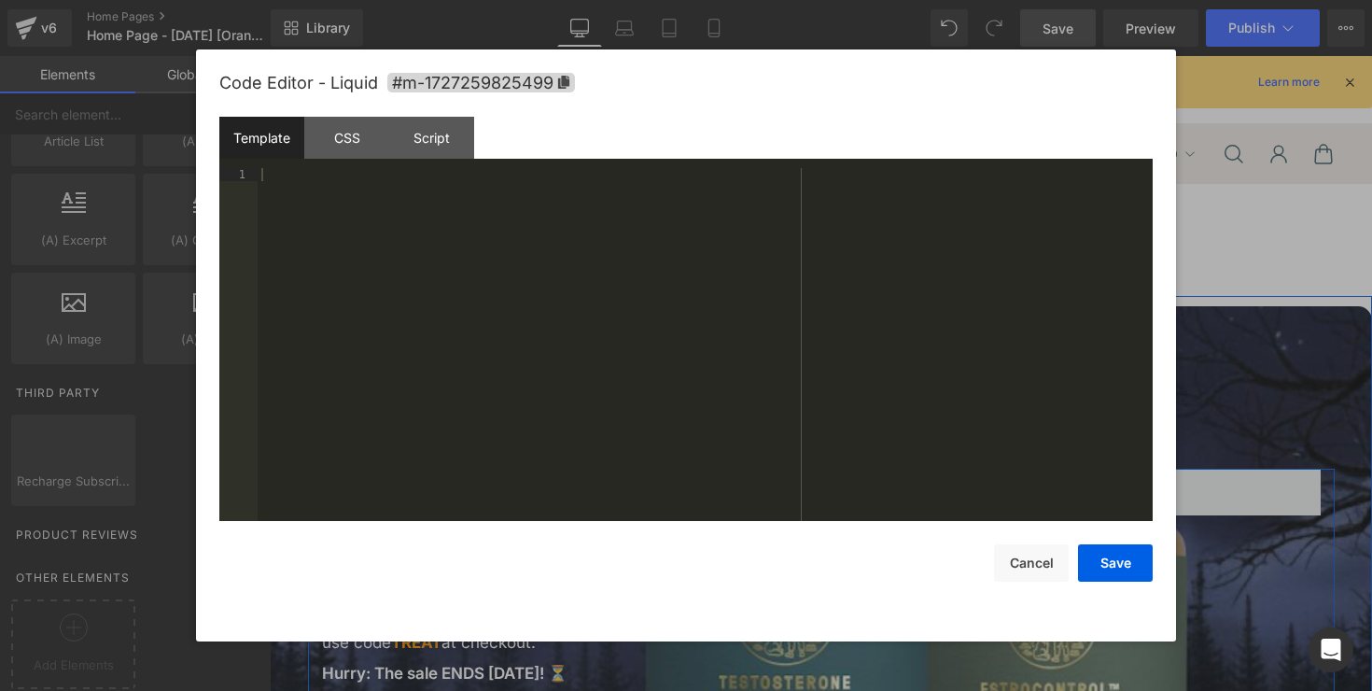
click at [593, 469] on div "Liquid" at bounding box center [564, 492] width 485 height 47
drag, startPoint x: 1033, startPoint y: 558, endPoint x: 746, endPoint y: 452, distance: 306.6
click at [1033, 558] on button "Cancel" at bounding box center [1031, 562] width 75 height 37
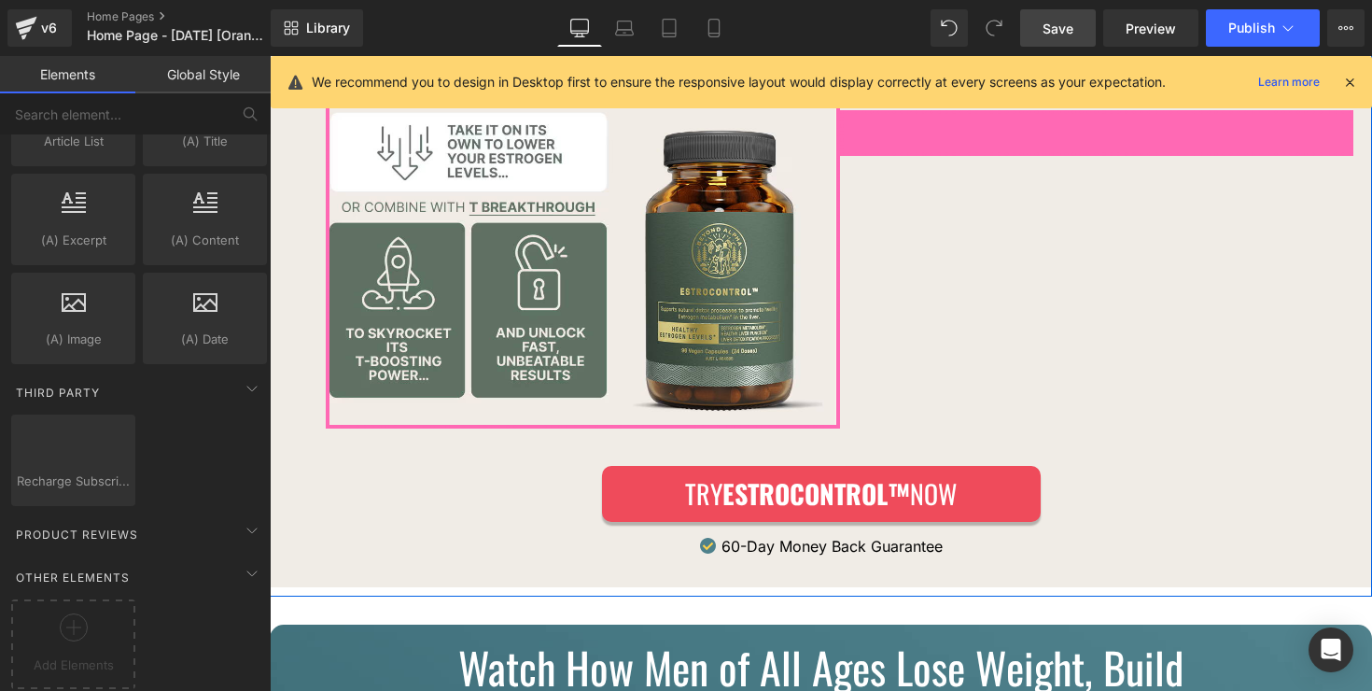
scroll to position [2097, 0]
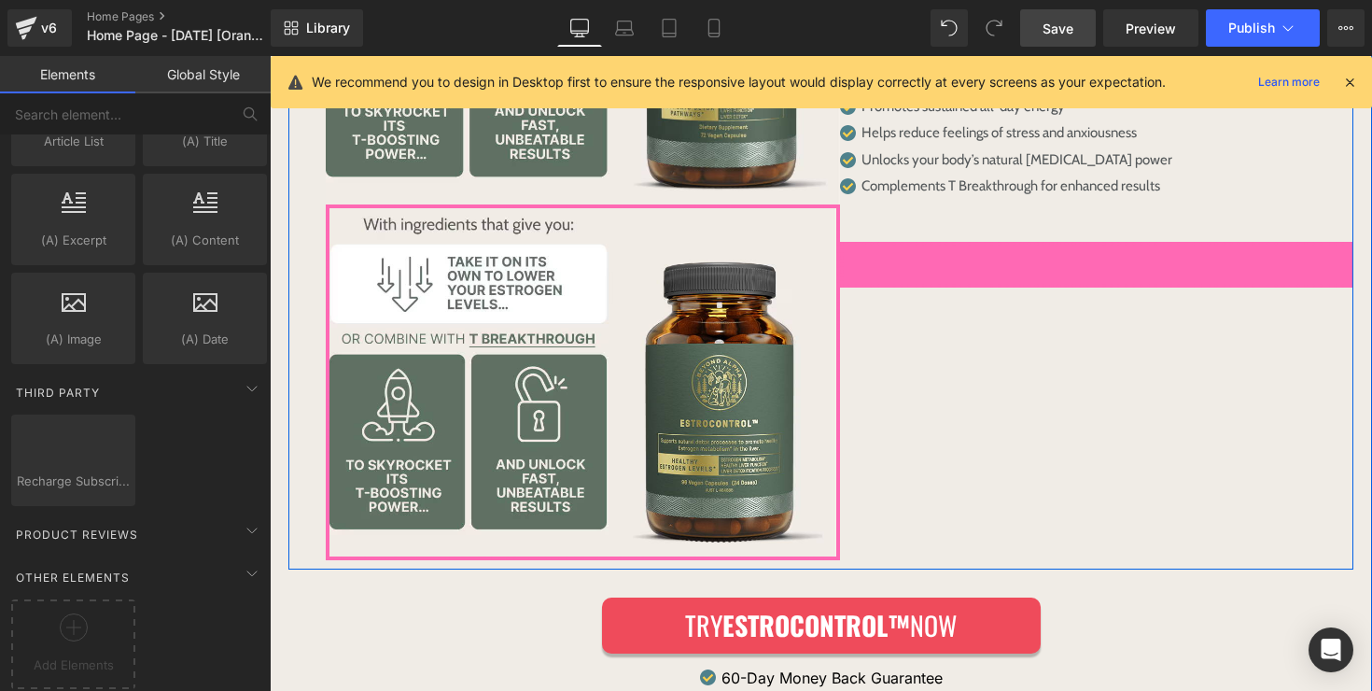
click at [892, 242] on div "Image Row" at bounding box center [1097, 265] width 514 height 46
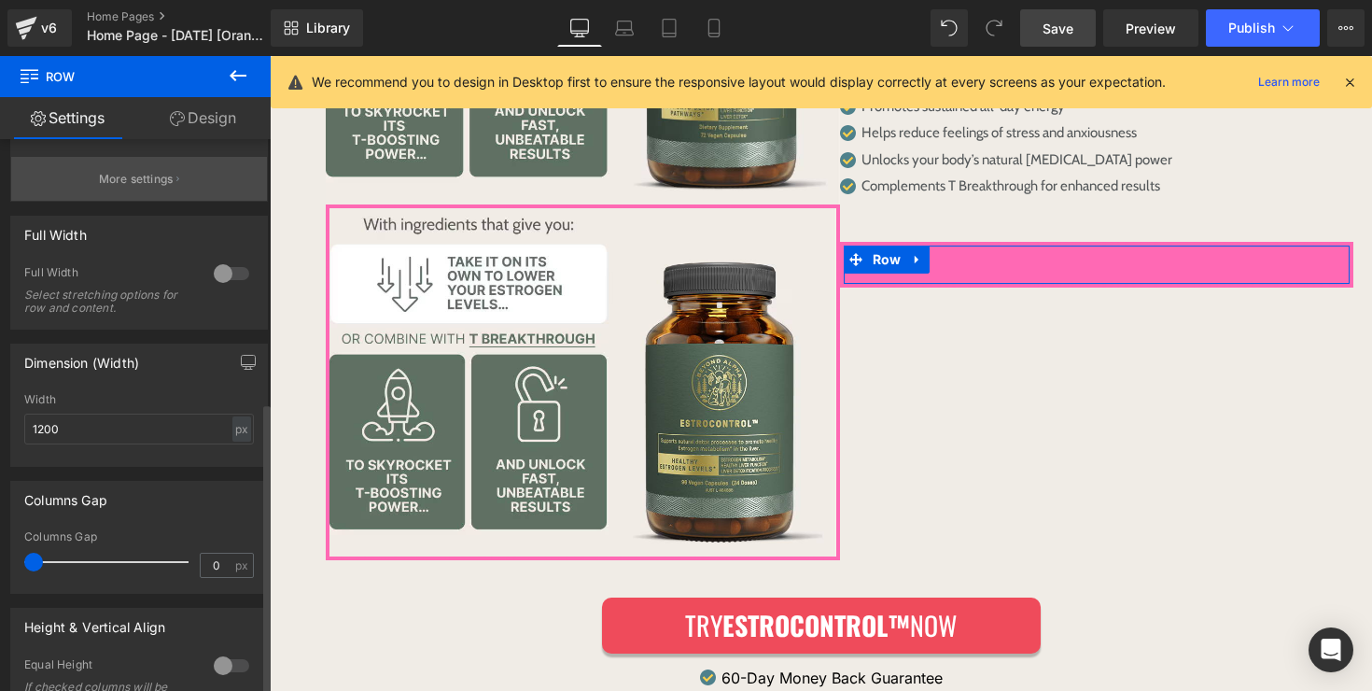
scroll to position [497, 0]
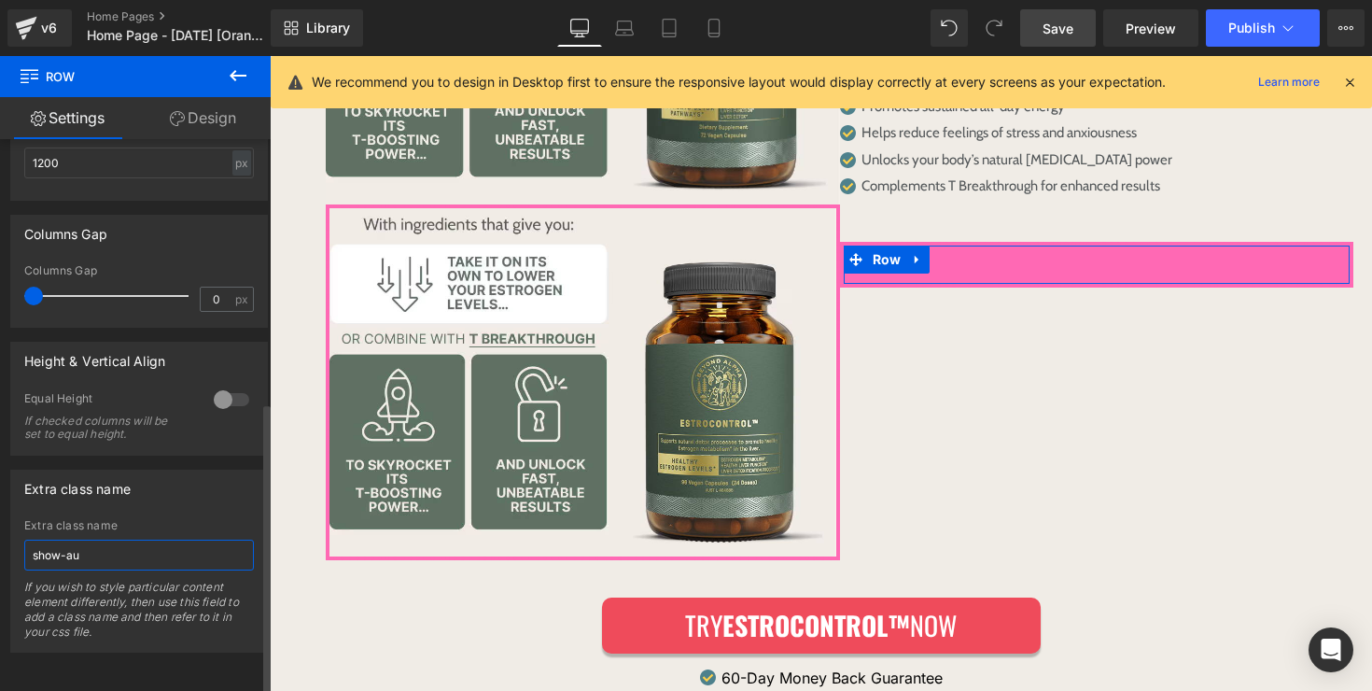
click at [135, 540] on input "show-au" at bounding box center [139, 555] width 230 height 31
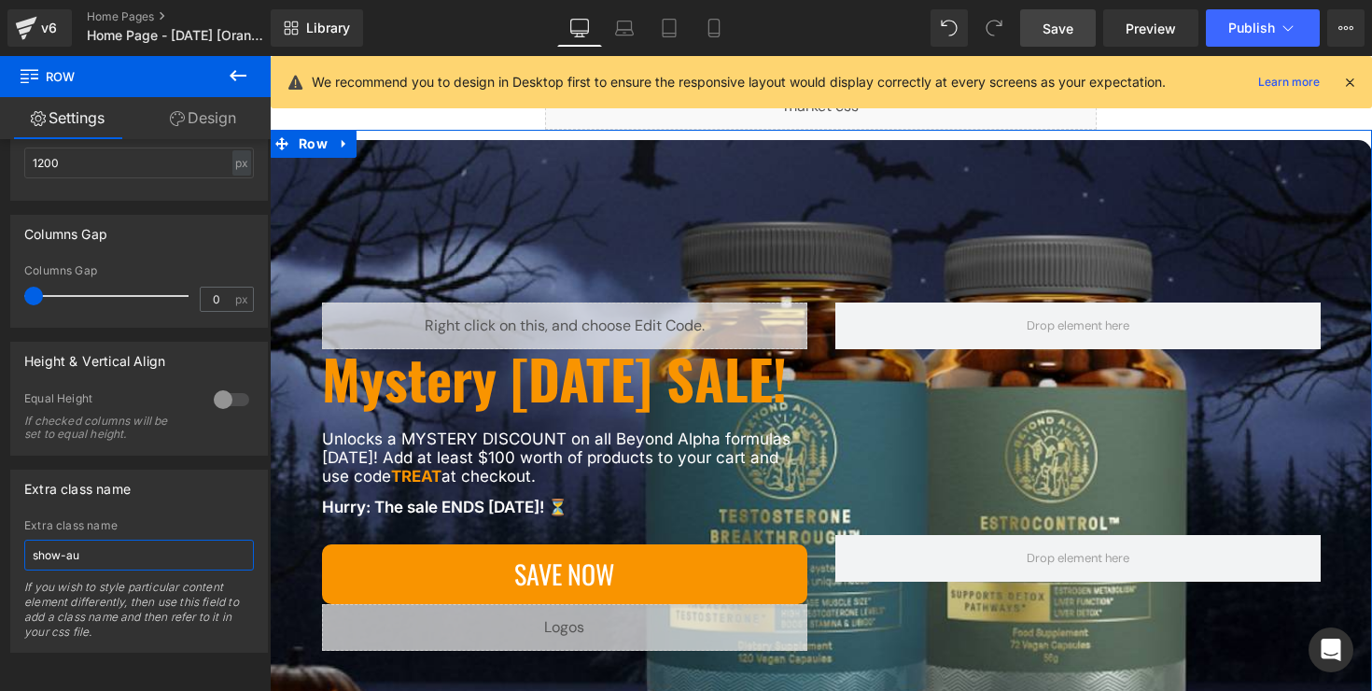
scroll to position [164, 0]
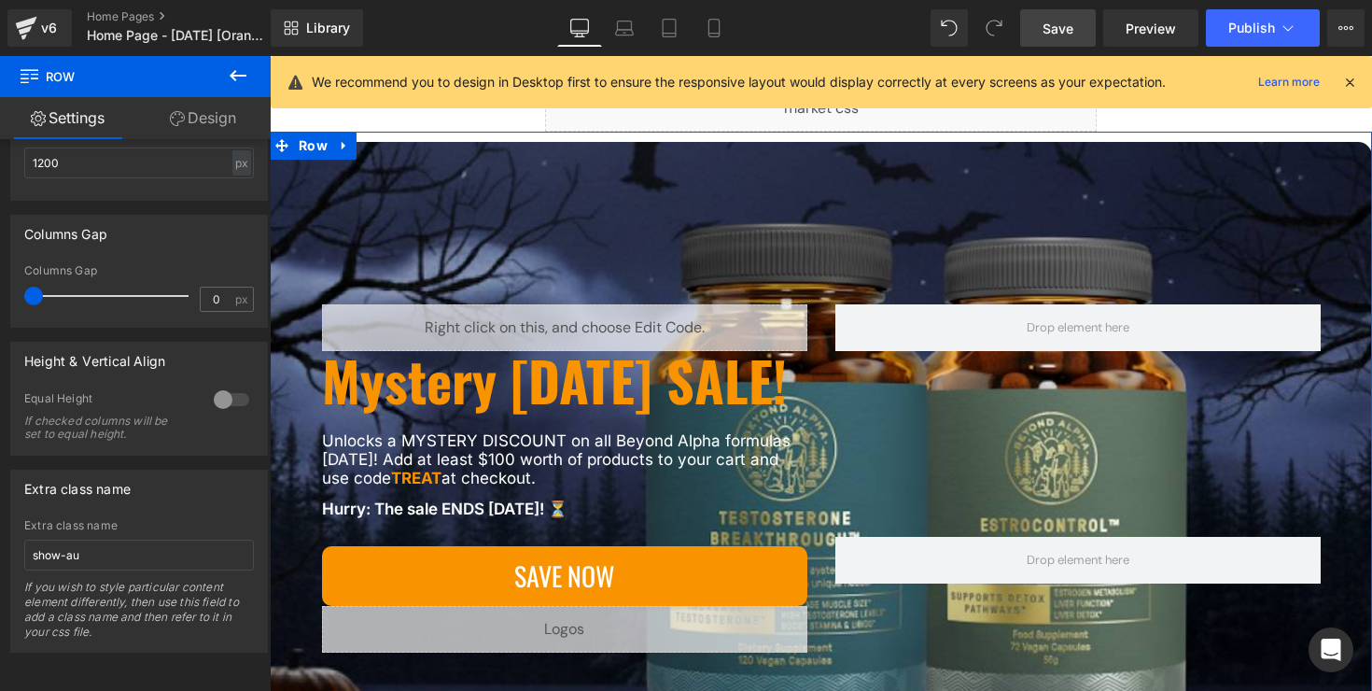
click at [832, 497] on div "Liquid Mystery [DATE] SALE! Heading Unlocks a MYSTERY DISCOUNT on all Beyond Al…" at bounding box center [821, 415] width 1027 height 223
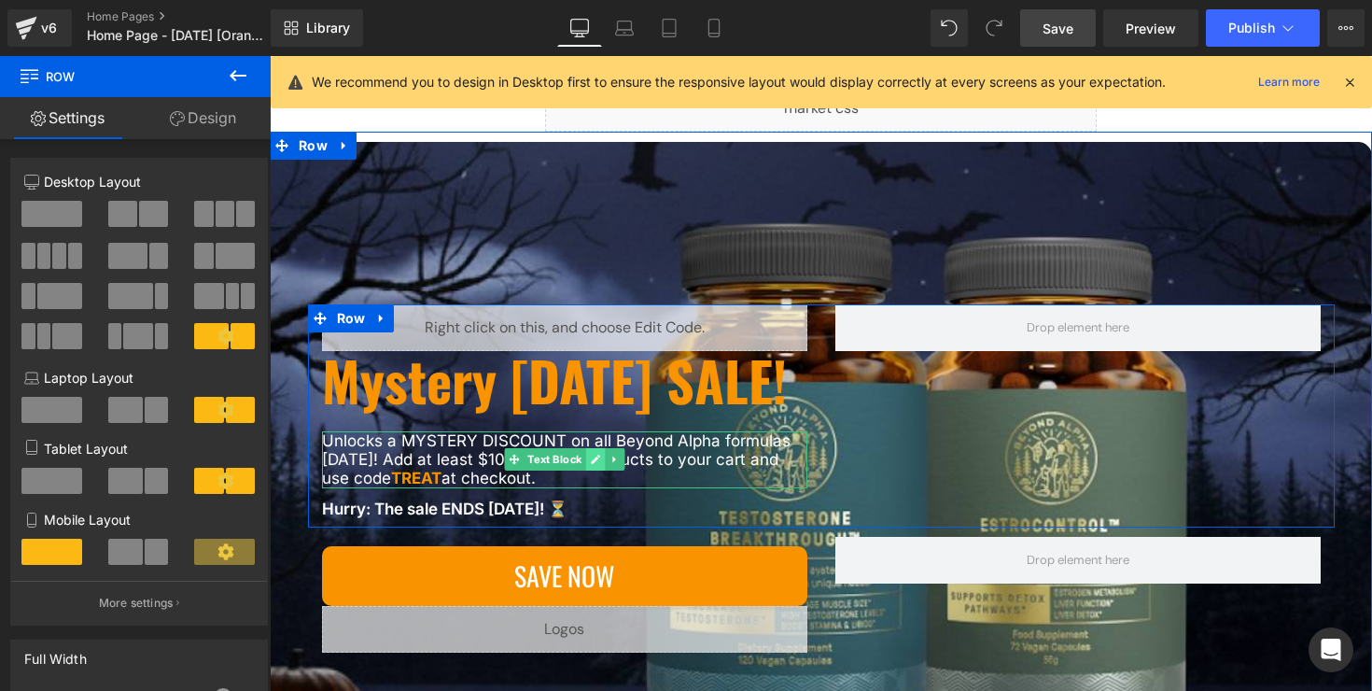
click at [596, 465] on icon at bounding box center [595, 459] width 10 height 11
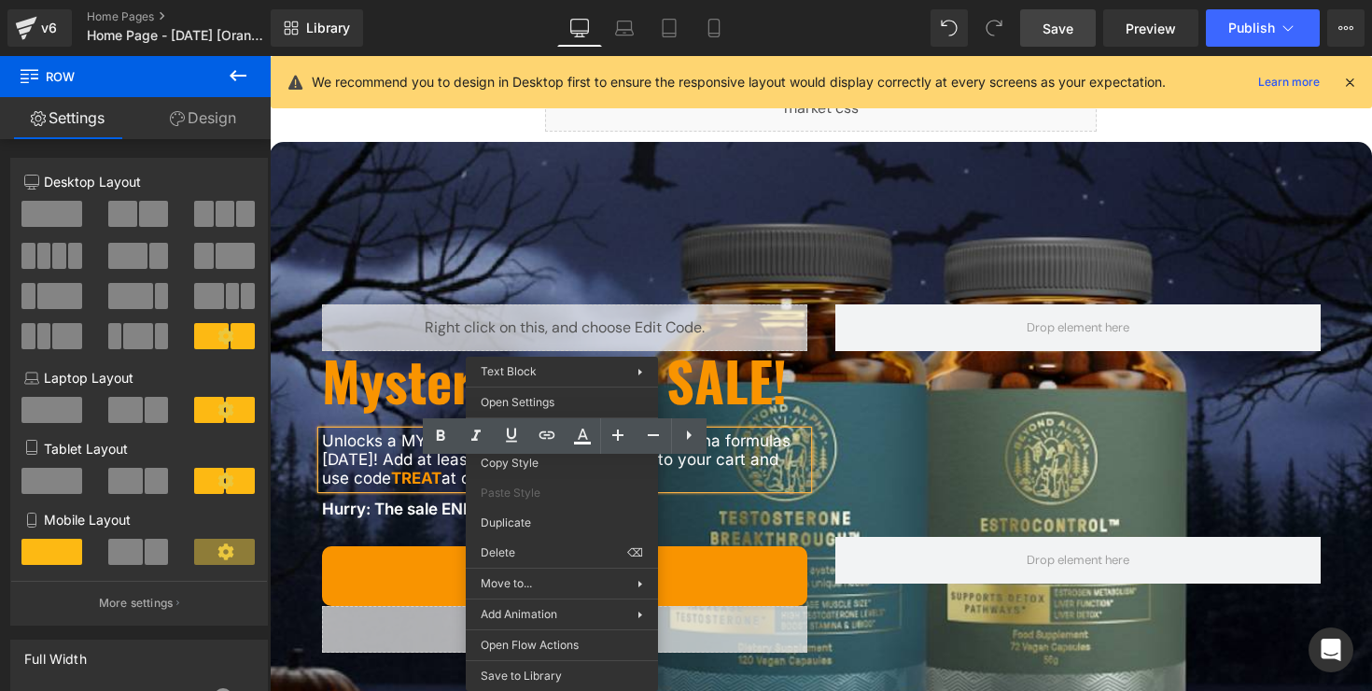
click at [746, 488] on div "Unlocks a MYSTERY DISCOUNT on all Beyond Alpha formulas [DATE]! Add at least $1…" at bounding box center [564, 459] width 485 height 57
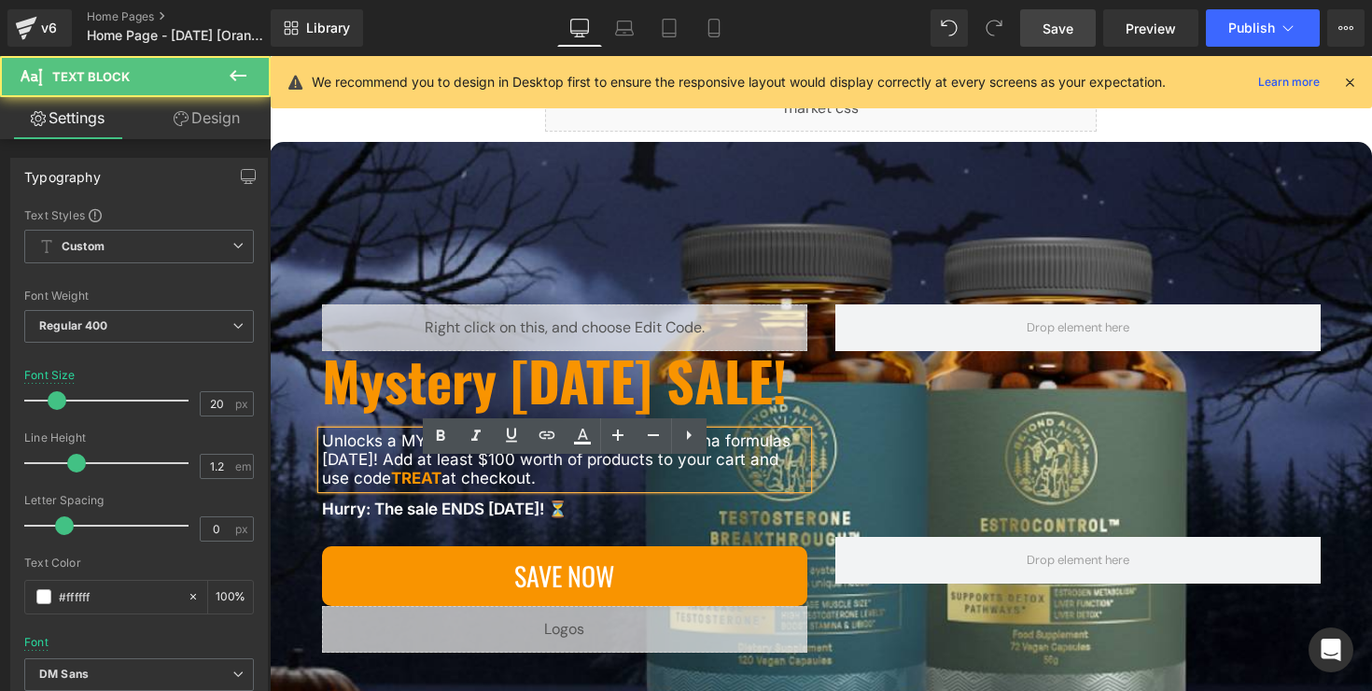
click at [742, 527] on div "Liquid Mystery [DATE] SALE! Heading Unlocks a MYSTERY DISCOUNT on all Beyond Al…" at bounding box center [821, 415] width 1027 height 223
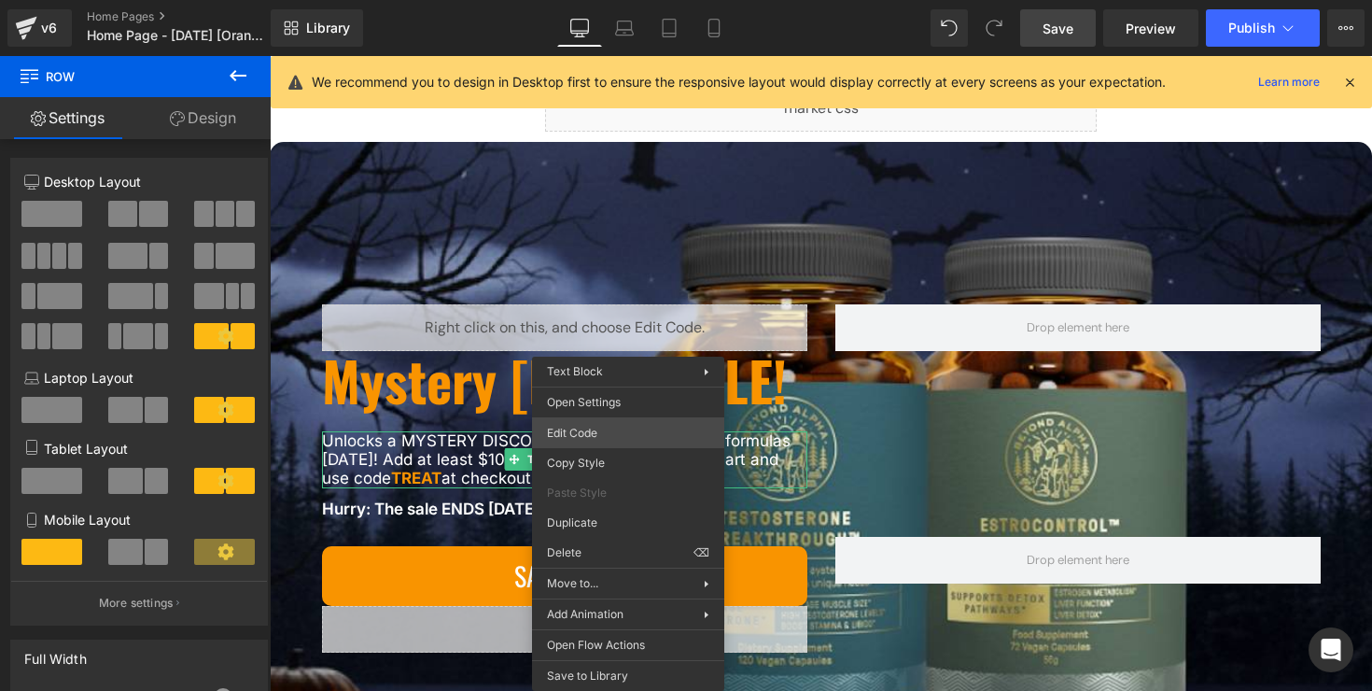
click at [627, 0] on div "You are previewing how the will restyle your page. You can not edit Elements in…" at bounding box center [686, 0] width 1372 height 0
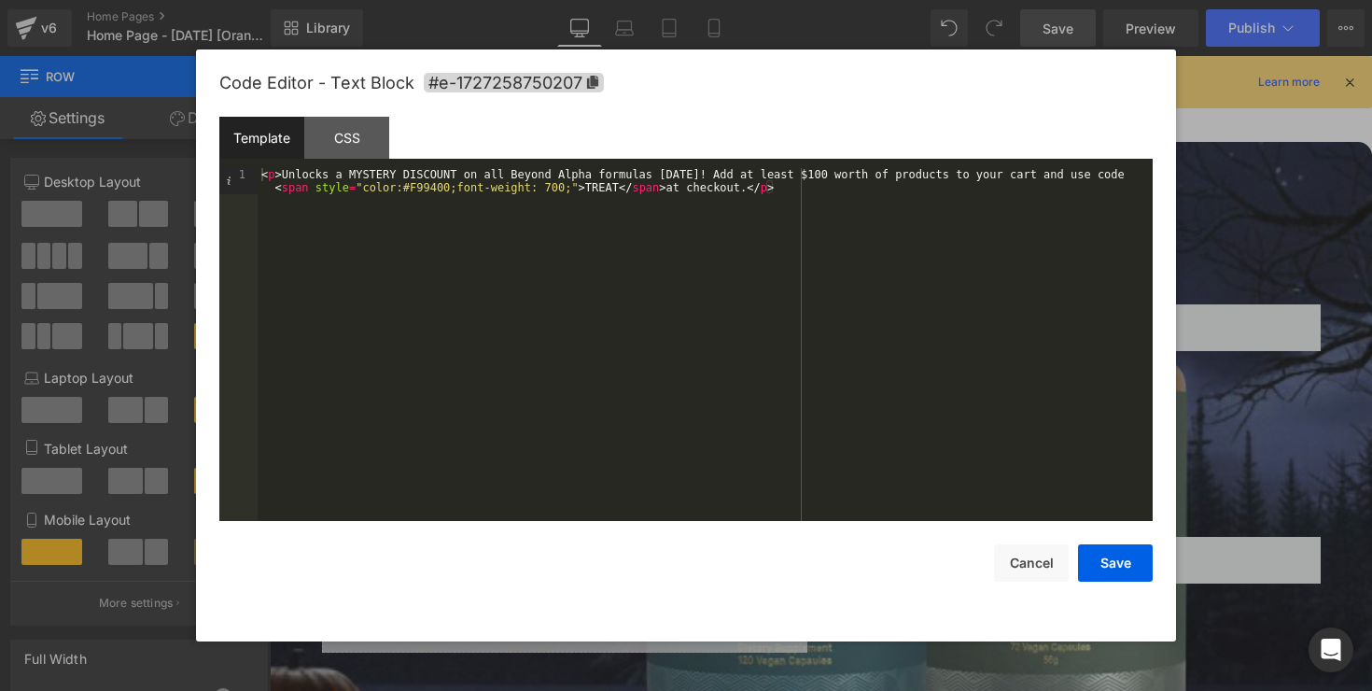
click at [792, 176] on div "< p > Unlocks a MYSTERY DISCOUNT on all Beyond Alpha formulas [DATE]! Add at le…" at bounding box center [705, 370] width 895 height 405
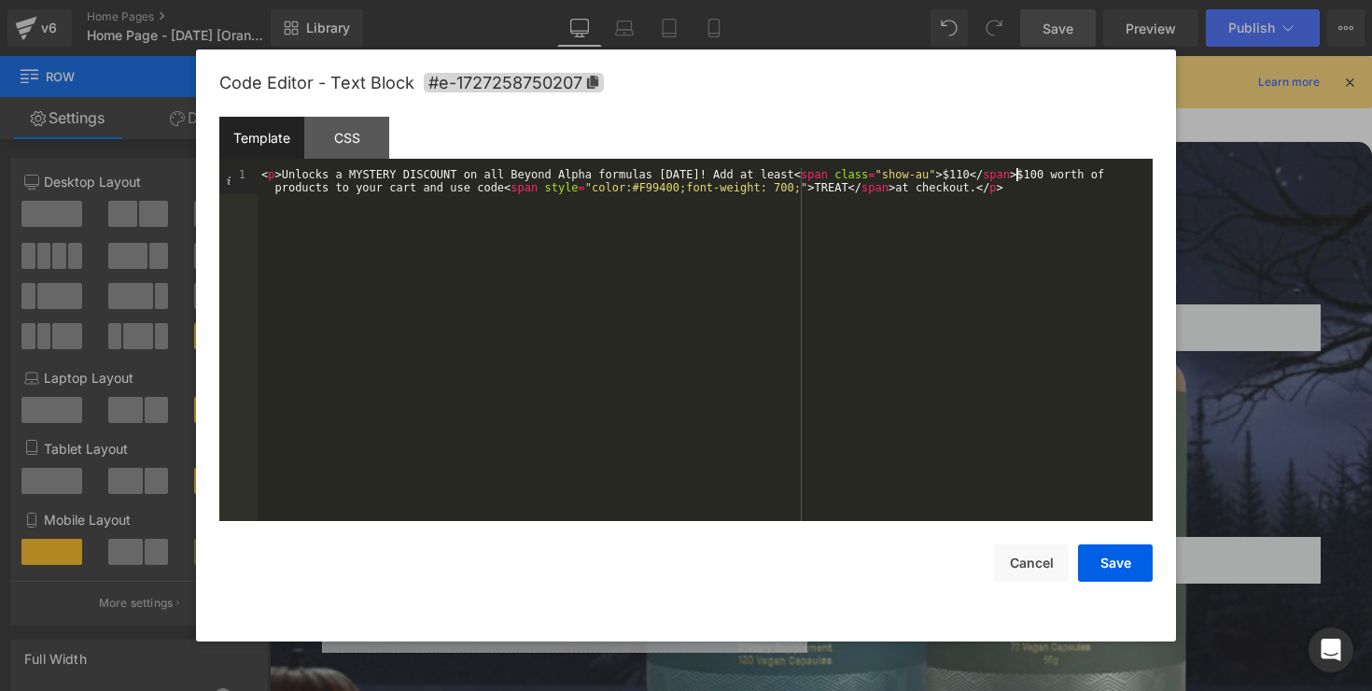
click at [1017, 175] on div "< p > Unlocks a MYSTERY DISCOUNT on all Beyond Alpha formulas [DATE]! Add at le…" at bounding box center [705, 370] width 895 height 405
click at [375, 191] on div "< p > Unlocks a MYSTERY DISCOUNT on all Beyond Alpha formulas [DATE]! Add at le…" at bounding box center [705, 383] width 895 height 431
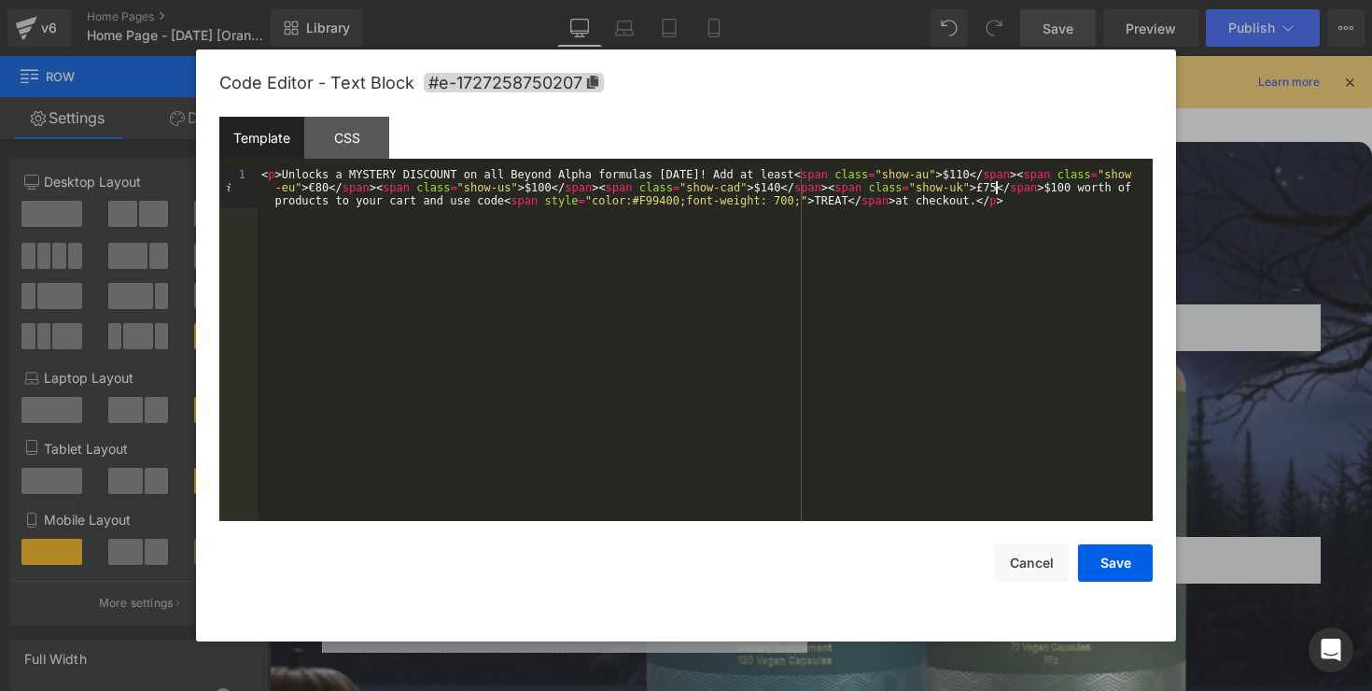
click at [1071, 190] on div "< p > Unlocks a MYSTERY DISCOUNT on all Beyond Alpha formulas [DATE]! Add at le…" at bounding box center [705, 383] width 895 height 431
click at [1062, 244] on div "< p > Unlocks a MYSTERY DISCOUNT on all Beyond Alpha formulas [DATE]! Add at le…" at bounding box center [705, 383] width 895 height 431
click at [1128, 555] on button "Save" at bounding box center [1115, 562] width 75 height 37
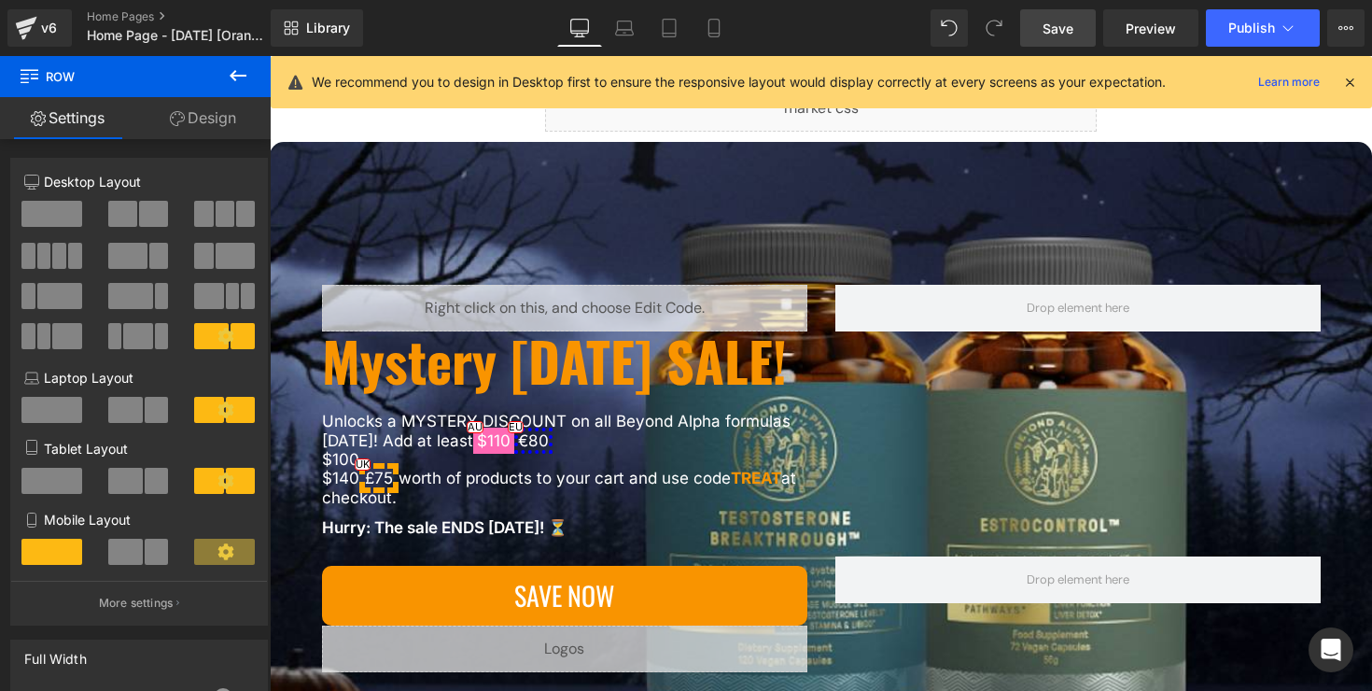
click at [1079, 39] on link "Save" at bounding box center [1058, 27] width 76 height 37
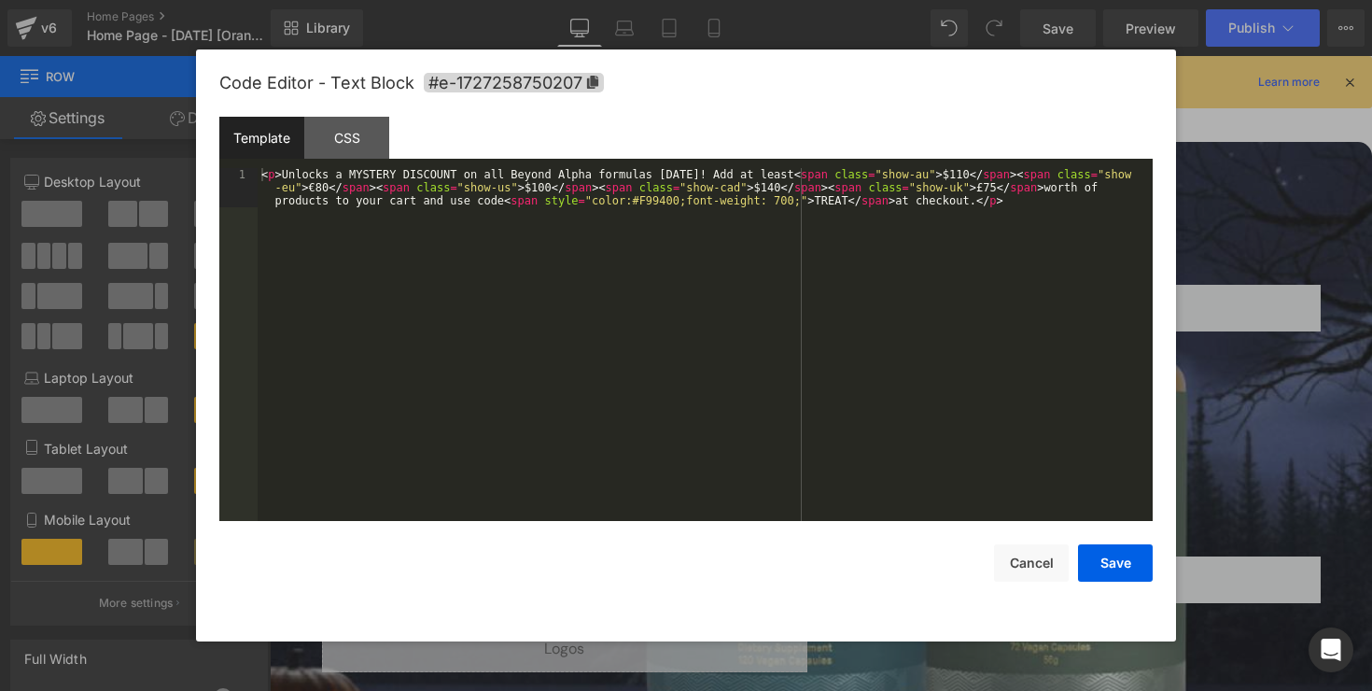
click at [607, 0] on div "You are previewing how the will restyle your page. You can not edit Elements in…" at bounding box center [686, 0] width 1372 height 0
click at [512, 194] on div "< p > Unlocks a MYSTERY DISCOUNT on all Beyond Alpha formulas [DATE]! Add at le…" at bounding box center [705, 383] width 895 height 431
click at [294, 188] on div "< p > Unlocks a MYSTERY DISCOUNT on all Beyond Alpha formulas [DATE]! Add at le…" at bounding box center [705, 383] width 895 height 431
click at [779, 182] on div "< p > Unlocks a MYSTERY DISCOUNT on all Beyond Alpha formulas [DATE]! Add at le…" at bounding box center [705, 383] width 895 height 431
click at [1023, 181] on div "< p > Unlocks a MYSTERY DISCOUNT on all Beyond Alpha formulas [DATE]! Add at le…" at bounding box center [705, 383] width 895 height 431
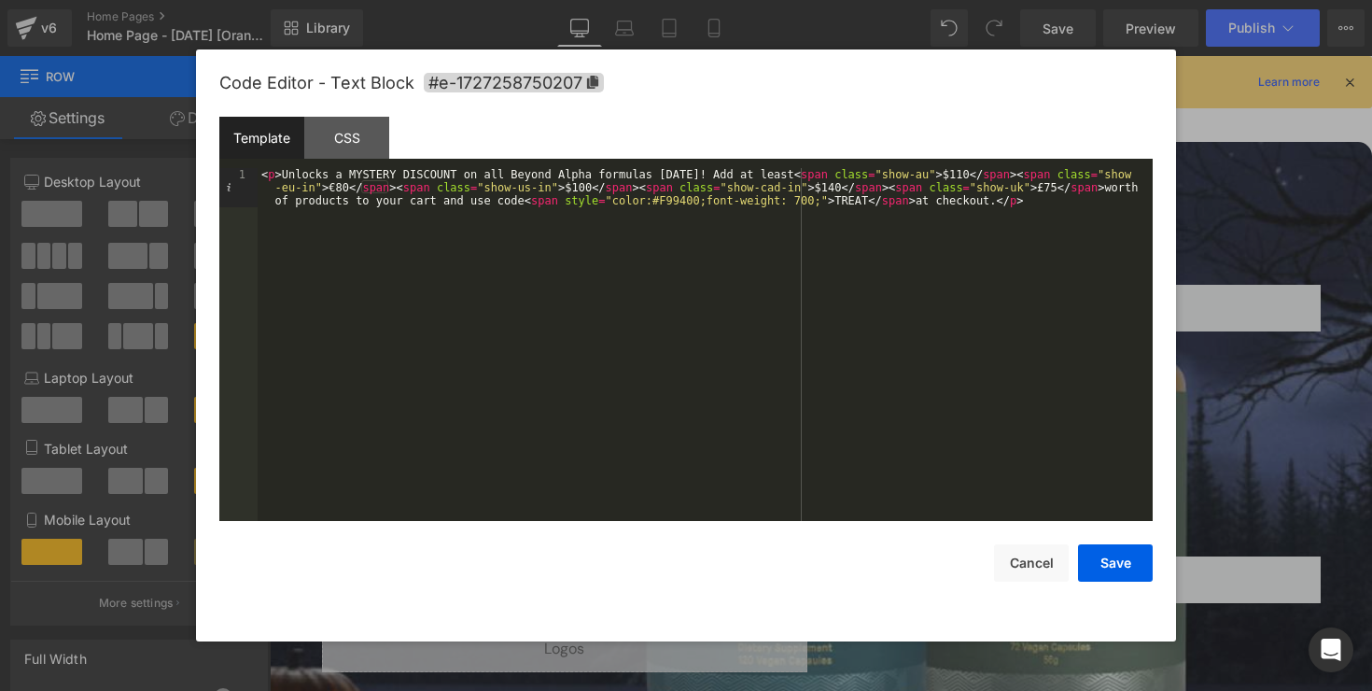
click at [1025, 189] on div "< p > Unlocks a MYSTERY DISCOUNT on all Beyond Alpha formulas [DATE]! Add at le…" at bounding box center [705, 383] width 895 height 431
click at [928, 176] on div "< p > Unlocks a MYSTERY DISCOUNT on all Beyond Alpha formulas [DATE]! Add at le…" at bounding box center [705, 383] width 895 height 431
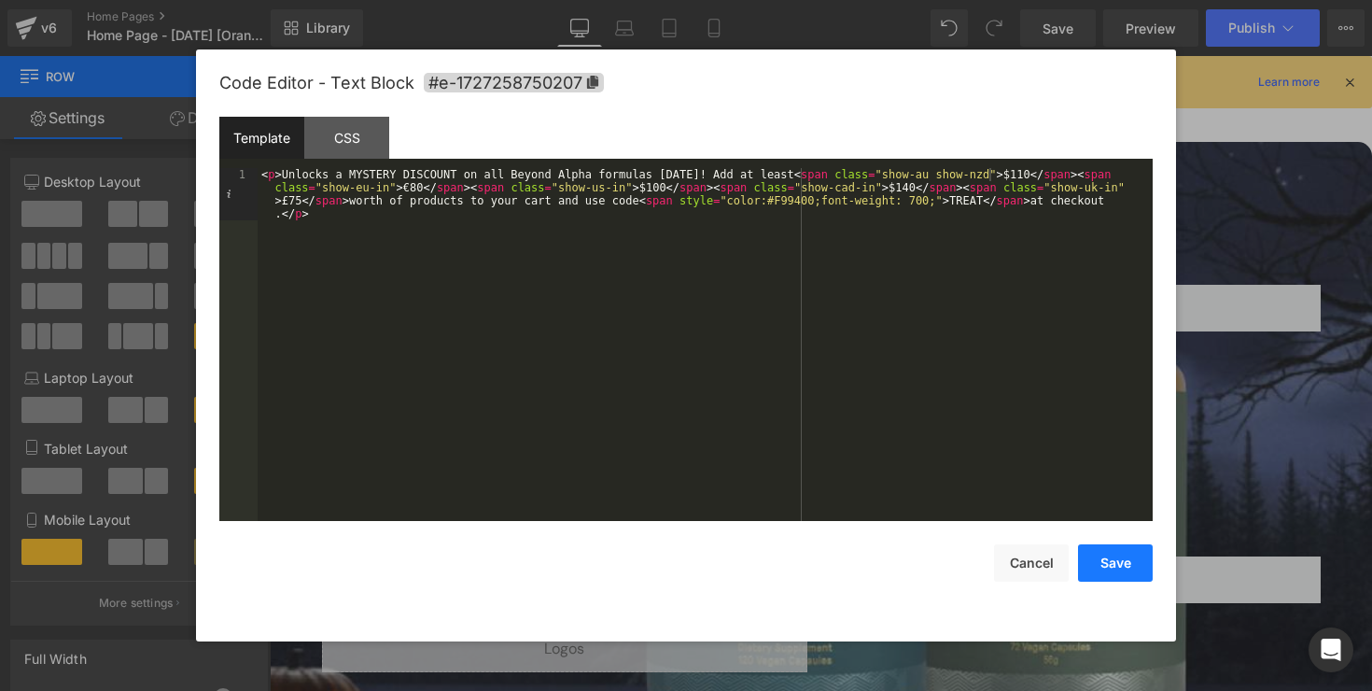
click at [1119, 574] on button "Save" at bounding box center [1115, 562] width 75 height 37
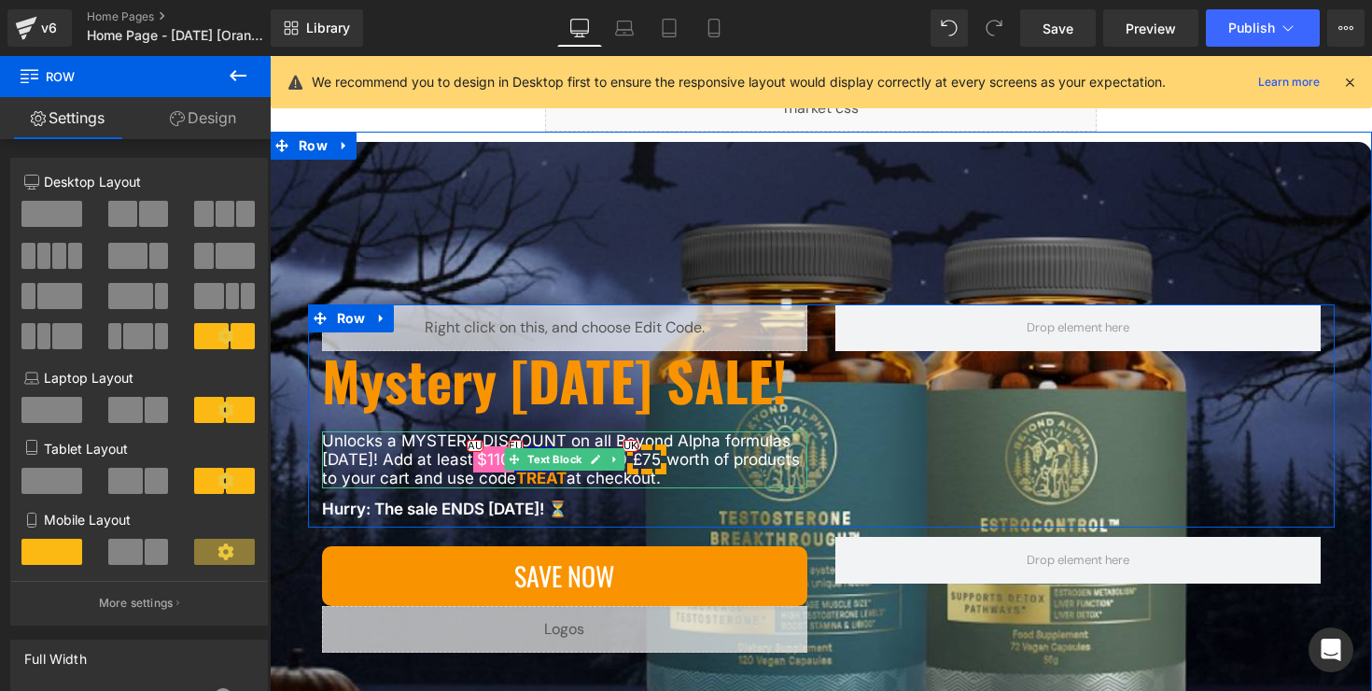
click at [478, 472] on span "$110" at bounding box center [493, 459] width 41 height 26
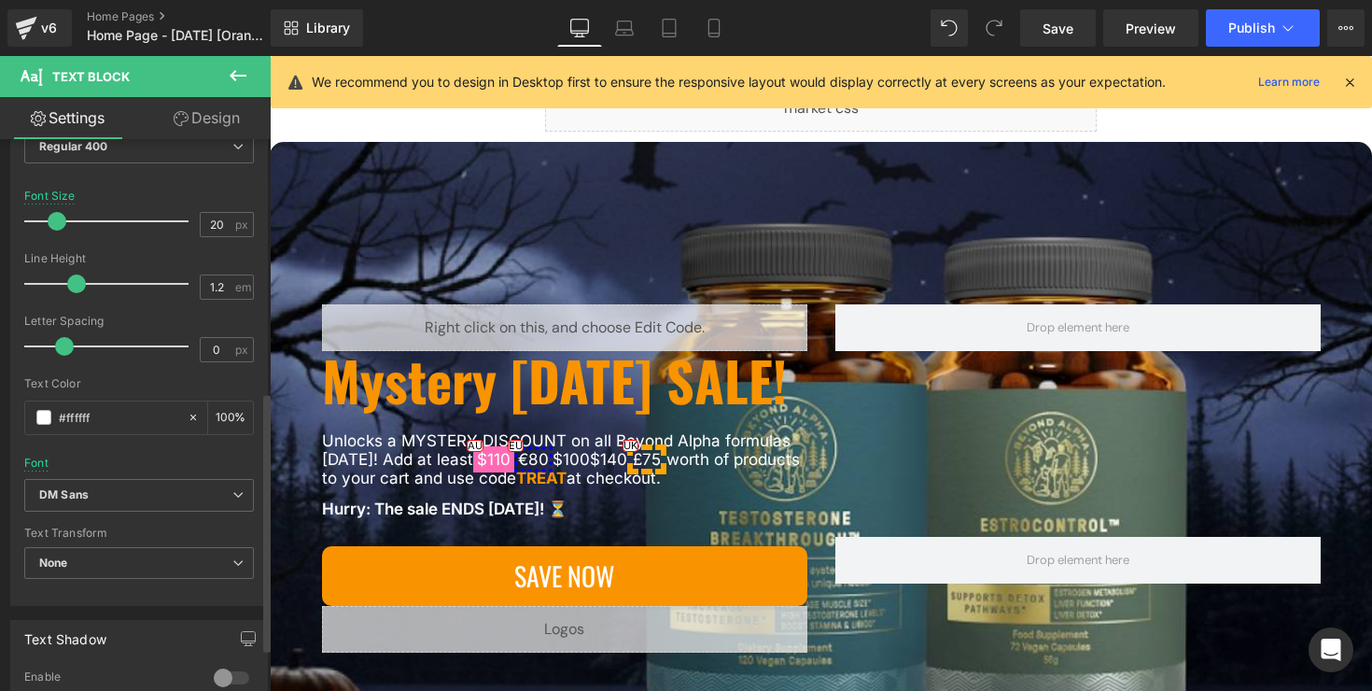
scroll to position [630, 0]
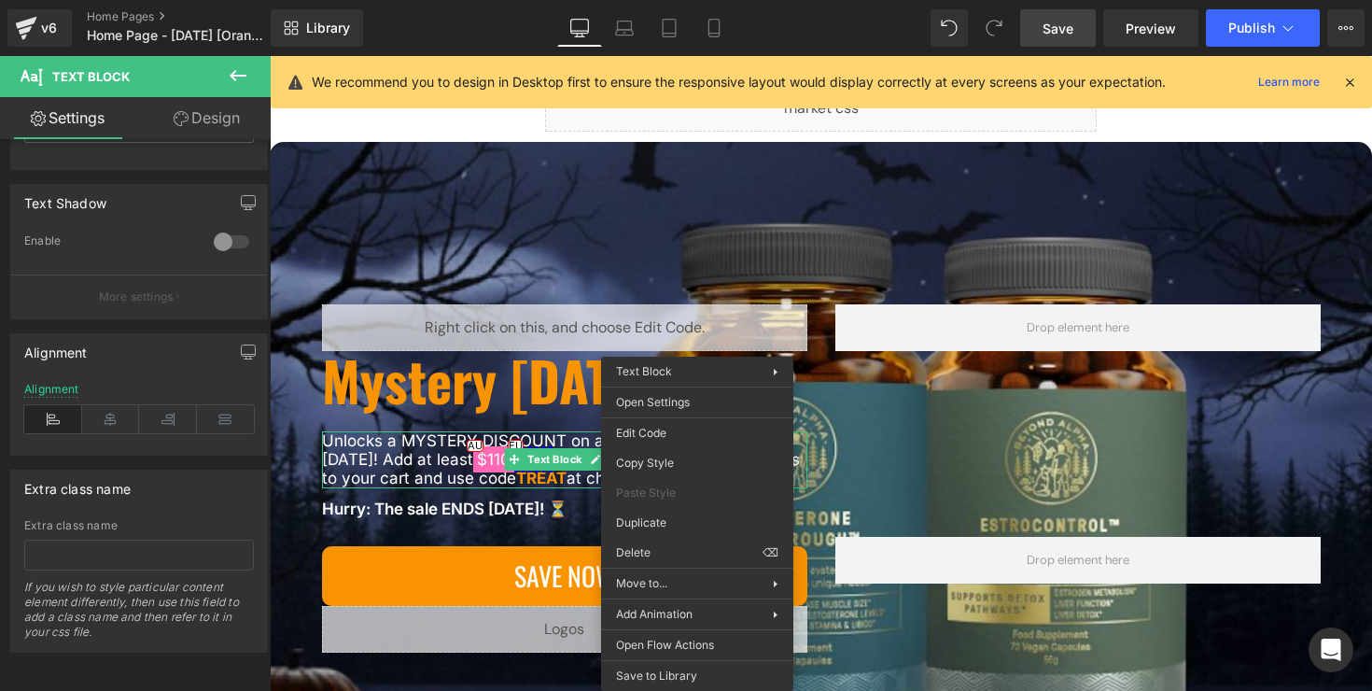
click at [1078, 31] on link "Save" at bounding box center [1058, 27] width 76 height 37
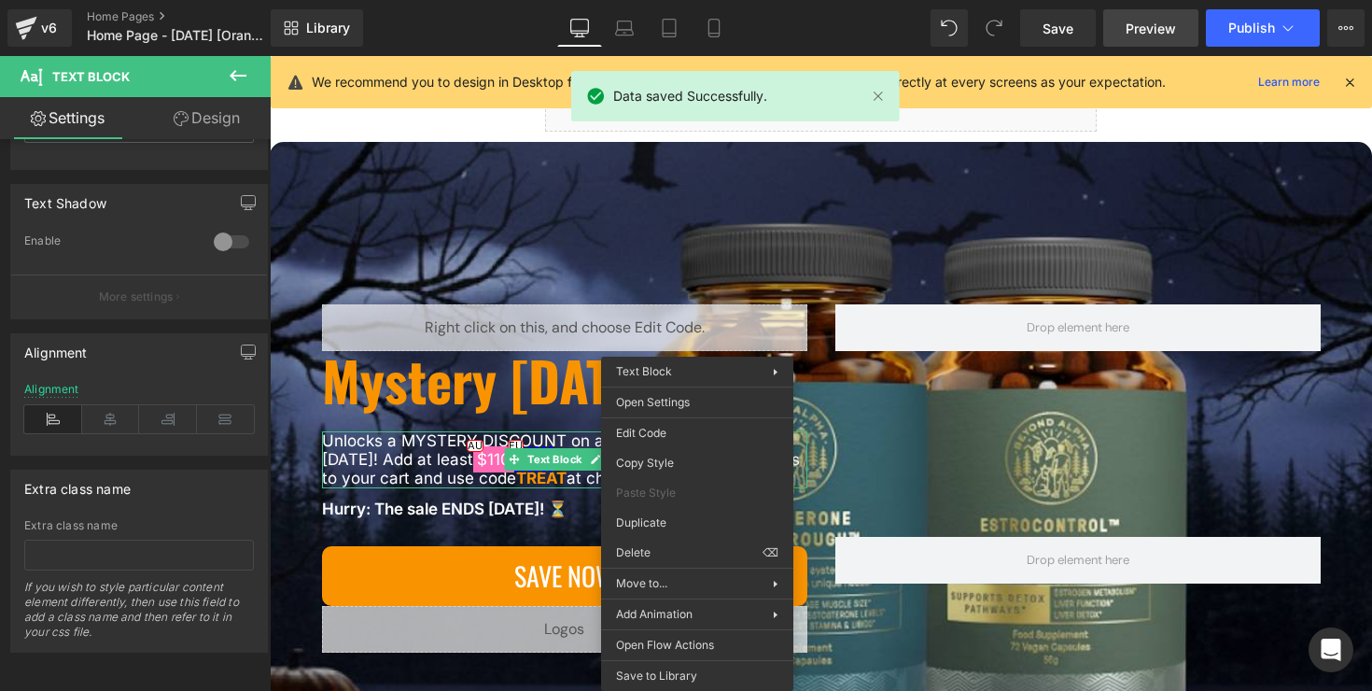
click at [1131, 34] on span "Preview" at bounding box center [1151, 29] width 50 height 20
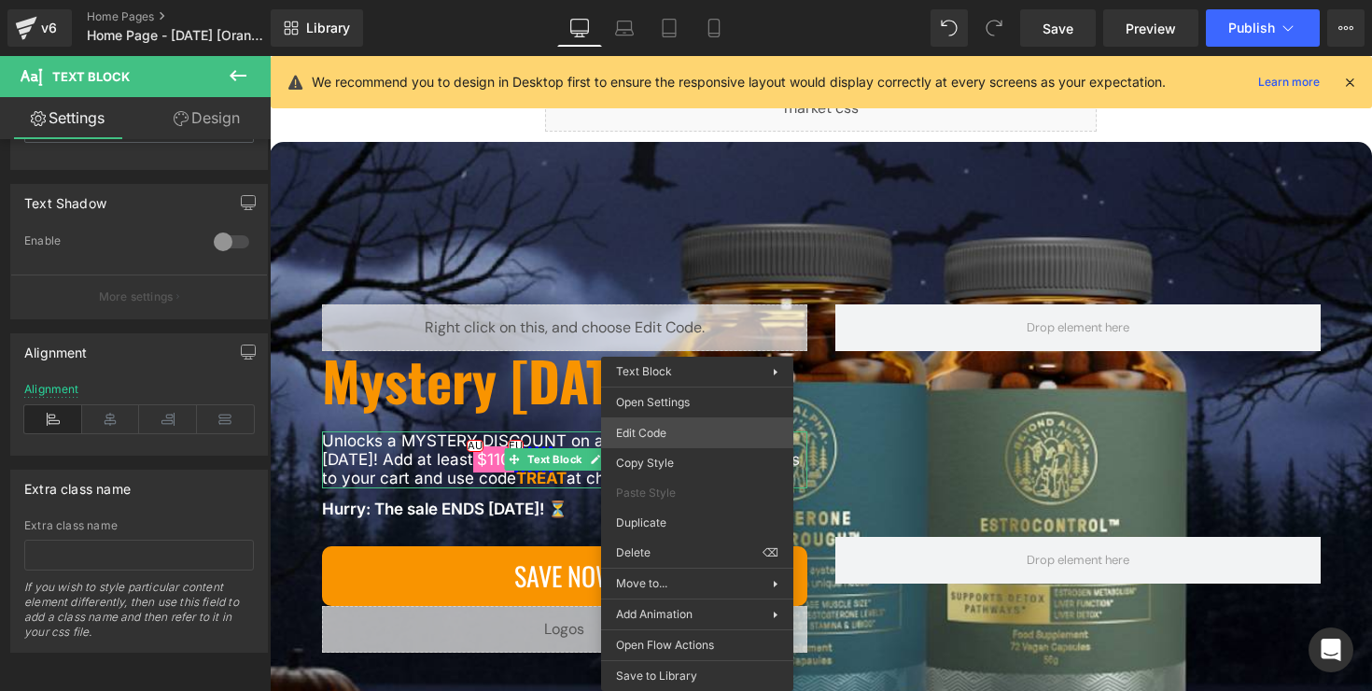
click at [666, 0] on div "You are previewing how the will restyle your page. You can not edit Elements in…" at bounding box center [686, 0] width 1372 height 0
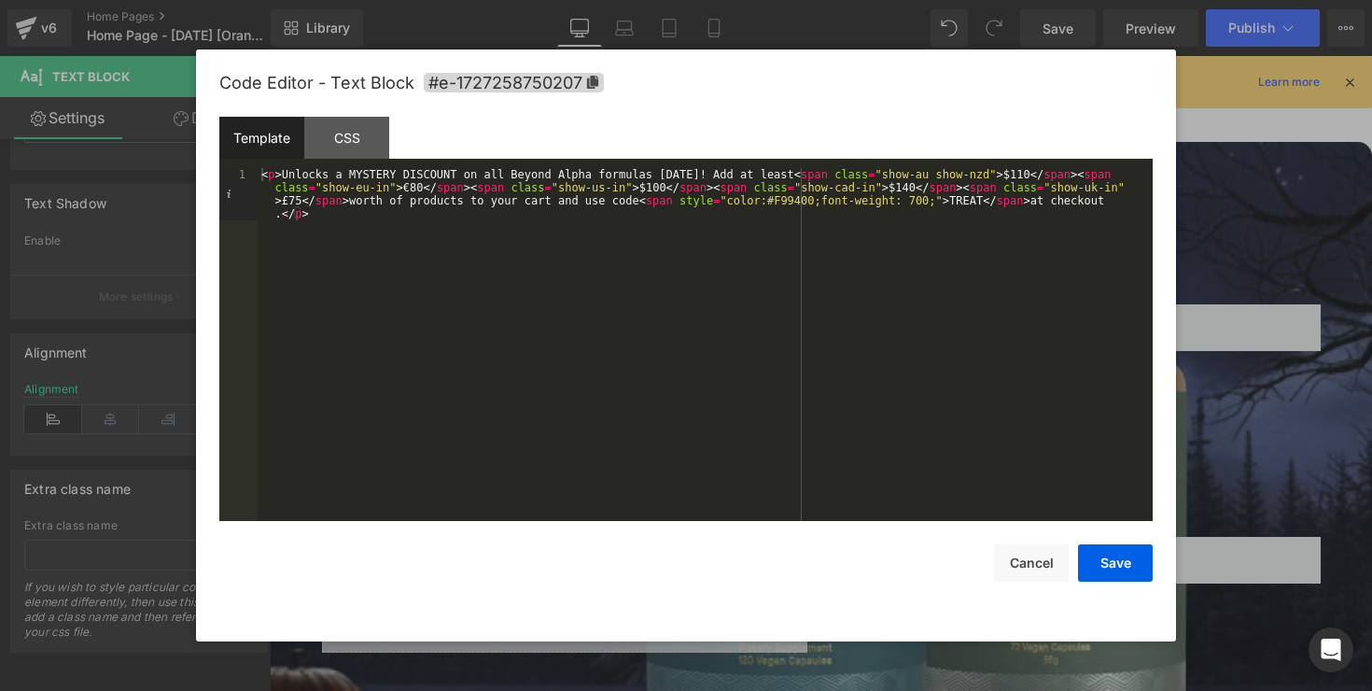
click at [624, 187] on div "< p > Unlocks a MYSTERY DISCOUNT on all Beyond Alpha formulas [DATE]! Add at le…" at bounding box center [705, 396] width 895 height 457
click at [391, 189] on div "< p > Unlocks a MYSTERY DISCOUNT on all Beyond Alpha formulas [DATE]! Add at le…" at bounding box center [705, 396] width 895 height 457
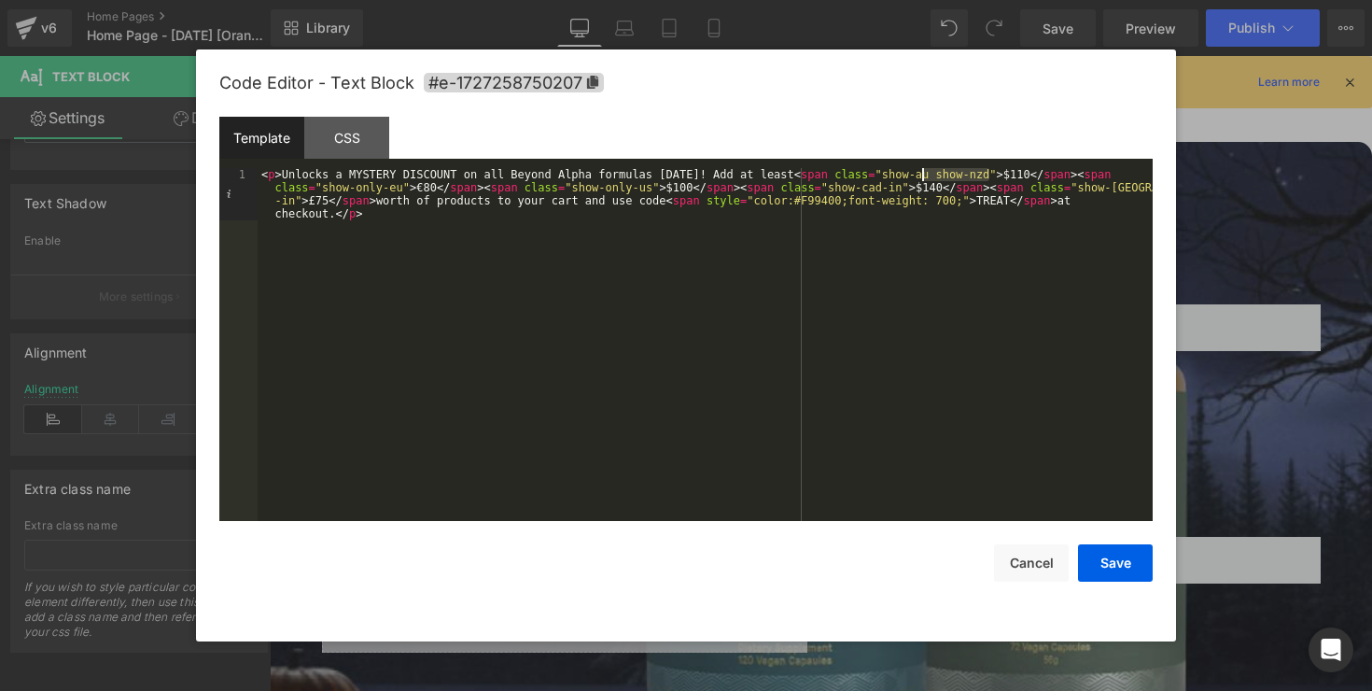
drag, startPoint x: 988, startPoint y: 175, endPoint x: 914, endPoint y: 175, distance: 73.7
click at [915, 175] on div "< p > Unlocks a MYSTERY DISCOUNT on all Beyond Alpha formulas [DATE]! Add at le…" at bounding box center [705, 396] width 895 height 457
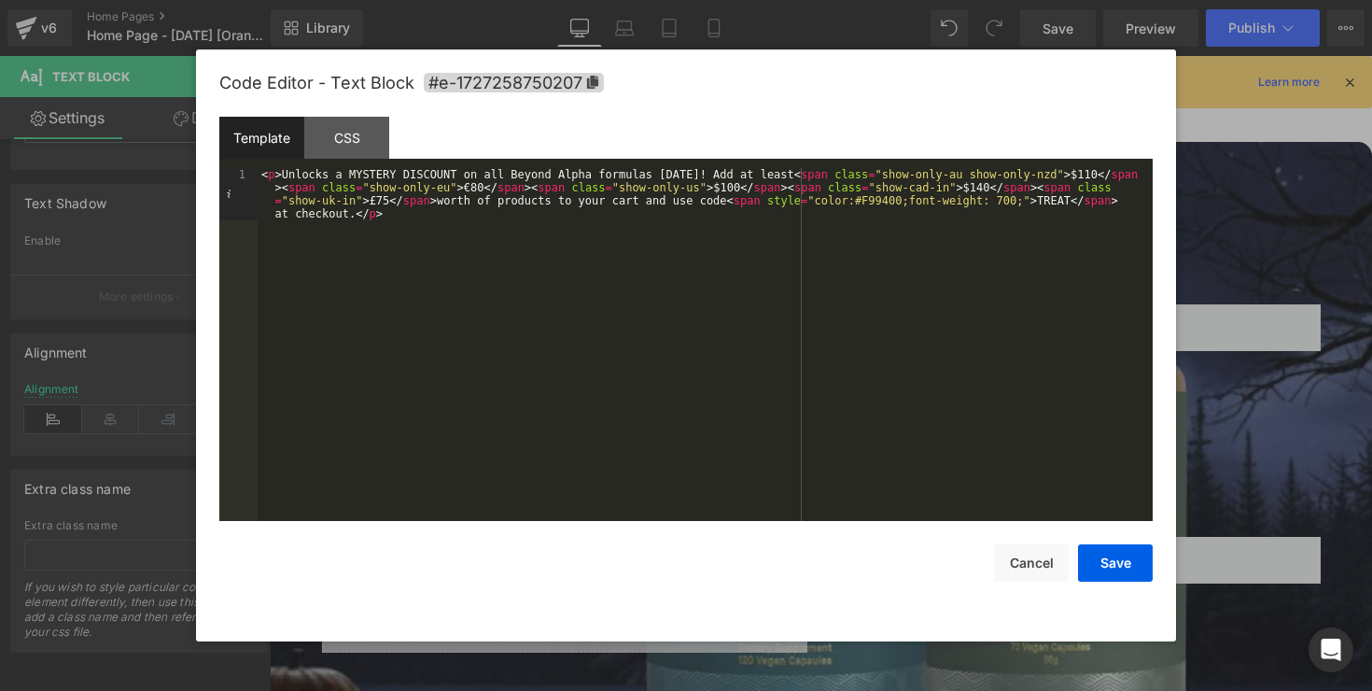
click at [949, 192] on div "< p > Unlocks a MYSTERY DISCOUNT on all Beyond Alpha formulas [DATE]! Add at le…" at bounding box center [705, 396] width 895 height 457
click at [355, 202] on div "< p > Unlocks a MYSTERY DISCOUNT on all Beyond Alpha formulas [DATE]! Add at le…" at bounding box center [705, 396] width 895 height 457
click at [1130, 562] on button "Save" at bounding box center [1115, 562] width 75 height 37
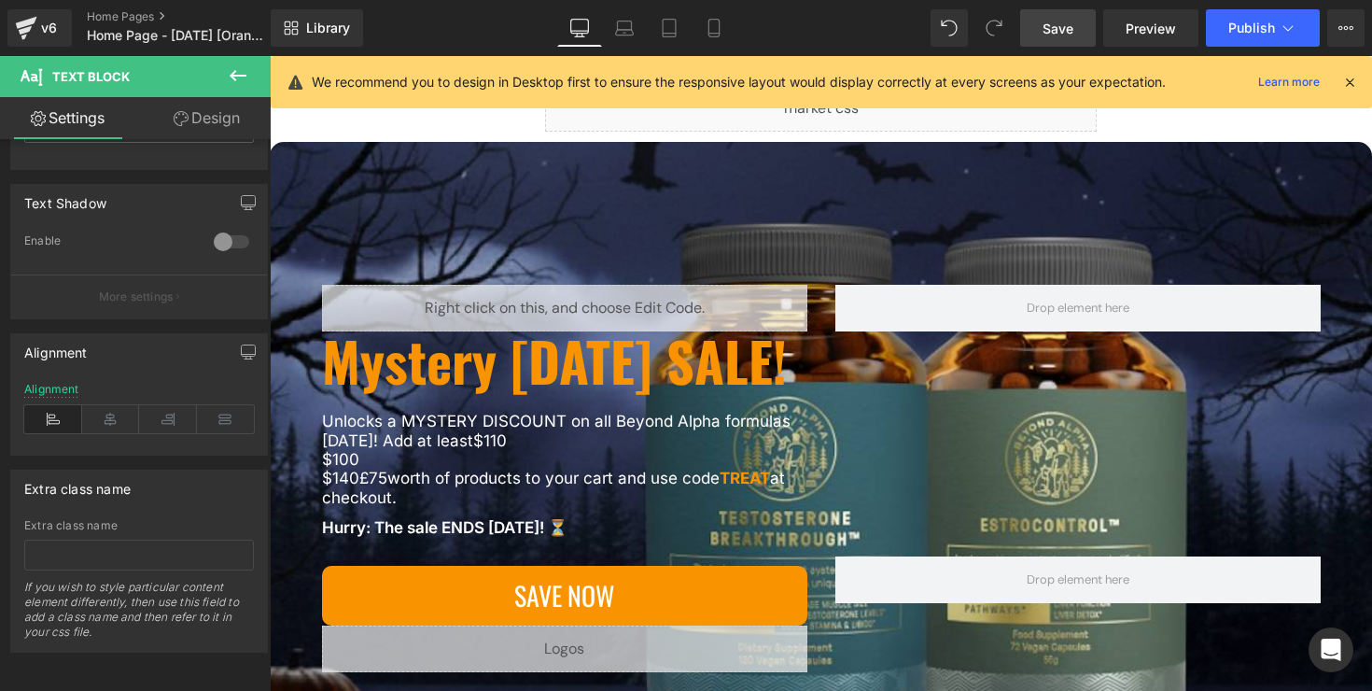
click at [1077, 35] on link "Save" at bounding box center [1058, 27] width 76 height 37
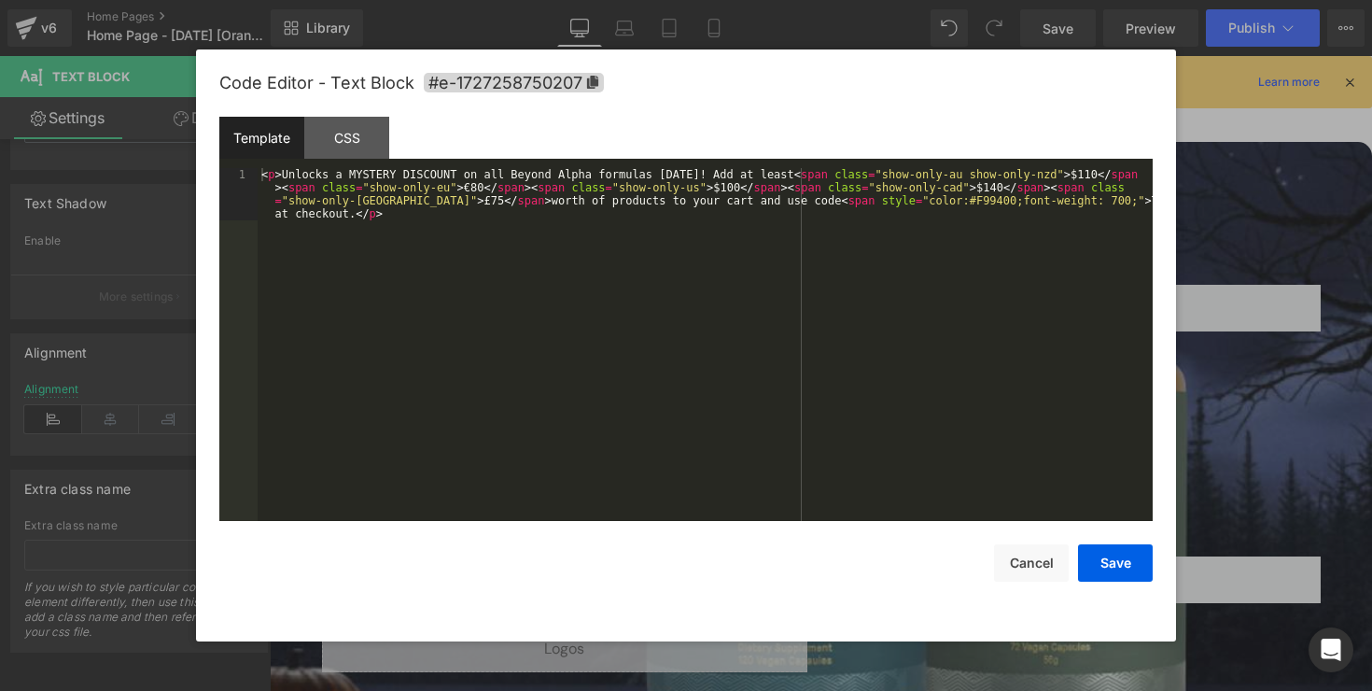
click at [608, 0] on div "You are previewing how the will restyle your page. You can not edit Elements in…" at bounding box center [686, 0] width 1372 height 0
click at [962, 191] on div "< p > Unlocks a MYSTERY DISCOUNT on all Beyond Alpha formulas [DATE]! Add at le…" at bounding box center [705, 396] width 895 height 457
click at [1097, 554] on button "Save" at bounding box center [1115, 562] width 75 height 37
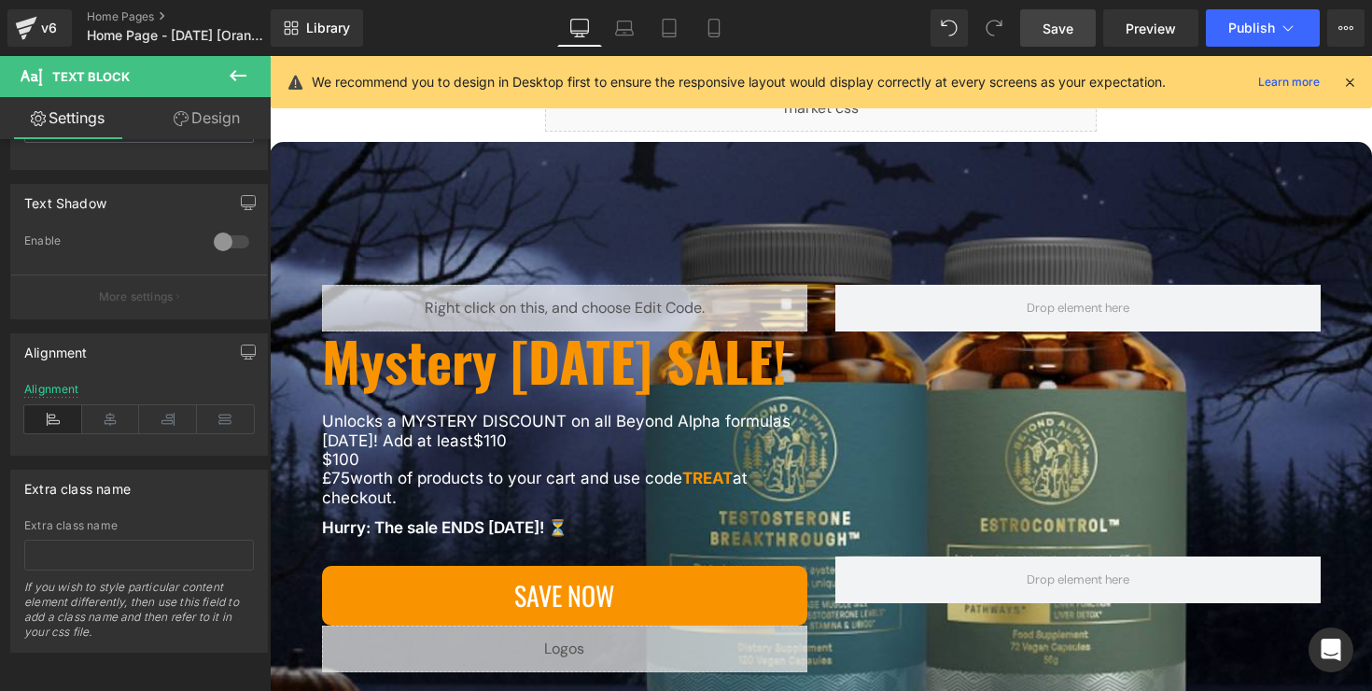
click at [1085, 29] on link "Save" at bounding box center [1058, 27] width 76 height 37
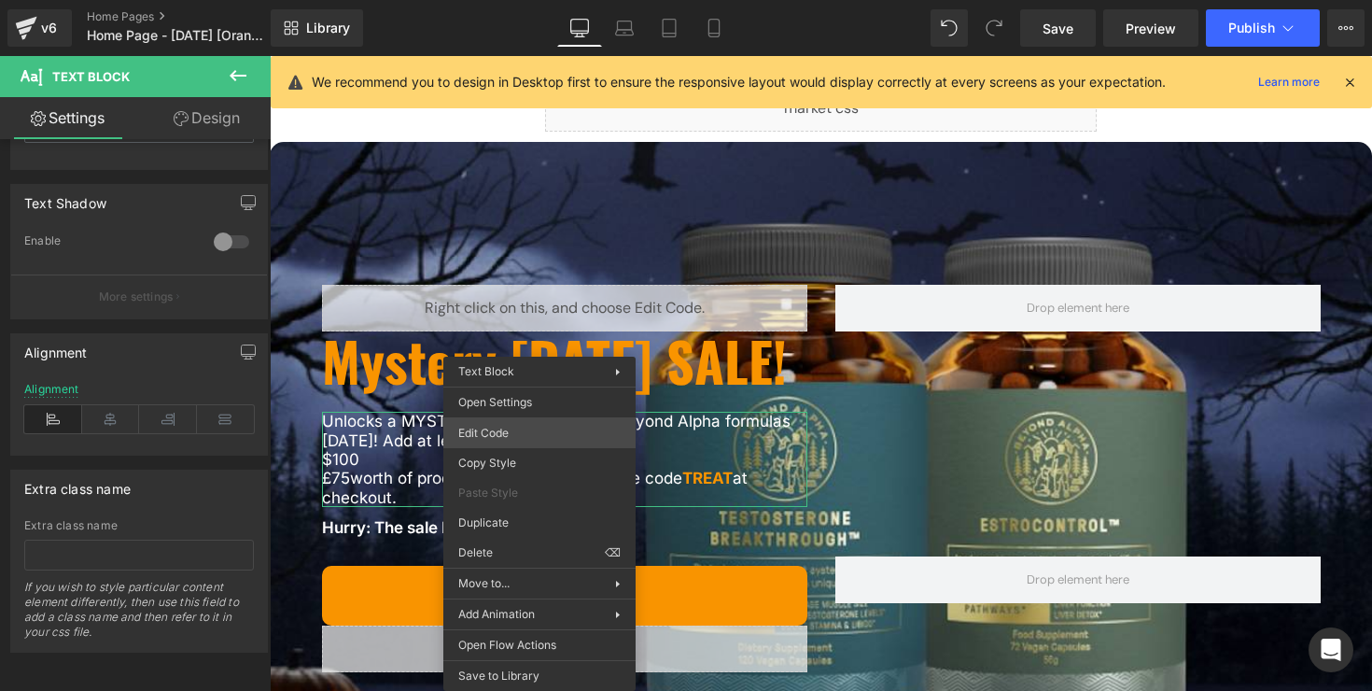
click at [506, 0] on div "You are previewing how the will restyle your page. You can not edit Elements in…" at bounding box center [686, 0] width 1372 height 0
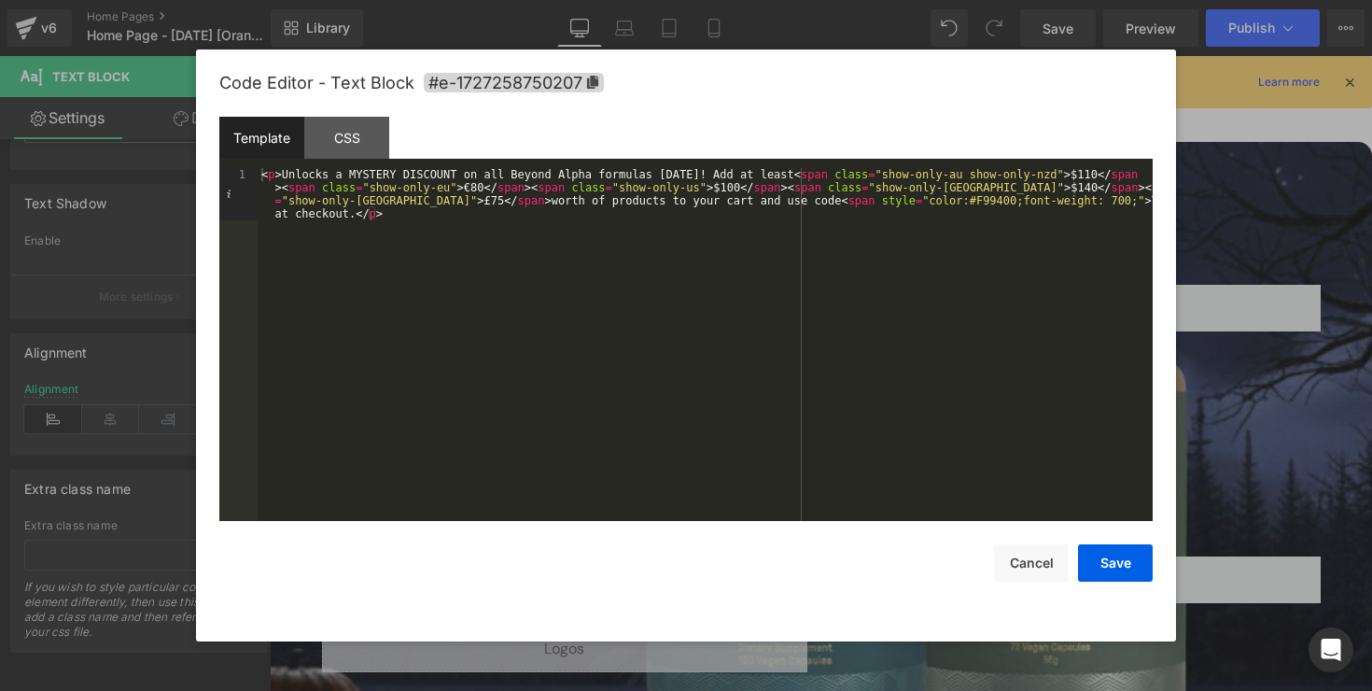
click at [960, 175] on div "< p > Unlocks a MYSTERY DISCOUNT on all Beyond Alpha formulas [DATE]! Add at le…" at bounding box center [705, 396] width 895 height 457
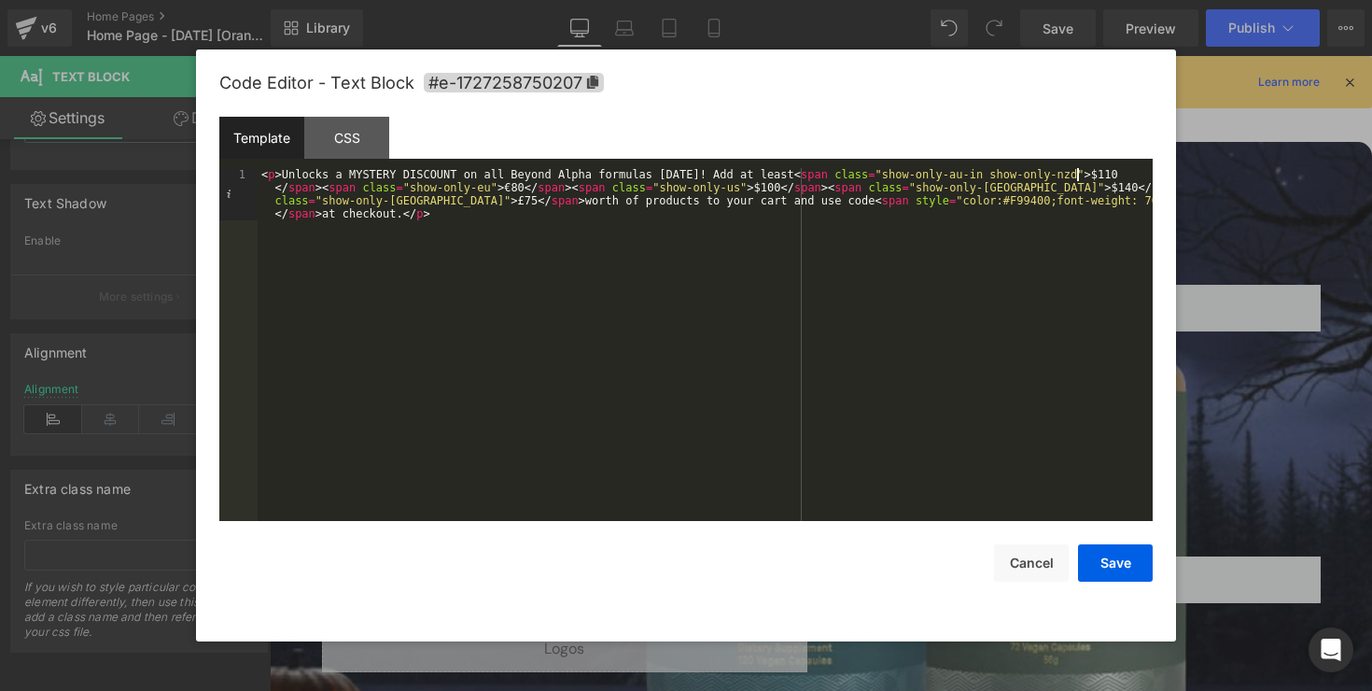
click at [1075, 177] on div "< p > Unlocks a MYSTERY DISCOUNT on all Beyond Alpha formulas [DATE]! Add at le…" at bounding box center [705, 396] width 895 height 457
click at [489, 189] on div "< p > Unlocks a MYSTERY DISCOUNT on all Beyond Alpha formulas [DATE]! Add at le…" at bounding box center [705, 396] width 895 height 457
click at [762, 188] on div "< p > Unlocks a MYSTERY DISCOUNT on all Beyond Alpha formulas [DATE]! Add at le…" at bounding box center [705, 396] width 895 height 457
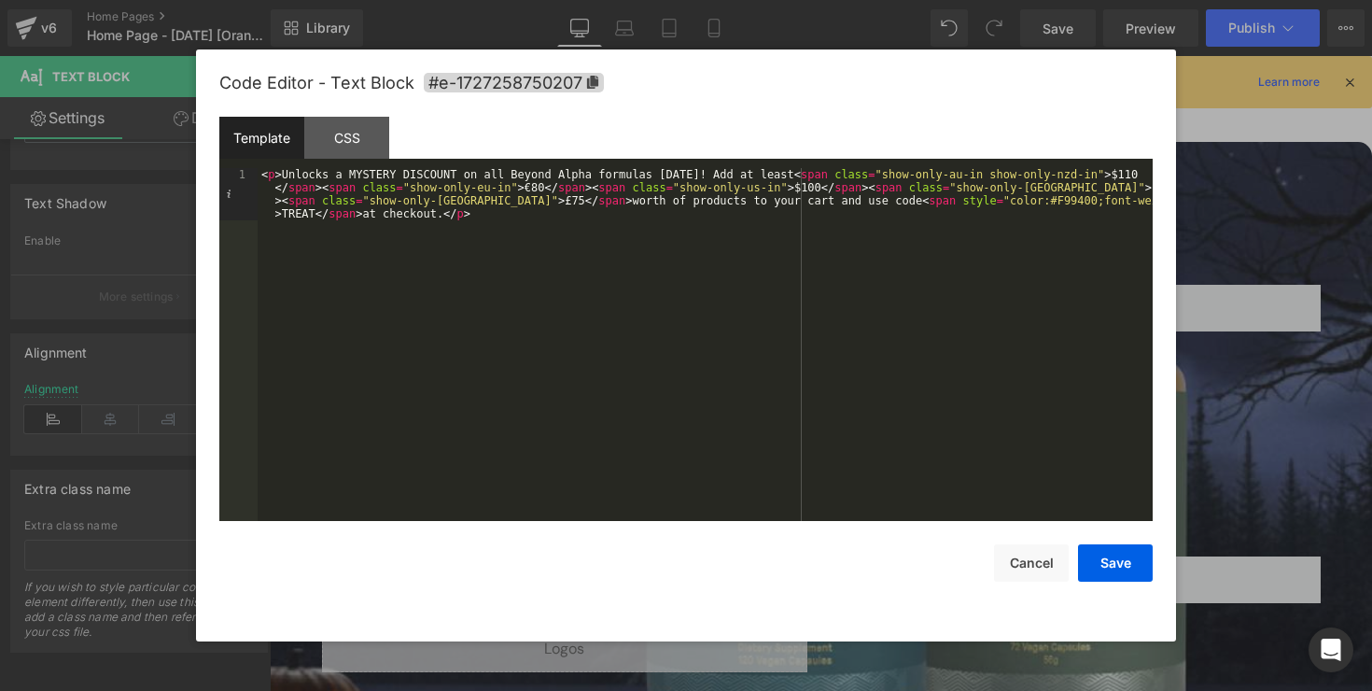
click at [1061, 188] on div "< p > Unlocks a MYSTERY DISCOUNT on all Beyond Alpha formulas [DATE]! Add at le…" at bounding box center [705, 396] width 895 height 457
click at [489, 202] on div "< p > Unlocks a MYSTERY DISCOUNT on all Beyond Alpha formulas [DATE]! Add at le…" at bounding box center [705, 396] width 895 height 457
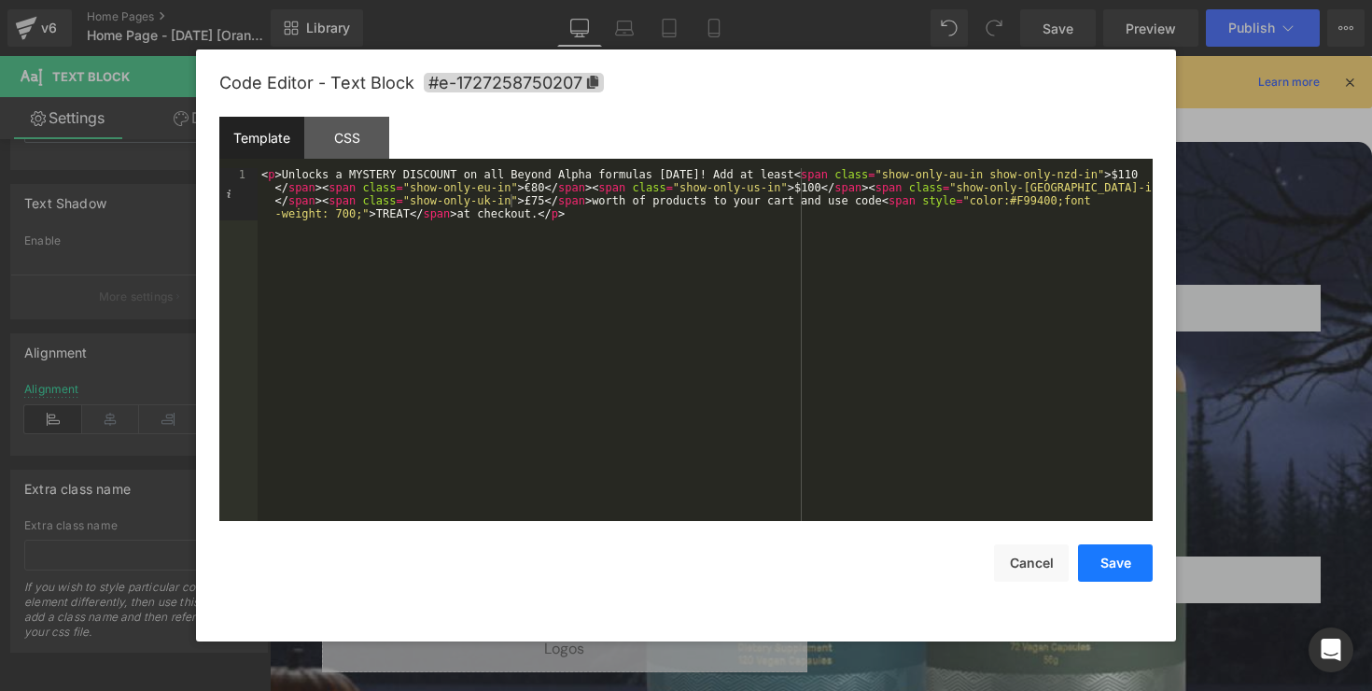
click at [1119, 558] on button "Save" at bounding box center [1115, 562] width 75 height 37
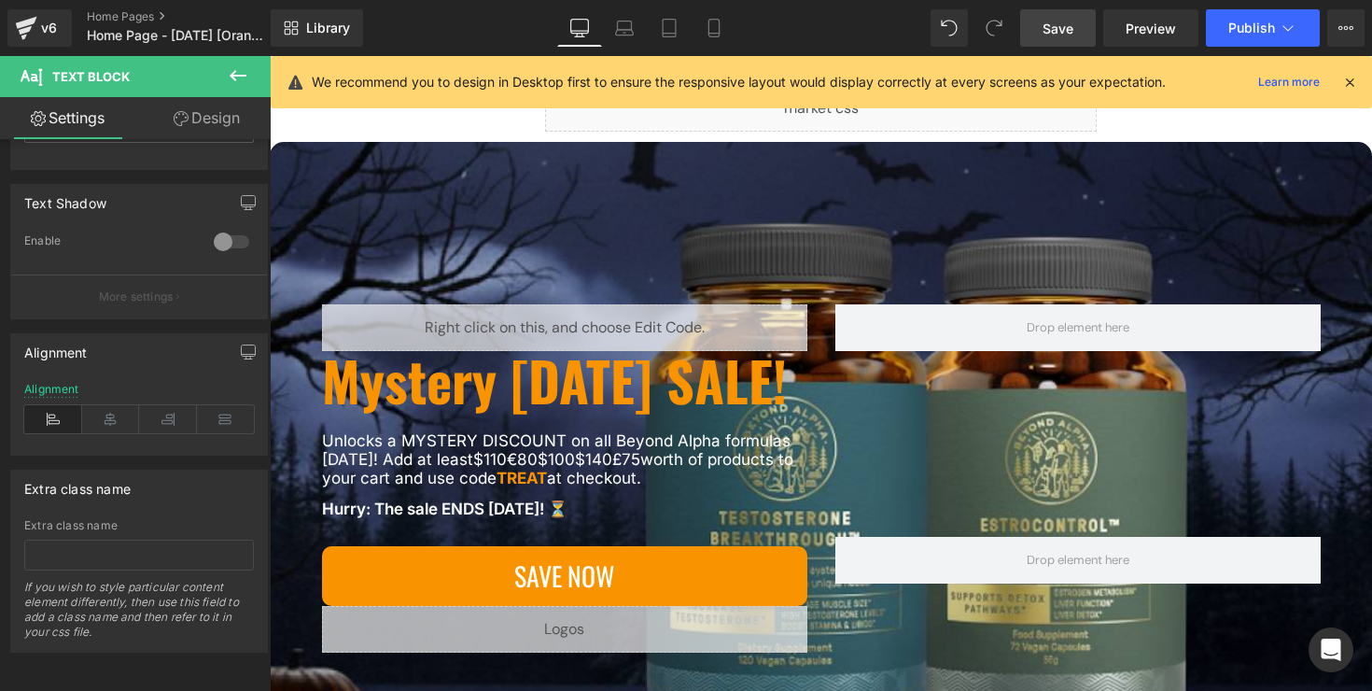
click at [1065, 36] on span "Save" at bounding box center [1058, 29] width 31 height 20
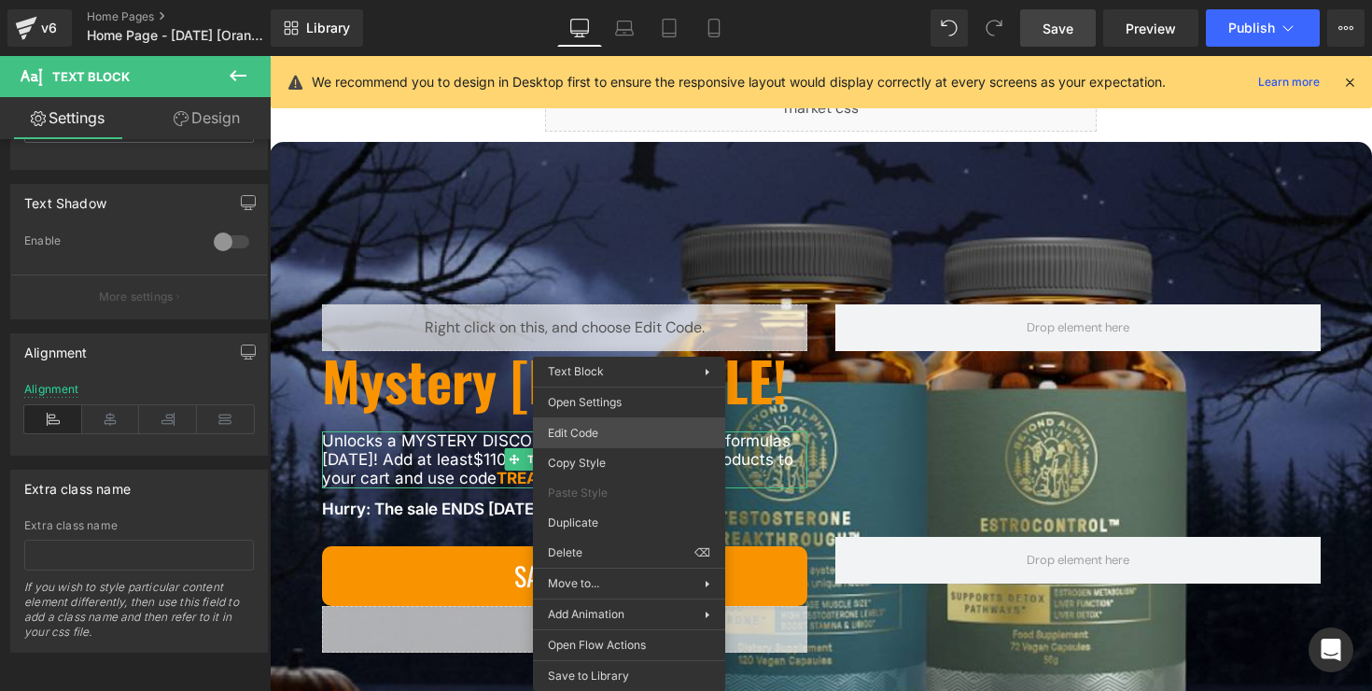
click at [626, 0] on div "You are previewing how the will restyle your page. You can not edit Elements in…" at bounding box center [686, 0] width 1372 height 0
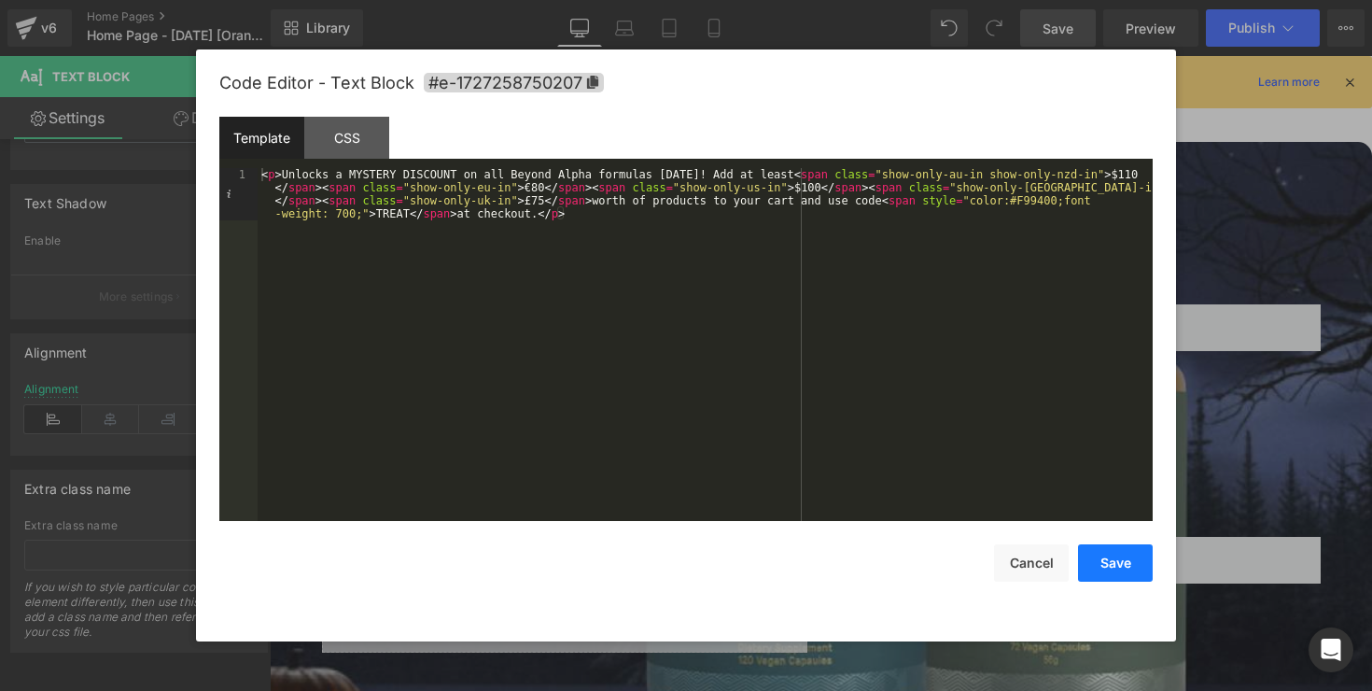
click at [1117, 568] on button "Save" at bounding box center [1115, 562] width 75 height 37
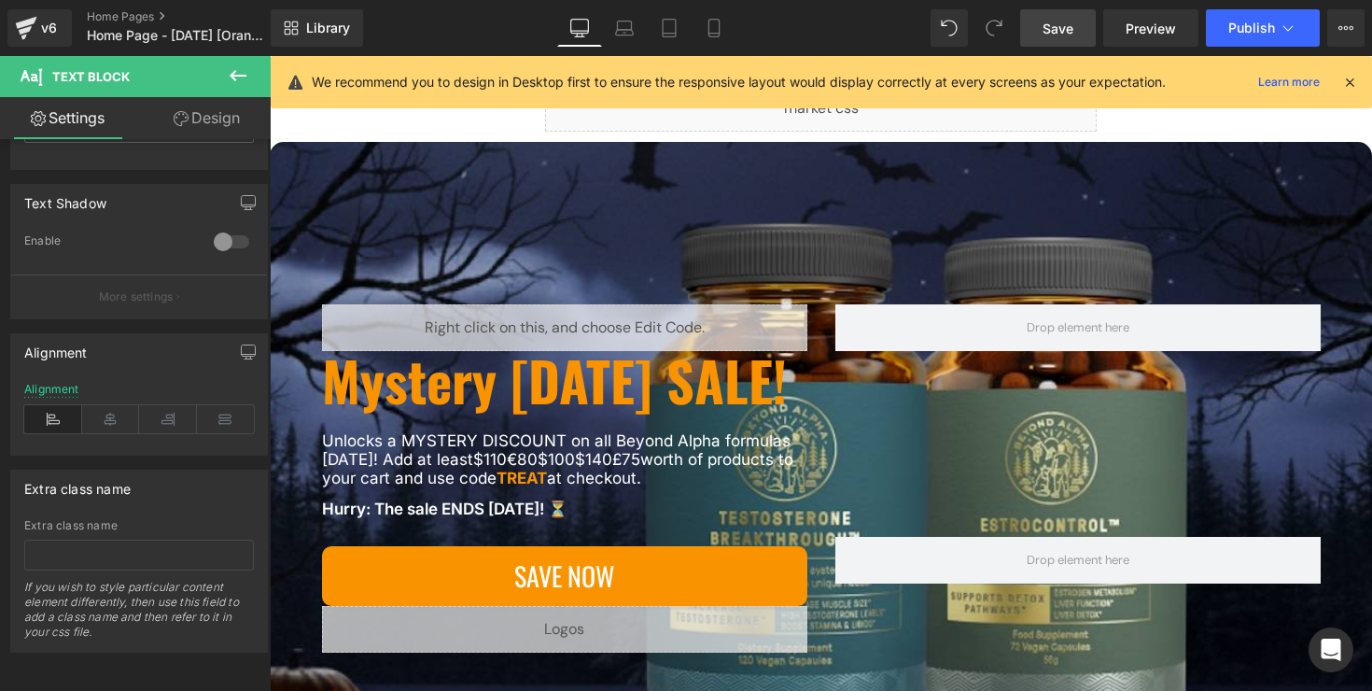
click at [1067, 24] on span "Save" at bounding box center [1058, 29] width 31 height 20
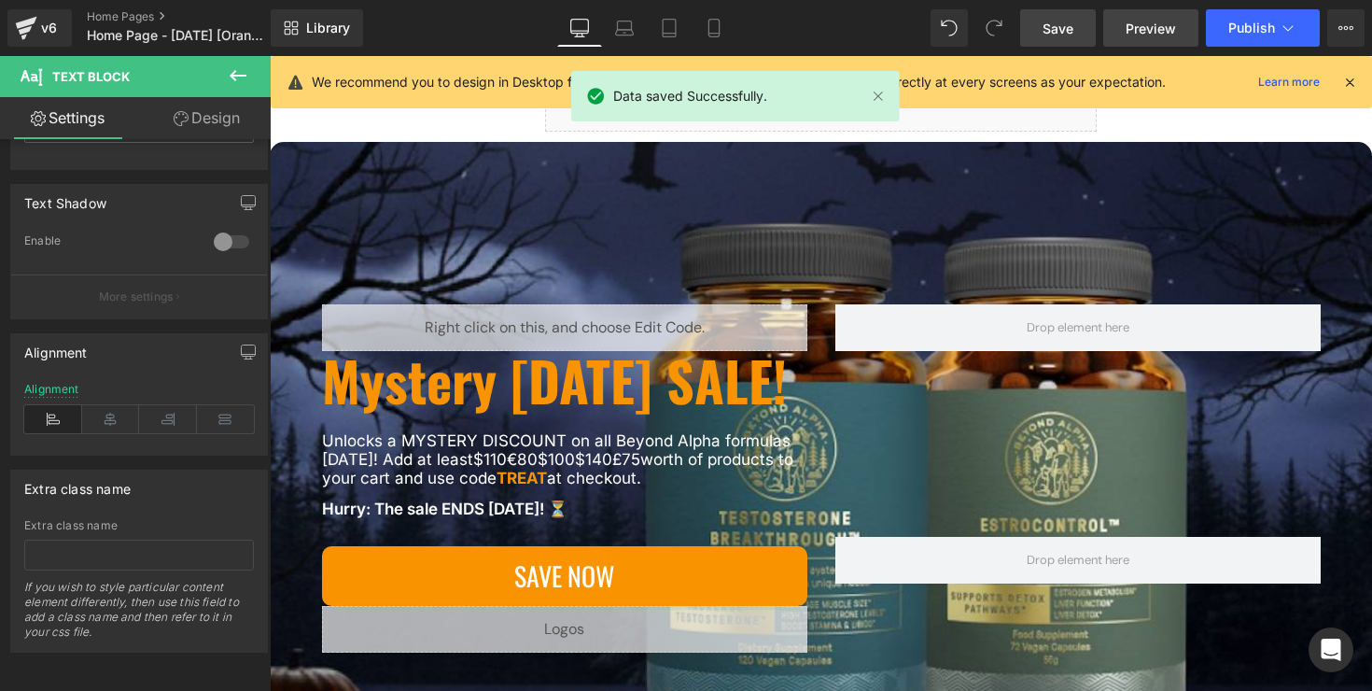
click at [1122, 34] on link "Preview" at bounding box center [1150, 27] width 95 height 37
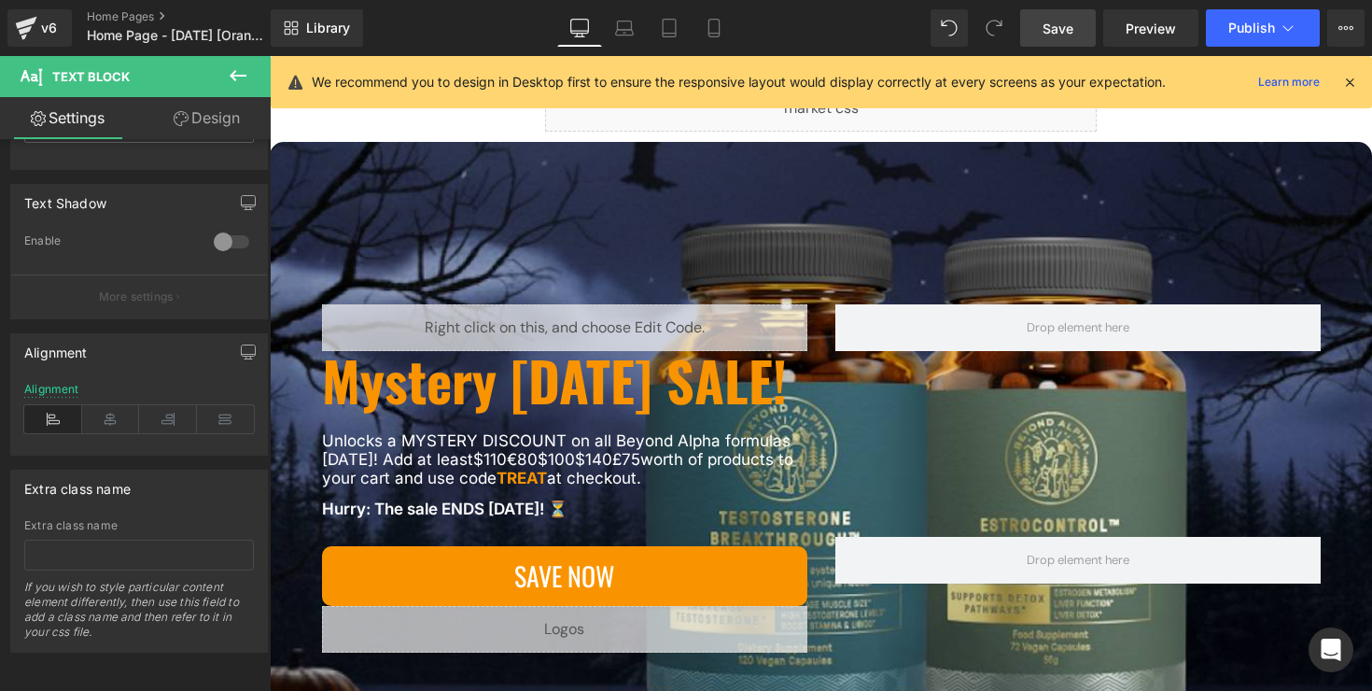
click at [1072, 42] on link "Save" at bounding box center [1058, 27] width 76 height 37
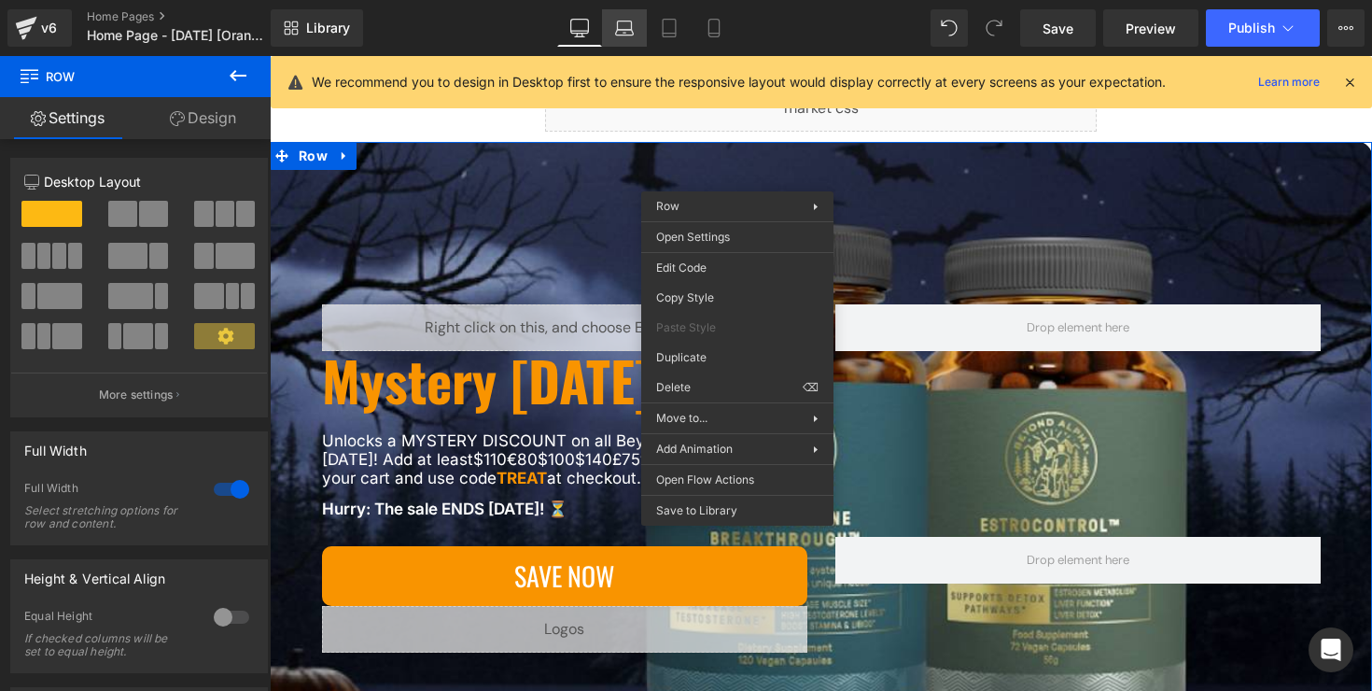
click at [621, 41] on link "Laptop" at bounding box center [624, 27] width 45 height 37
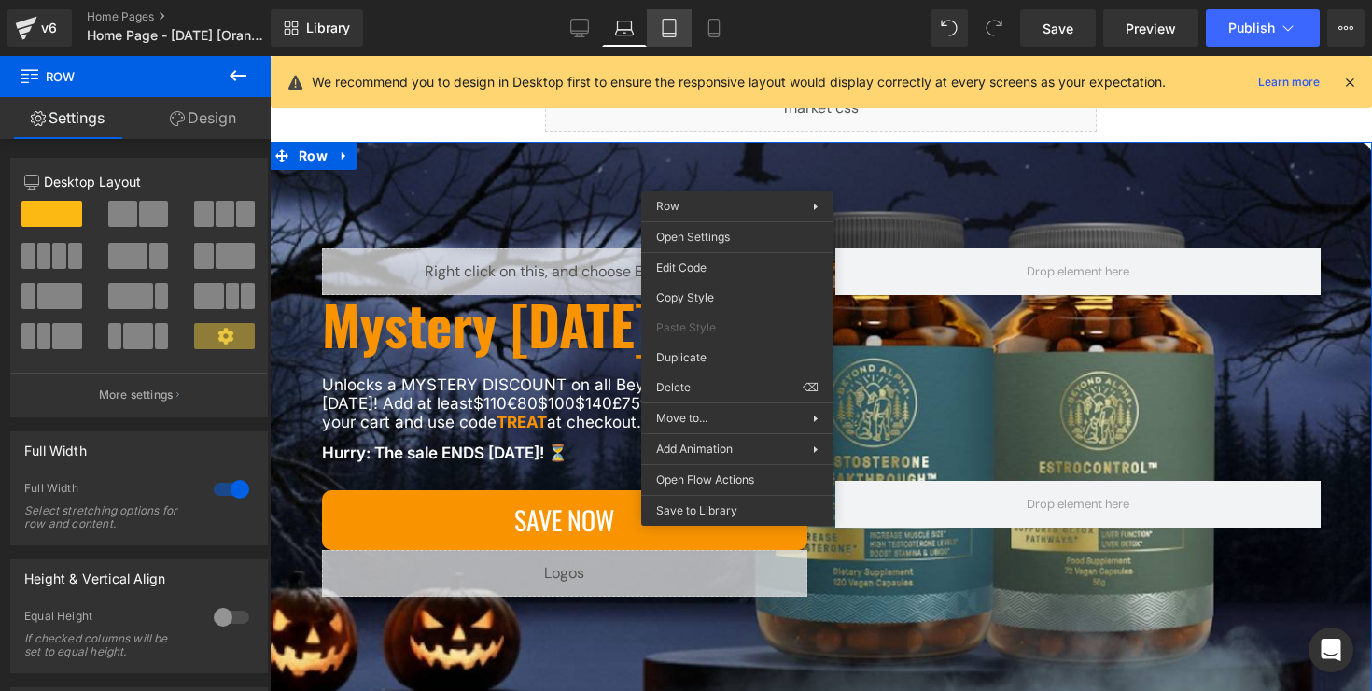
click at [671, 35] on icon at bounding box center [669, 28] width 19 height 19
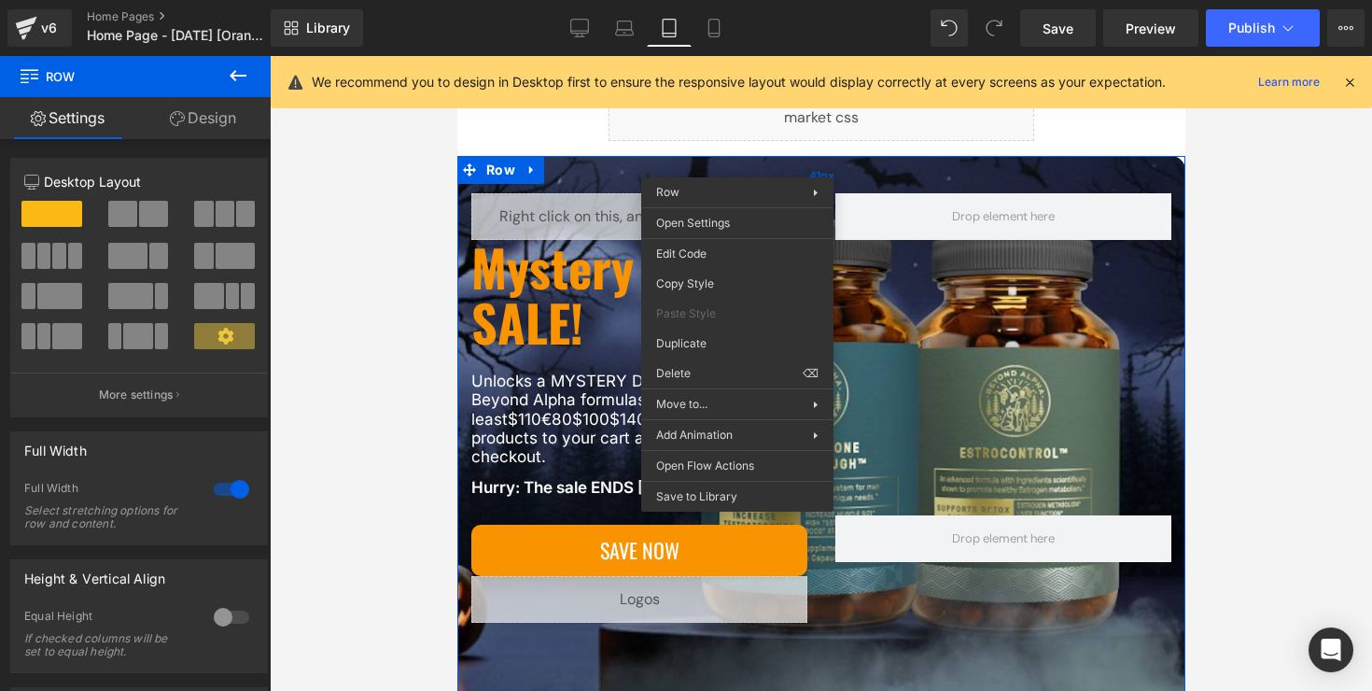
scroll to position [178, 0]
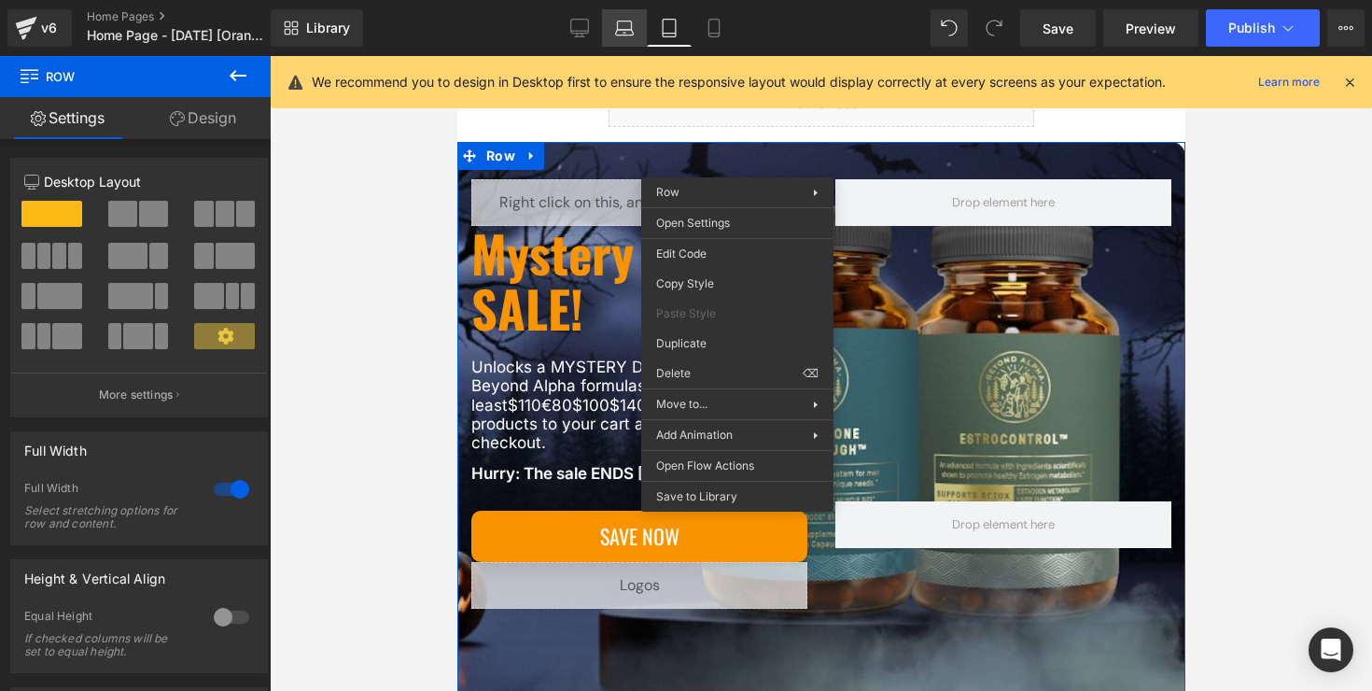
click at [625, 31] on icon at bounding box center [624, 28] width 19 height 19
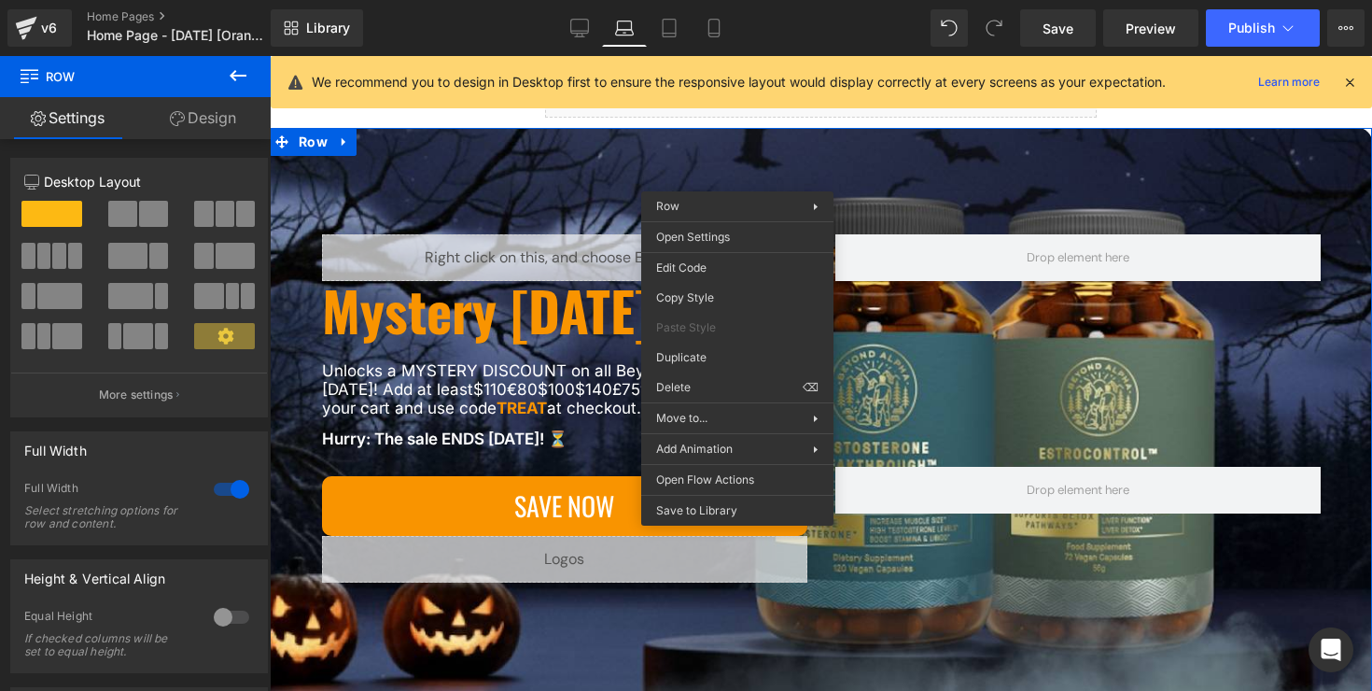
scroll to position [164, 0]
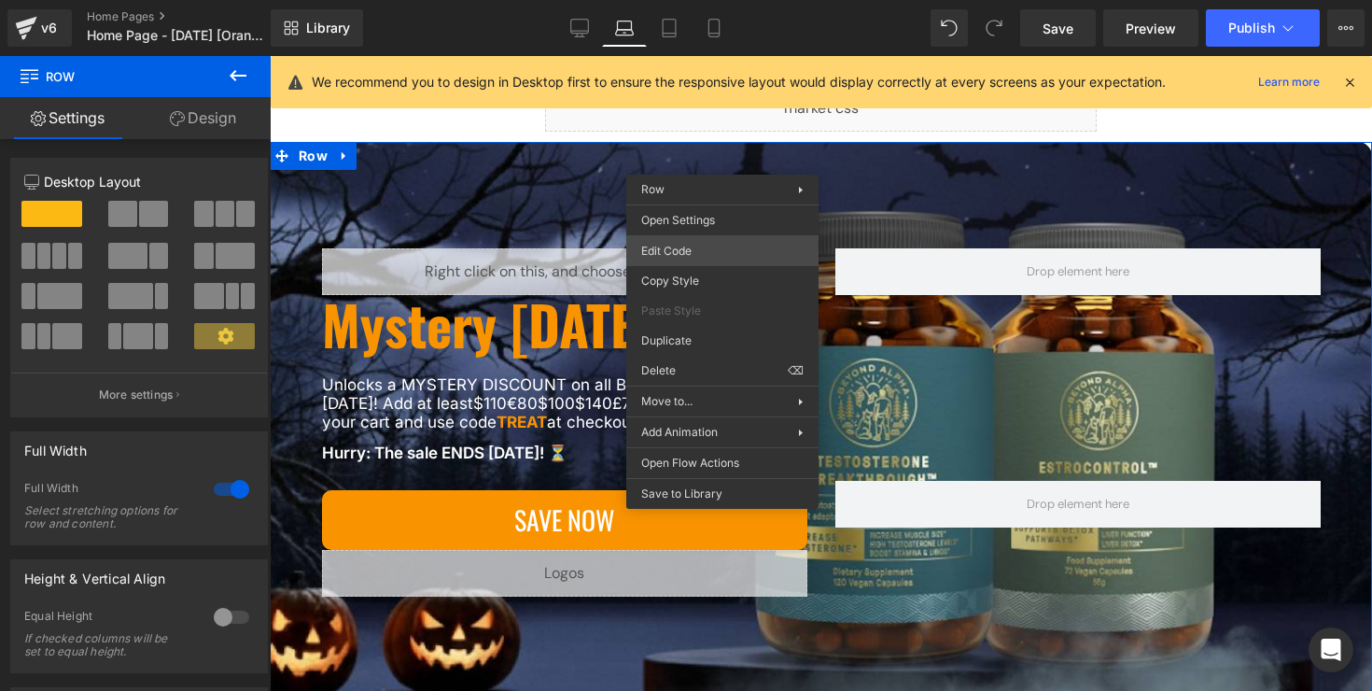
click at [705, 0] on div "You are previewing how the will restyle your page. You can not edit Elements in…" at bounding box center [686, 0] width 1372 height 0
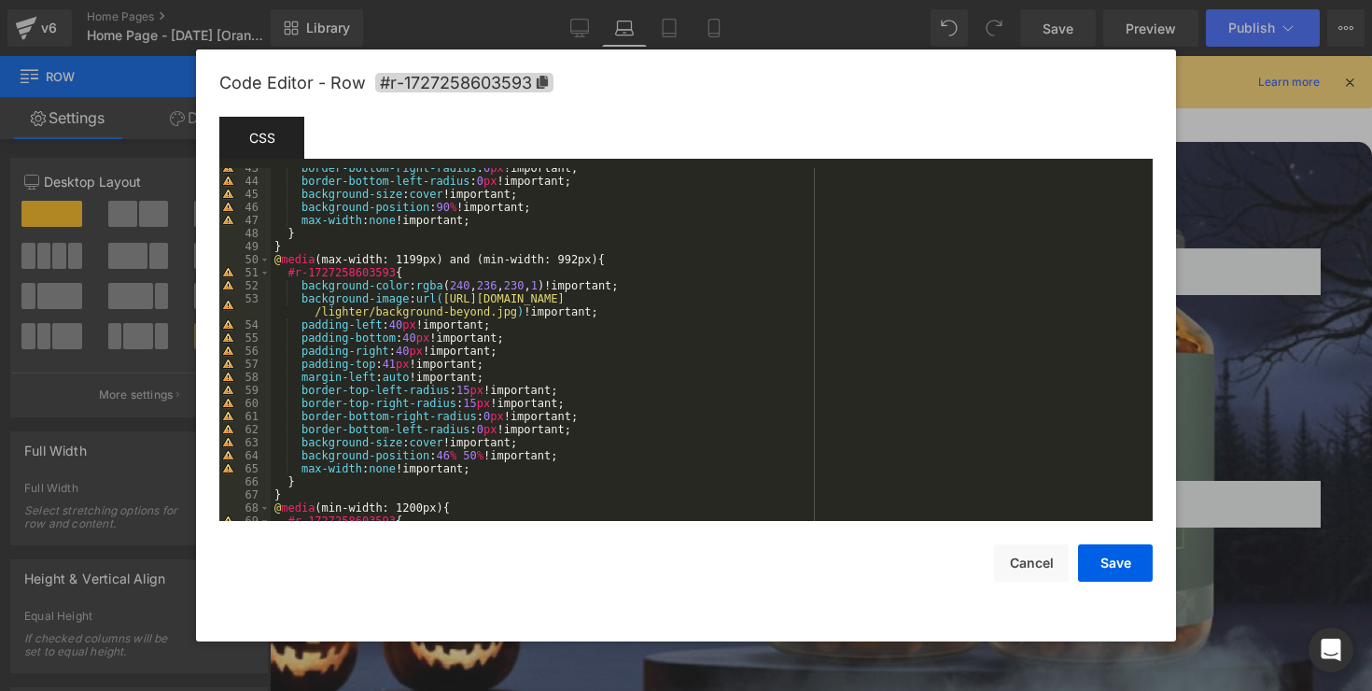
scroll to position [585, 0]
drag, startPoint x: 485, startPoint y: 453, endPoint x: 443, endPoint y: 453, distance: 42.0
click at [443, 453] on div "border-bottom-right-radius : 0 px !important; border-bottom-left-radius : 0 px …" at bounding box center [708, 347] width 875 height 379
click at [1101, 560] on button "Save" at bounding box center [1115, 562] width 75 height 37
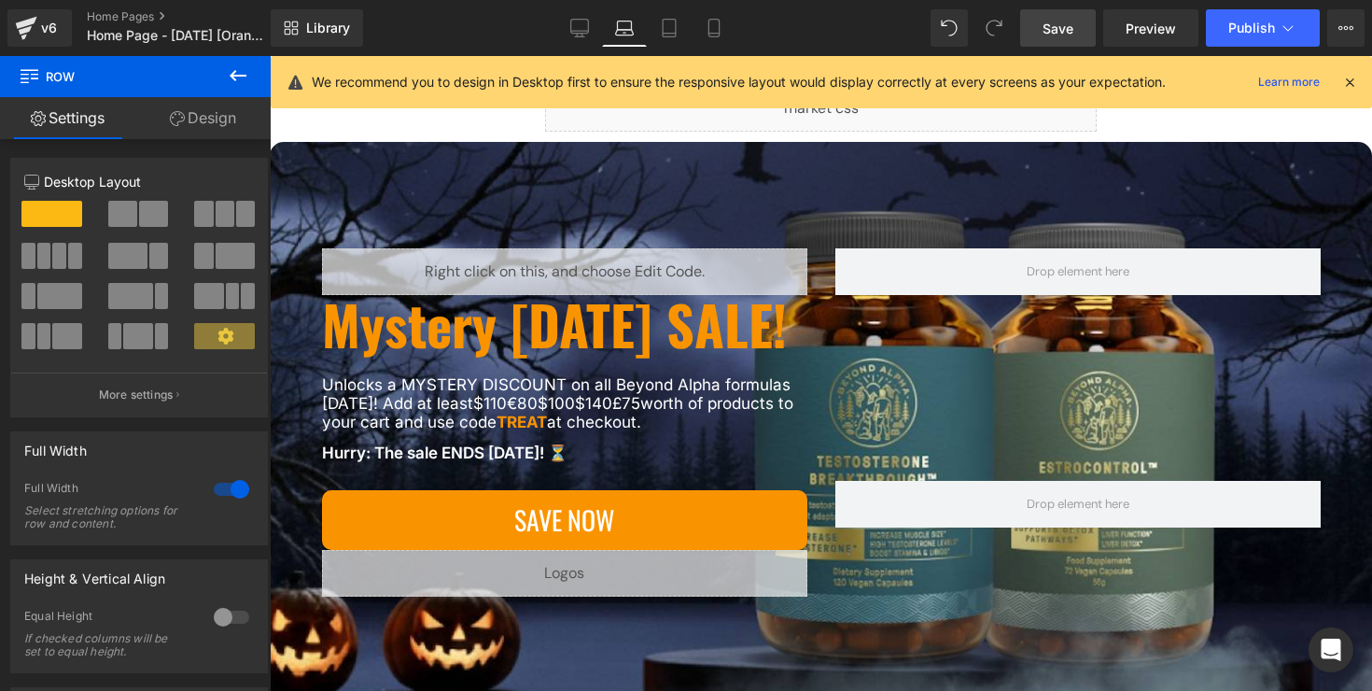
click at [1075, 39] on link "Save" at bounding box center [1058, 27] width 76 height 37
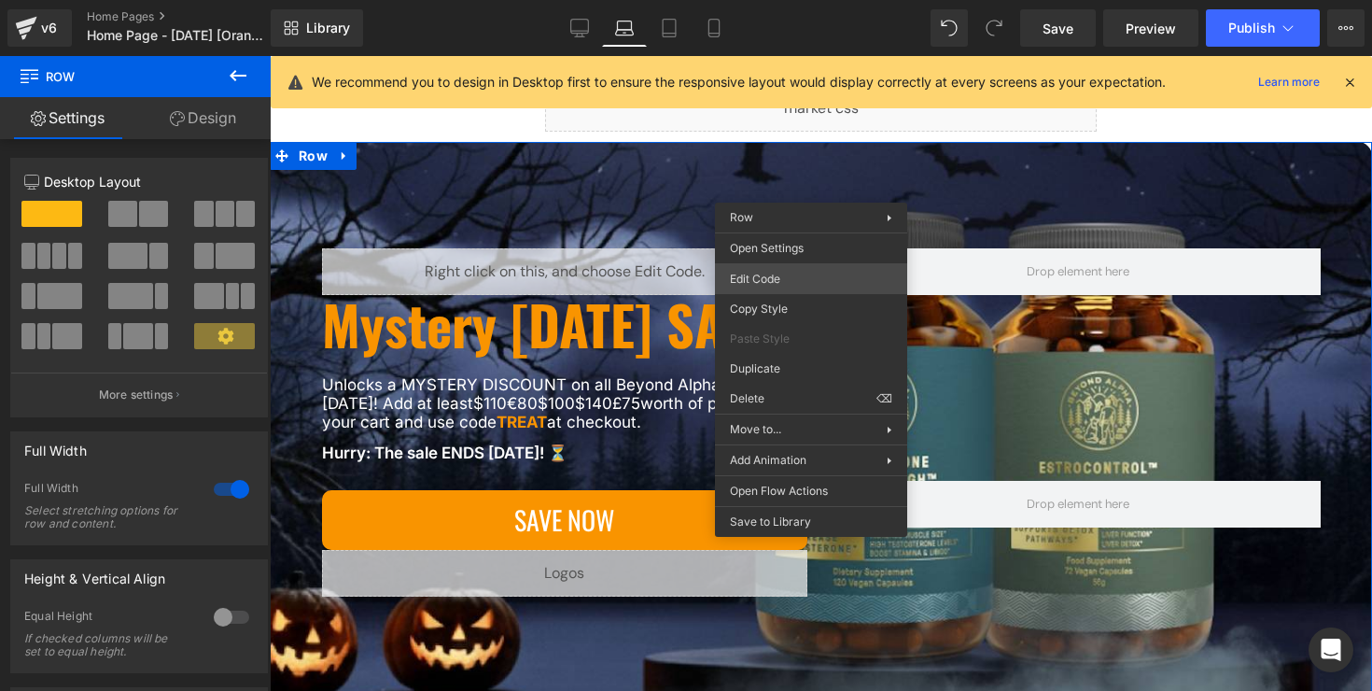
click at [810, 0] on div "You are previewing how the will restyle your page. You can not edit Elements in…" at bounding box center [686, 0] width 1372 height 0
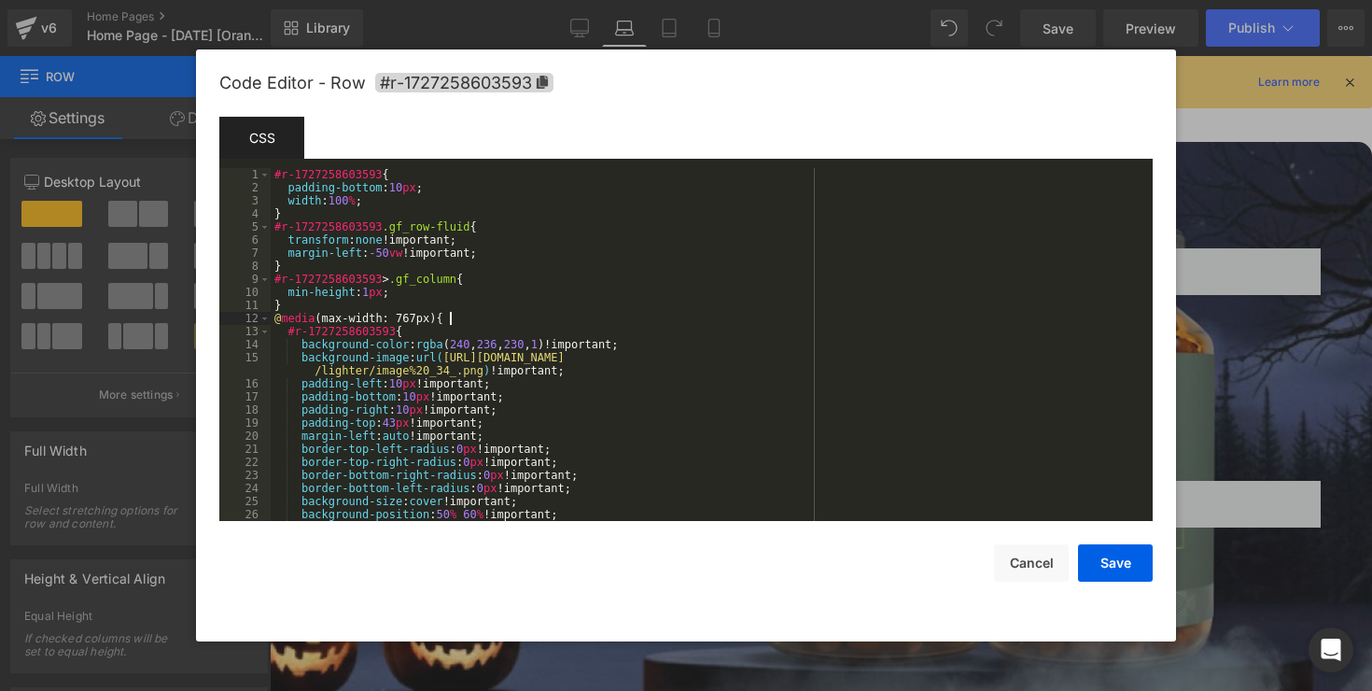
click at [660, 319] on div "#r-1727258603593 { padding-bottom : 10 px ; width : 100 % ; } #r-1727258603593 …" at bounding box center [708, 357] width 875 height 379
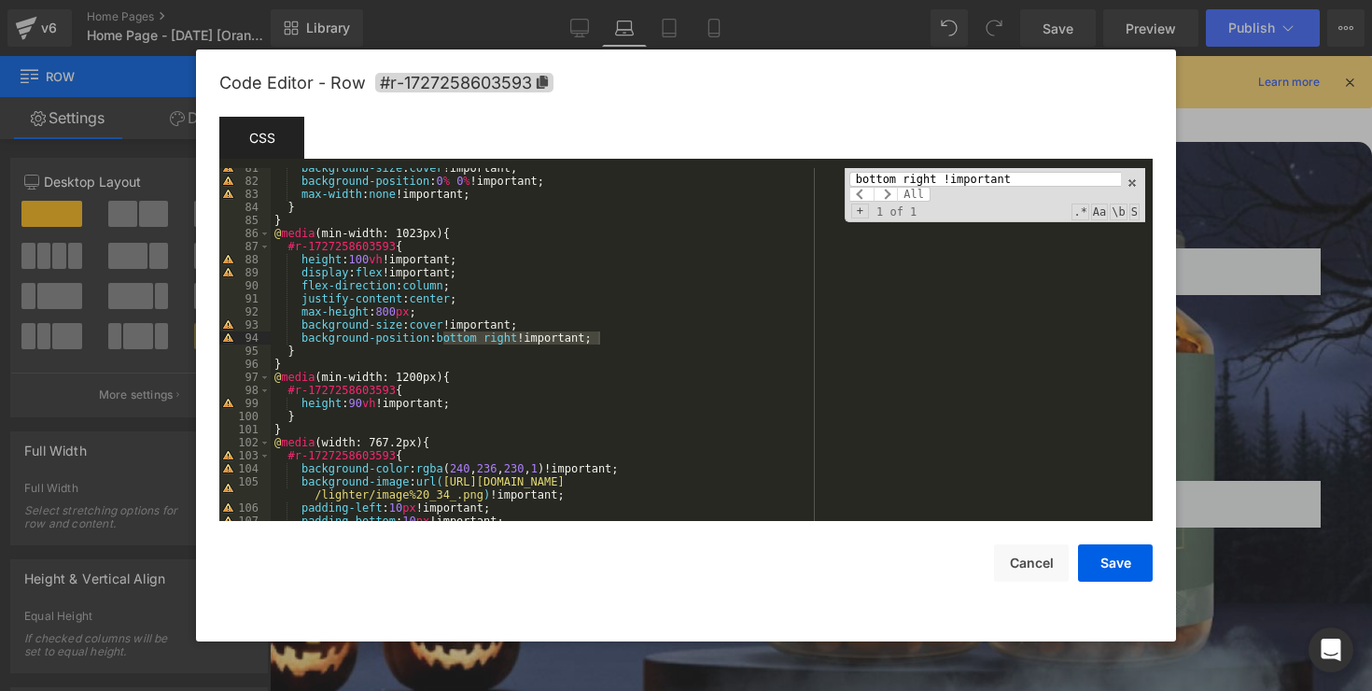
scroll to position [1104, 0]
type input "bottom right !important"
click at [546, 343] on div "background-size : cover !important; background-position : 0 % 0 % !important; m…" at bounding box center [708, 350] width 875 height 379
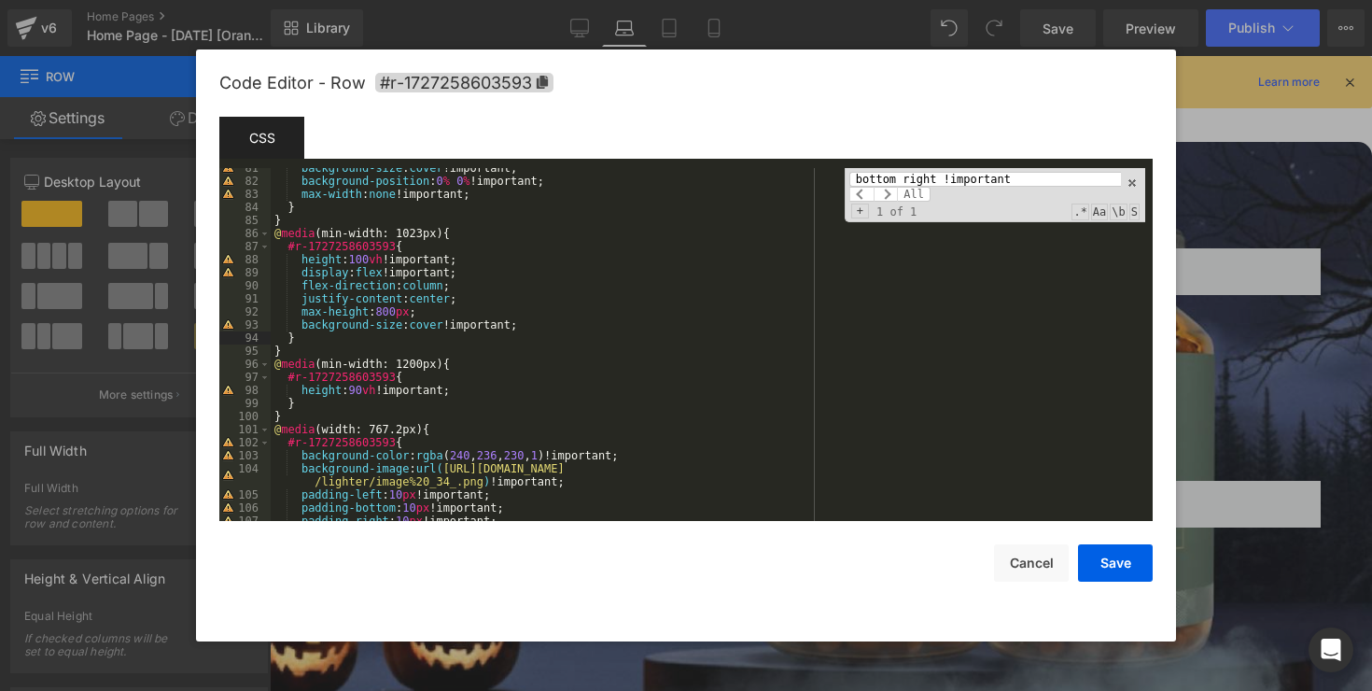
click at [366, 260] on div "background-size : cover !important; background-position : 0 % 0 % !important; m…" at bounding box center [708, 350] width 875 height 379
click at [500, 351] on div "background-size : cover !important; background-position : 0 % 0 % !important; m…" at bounding box center [708, 350] width 875 height 379
click at [1097, 565] on button "Save" at bounding box center [1115, 562] width 75 height 37
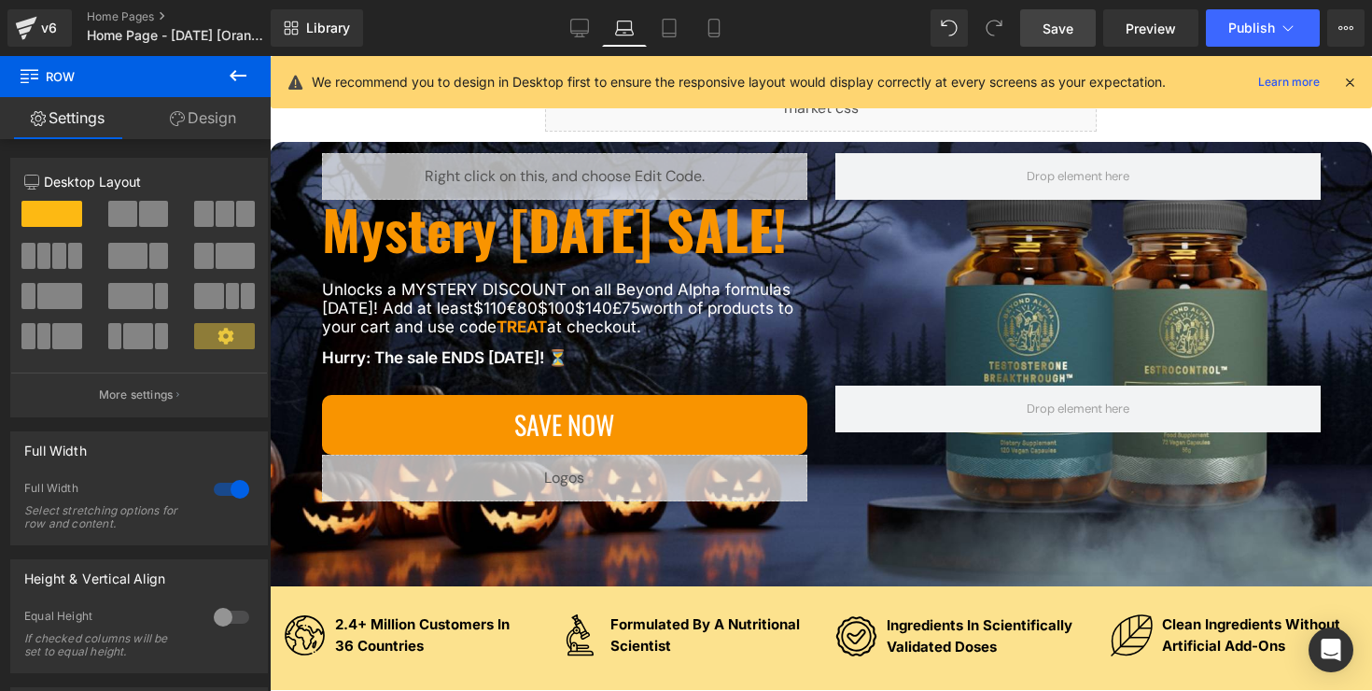
click at [1068, 22] on span "Save" at bounding box center [1058, 29] width 31 height 20
click at [1057, 21] on span "Save" at bounding box center [1058, 29] width 31 height 20
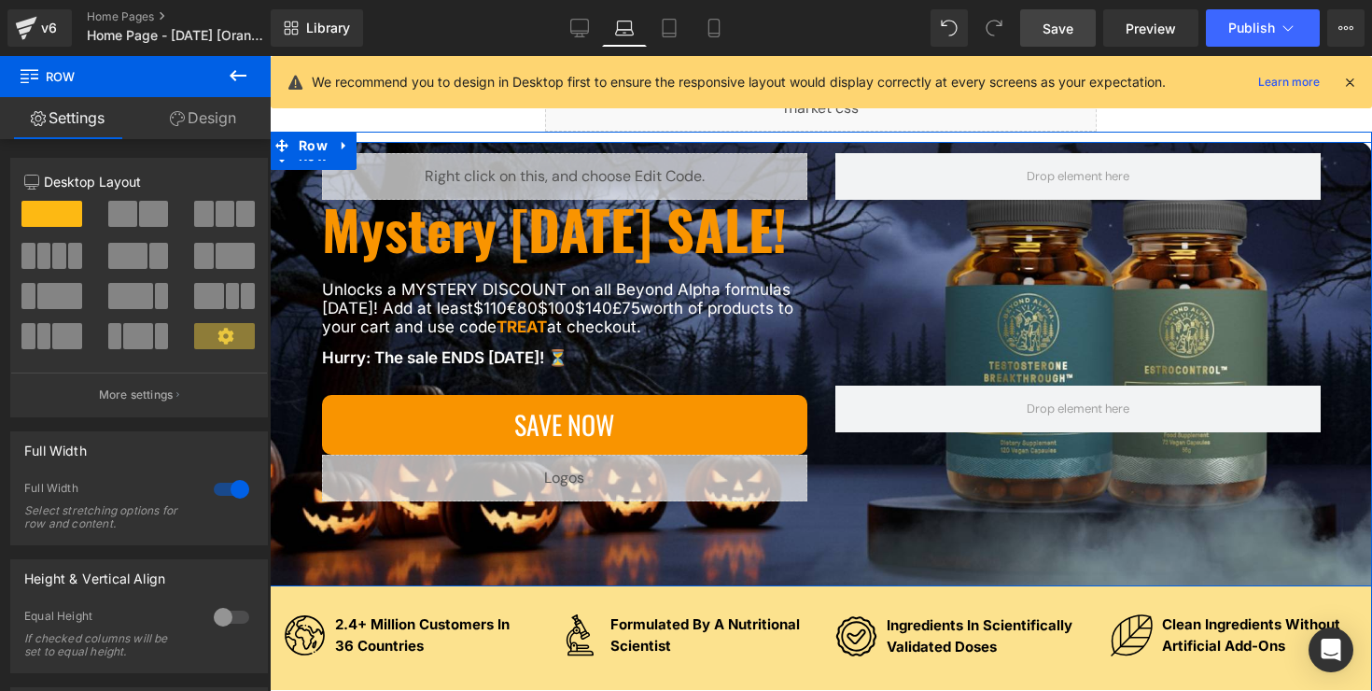
click at [1358, 519] on div "Liquid Mystery [DATE] SALE! Heading Unlocks a MYSTERY DISCOUNT on all Beyond Al…" at bounding box center [821, 364] width 1102 height 444
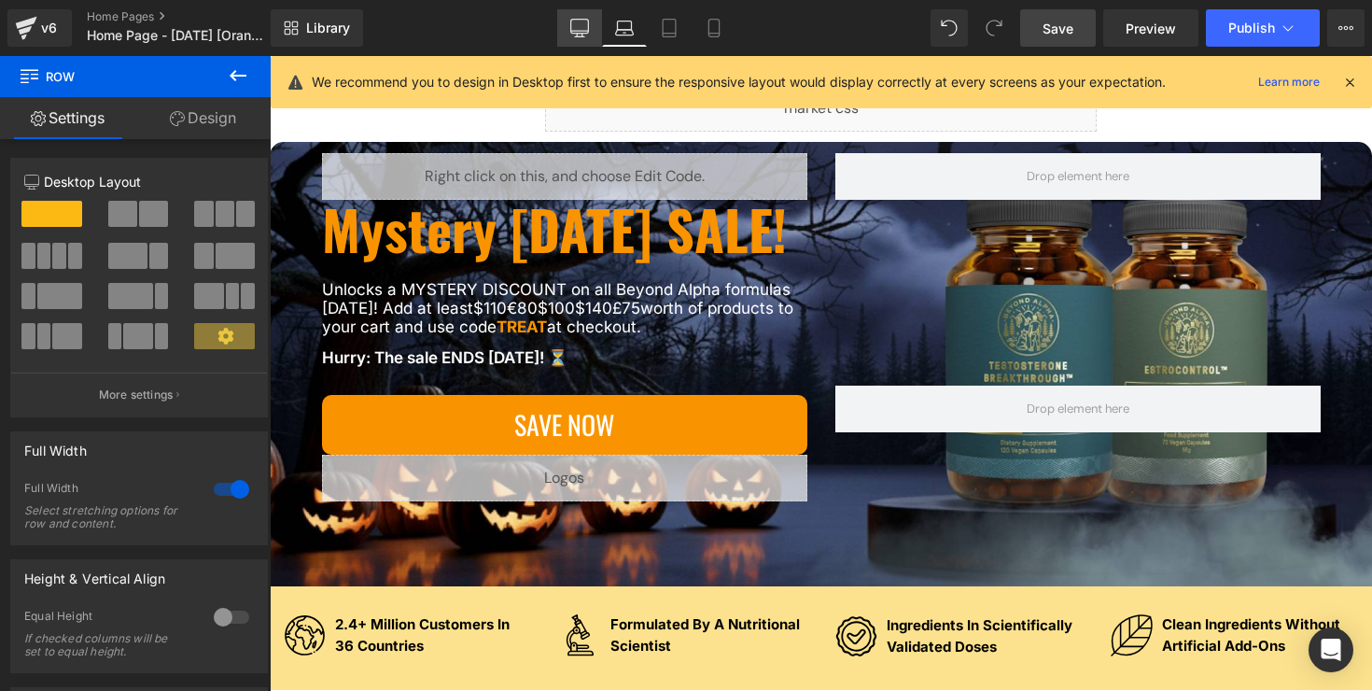
click at [579, 31] on icon at bounding box center [580, 31] width 18 height 0
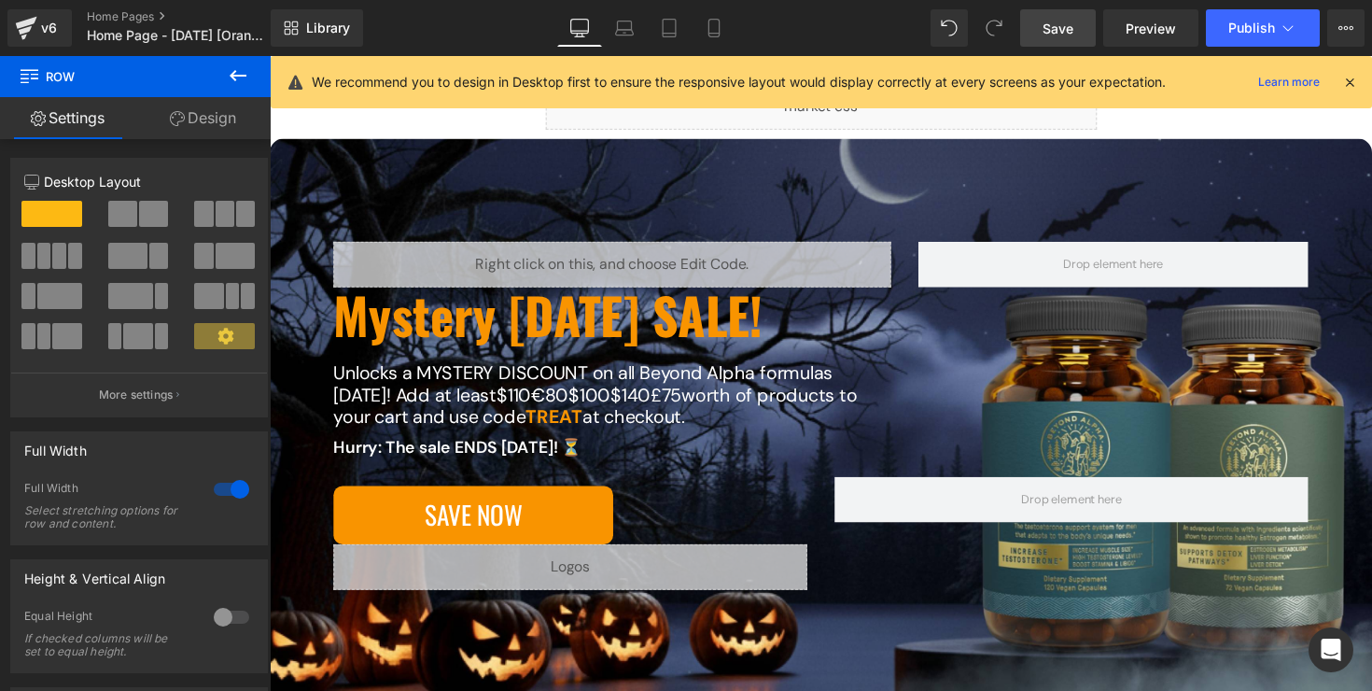
scroll to position [163, 0]
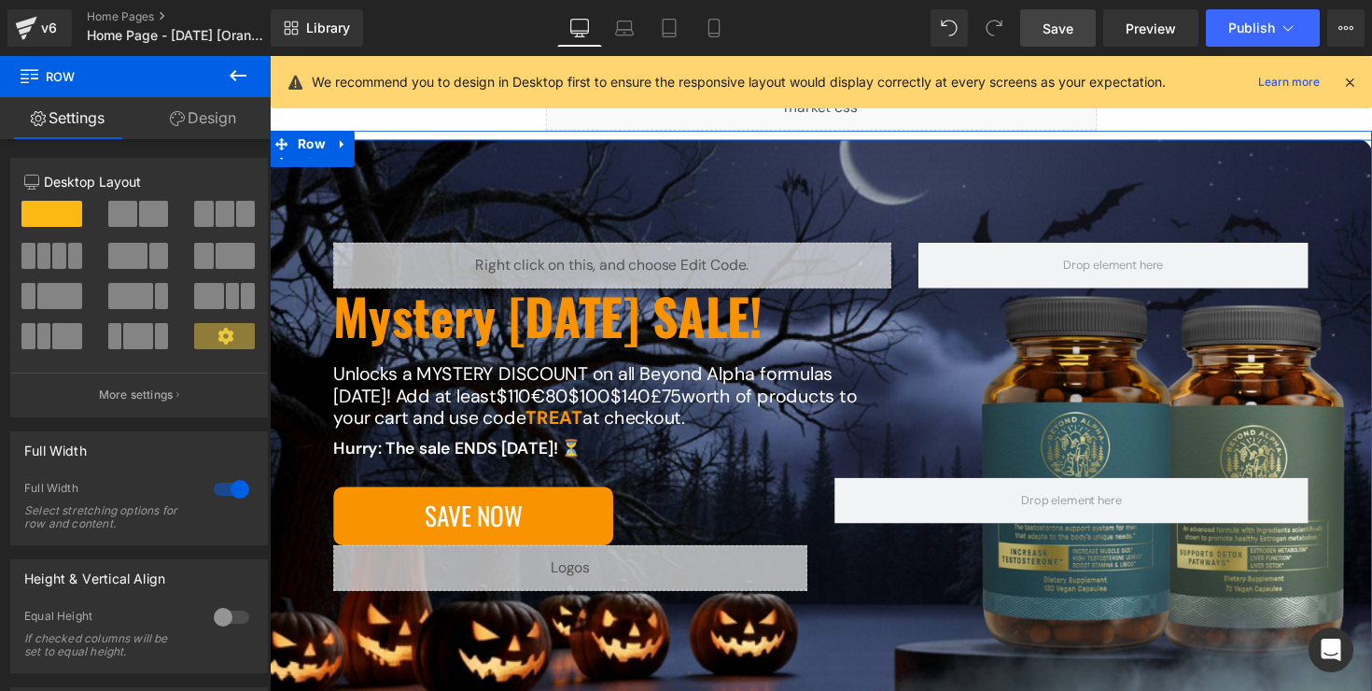
click at [293, 482] on div "Liquid Mystery [DATE] SALE! Heading Unlocks a MYSTERY DISCOUNT on all Beyond Al…" at bounding box center [834, 434] width 1129 height 585
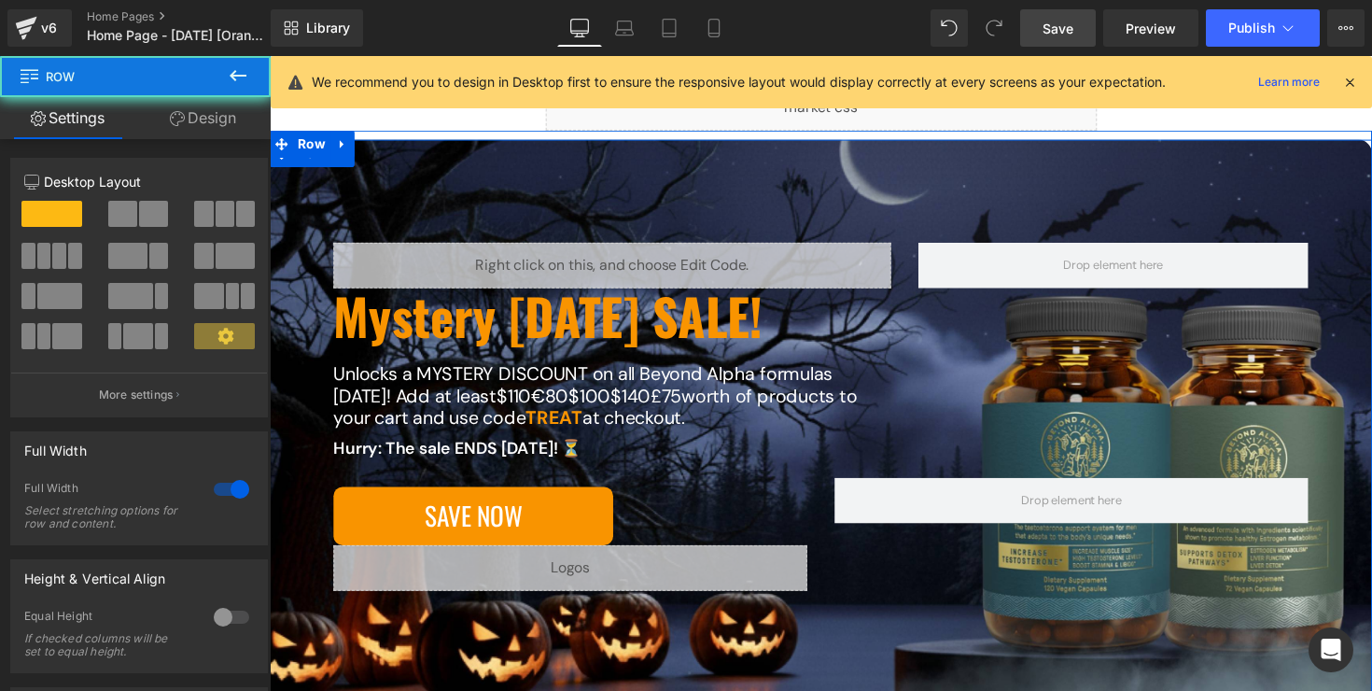
click at [296, 384] on div "Liquid Mystery [DATE] SALE! Heading Unlocks a MYSTERY DISCOUNT on all Beyond Al…" at bounding box center [834, 434] width 1129 height 585
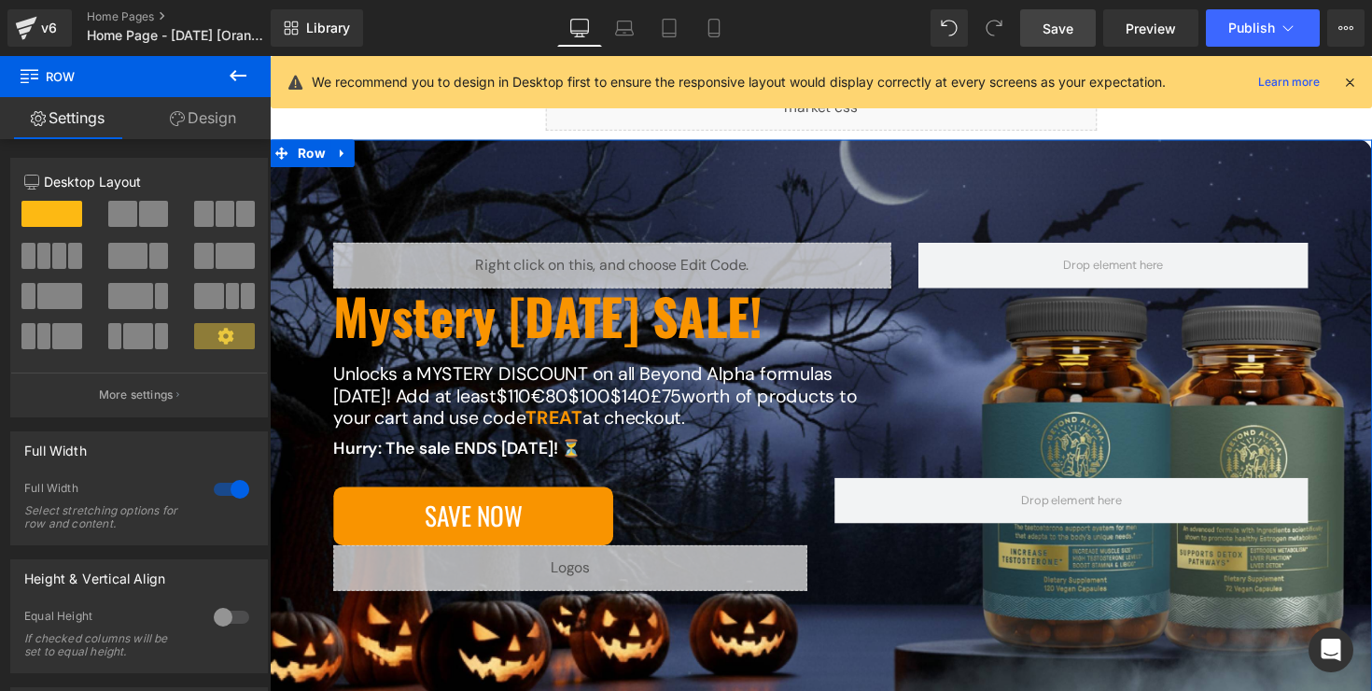
click at [208, 129] on link "Design" at bounding box center [202, 118] width 135 height 42
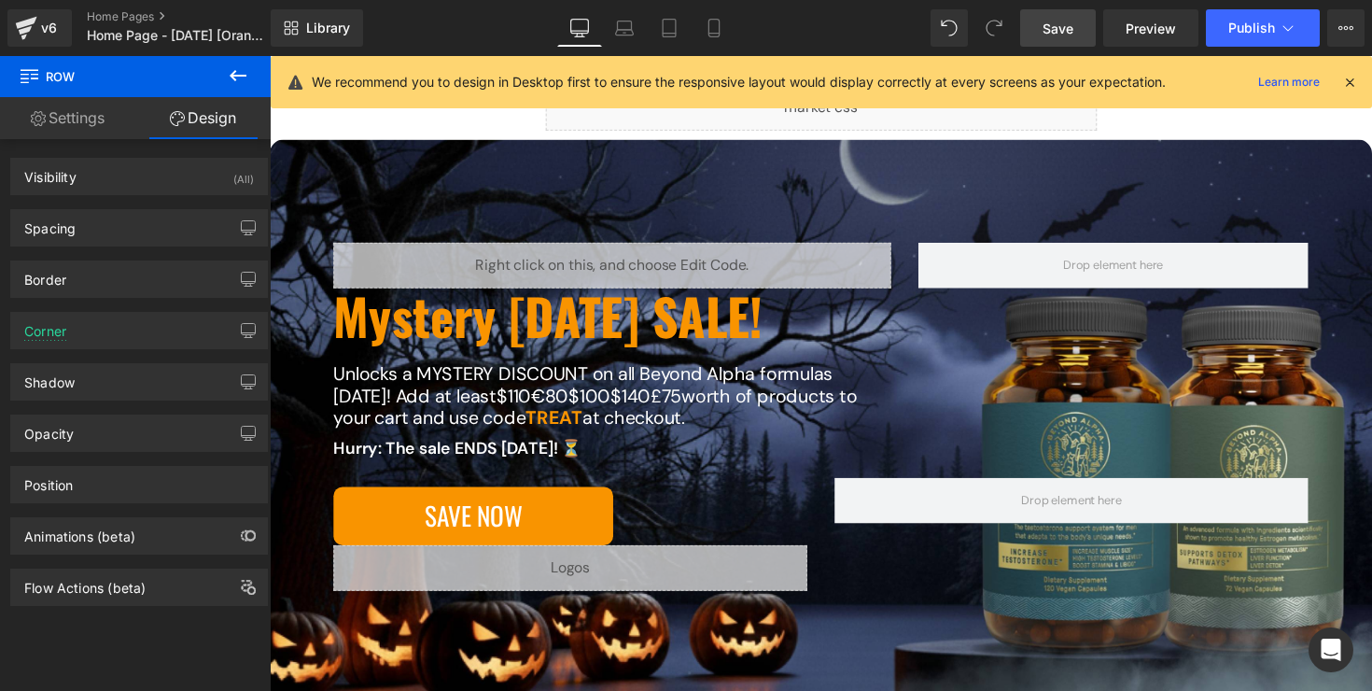
click at [235, 79] on icon at bounding box center [238, 75] width 17 height 11
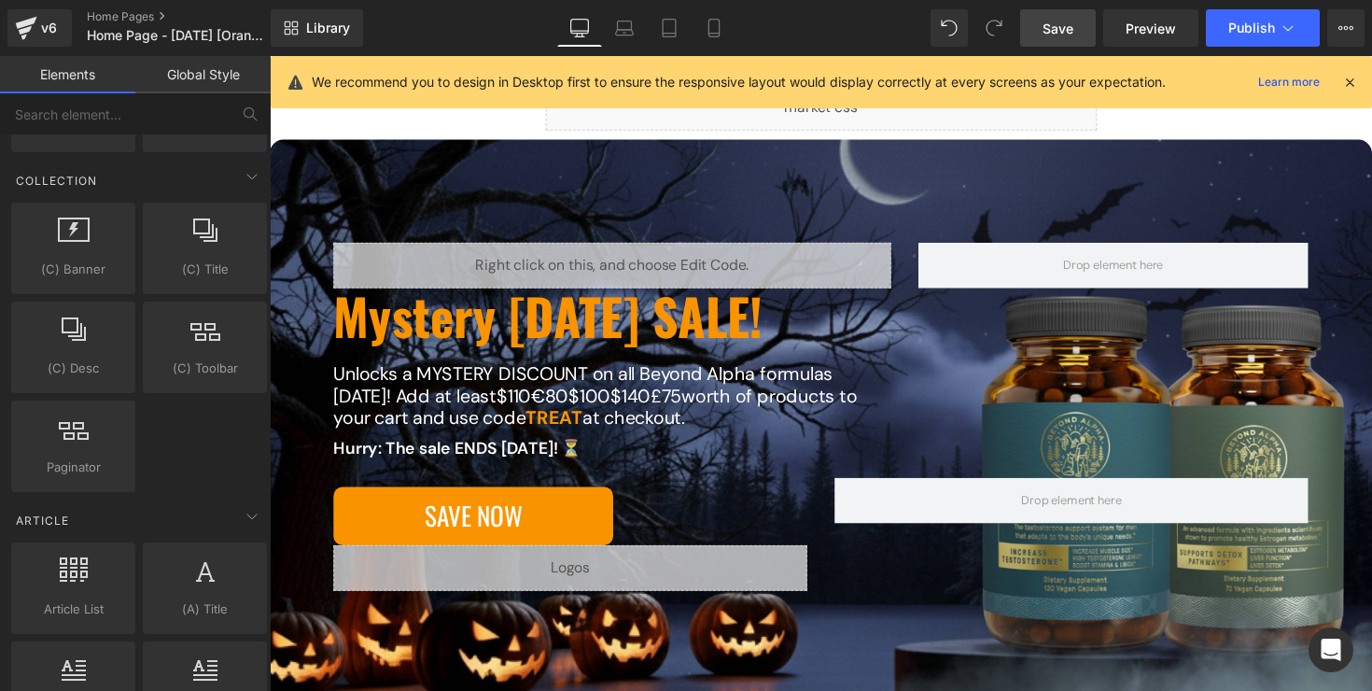
scroll to position [3091, 0]
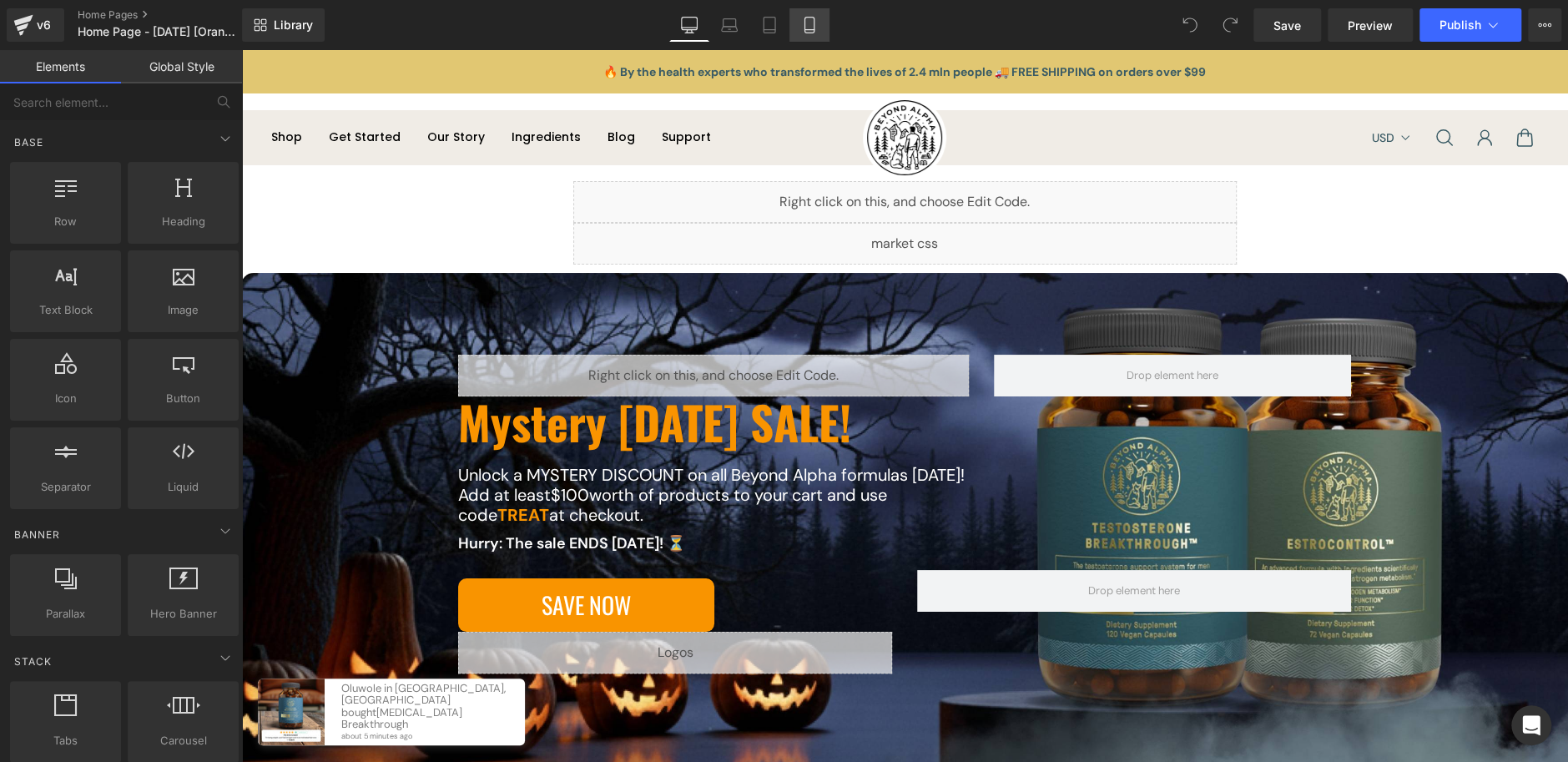
click at [811, 14] on link "Mobile" at bounding box center [809, 24] width 40 height 33
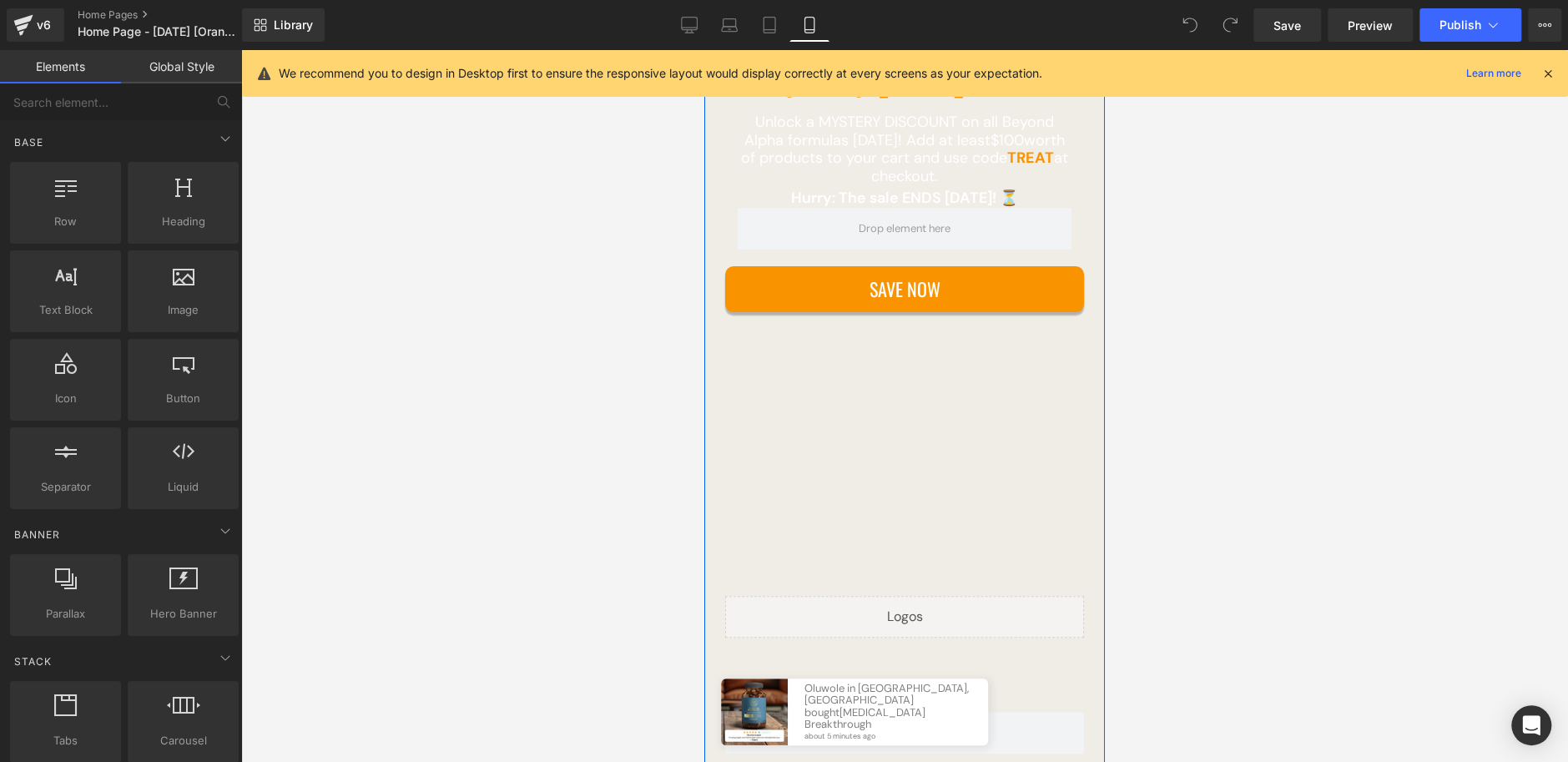
scroll to position [212, 0]
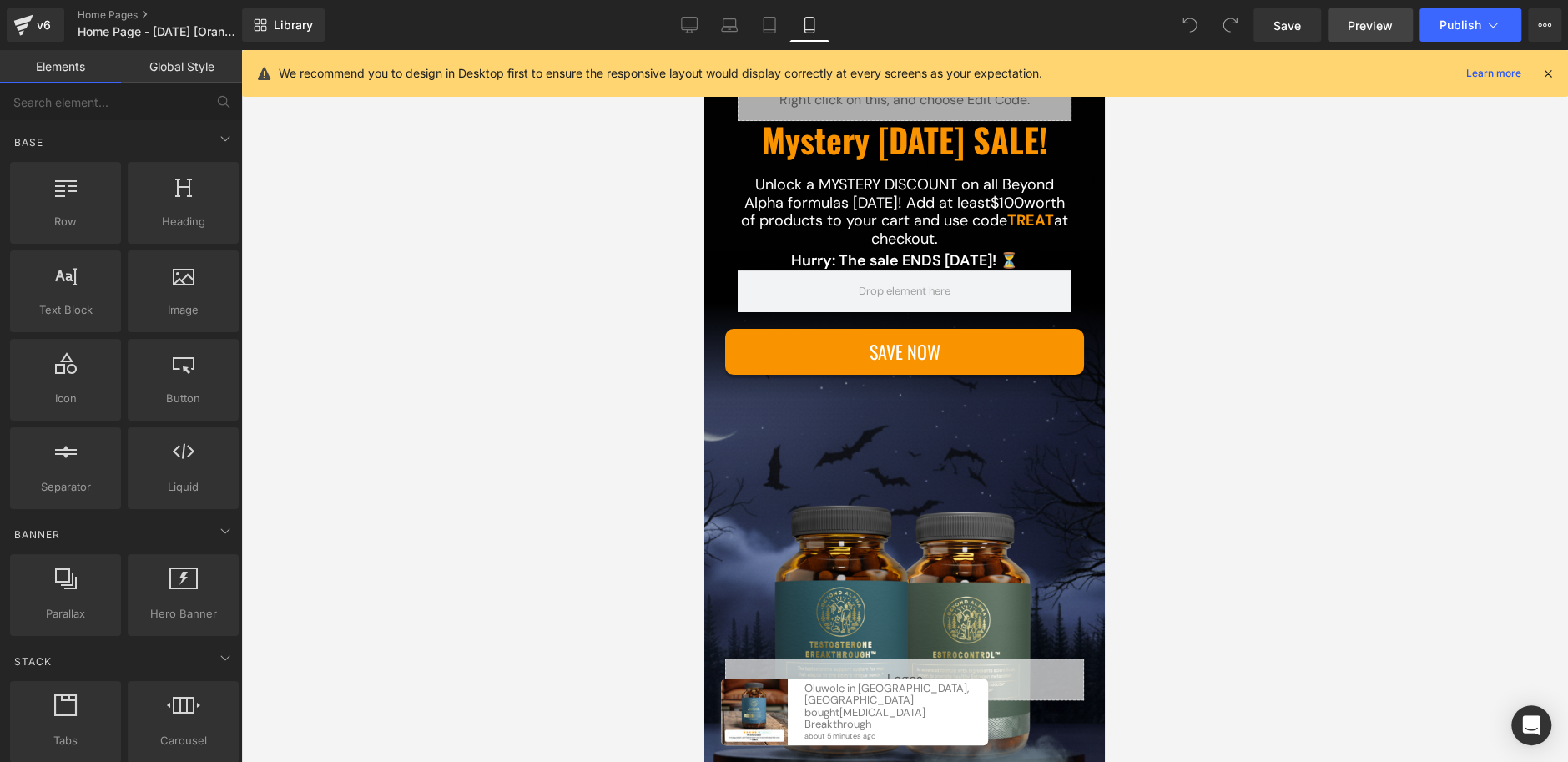
click at [1341, 31] on link "Preview" at bounding box center [1370, 24] width 85 height 33
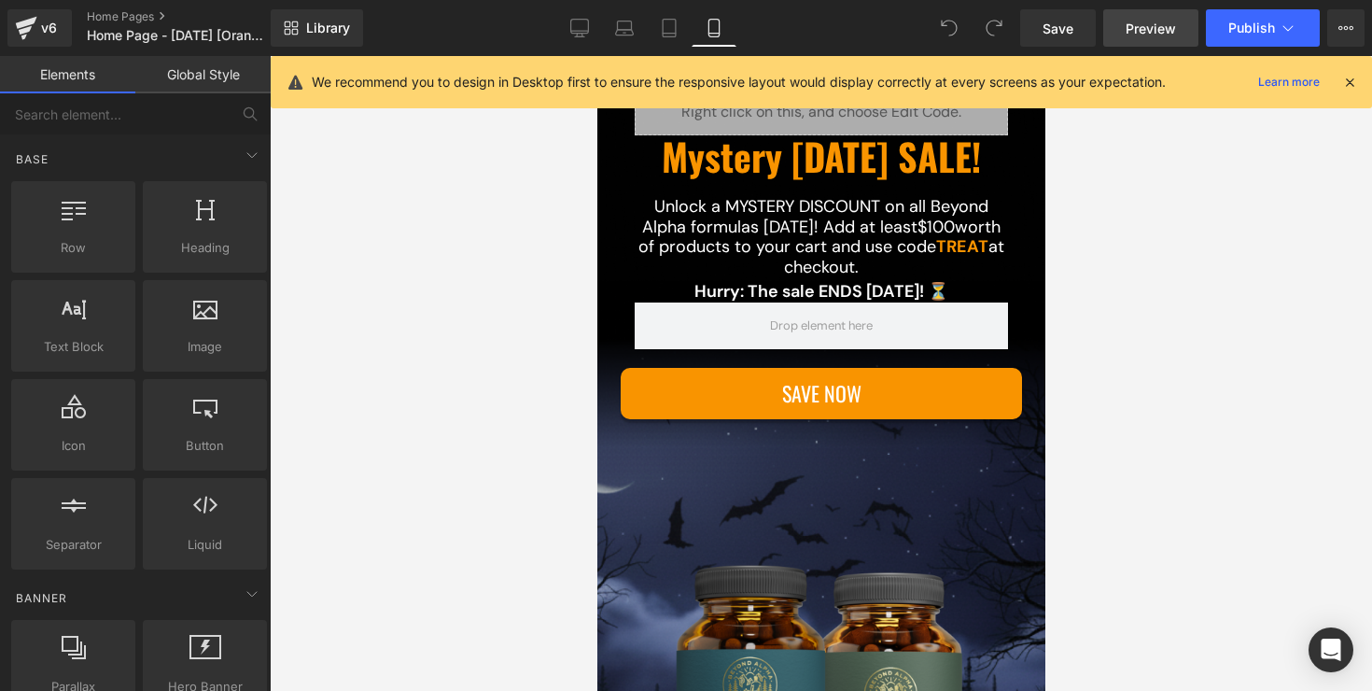
scroll to position [238, 0]
